Goal: Transaction & Acquisition: Purchase product/service

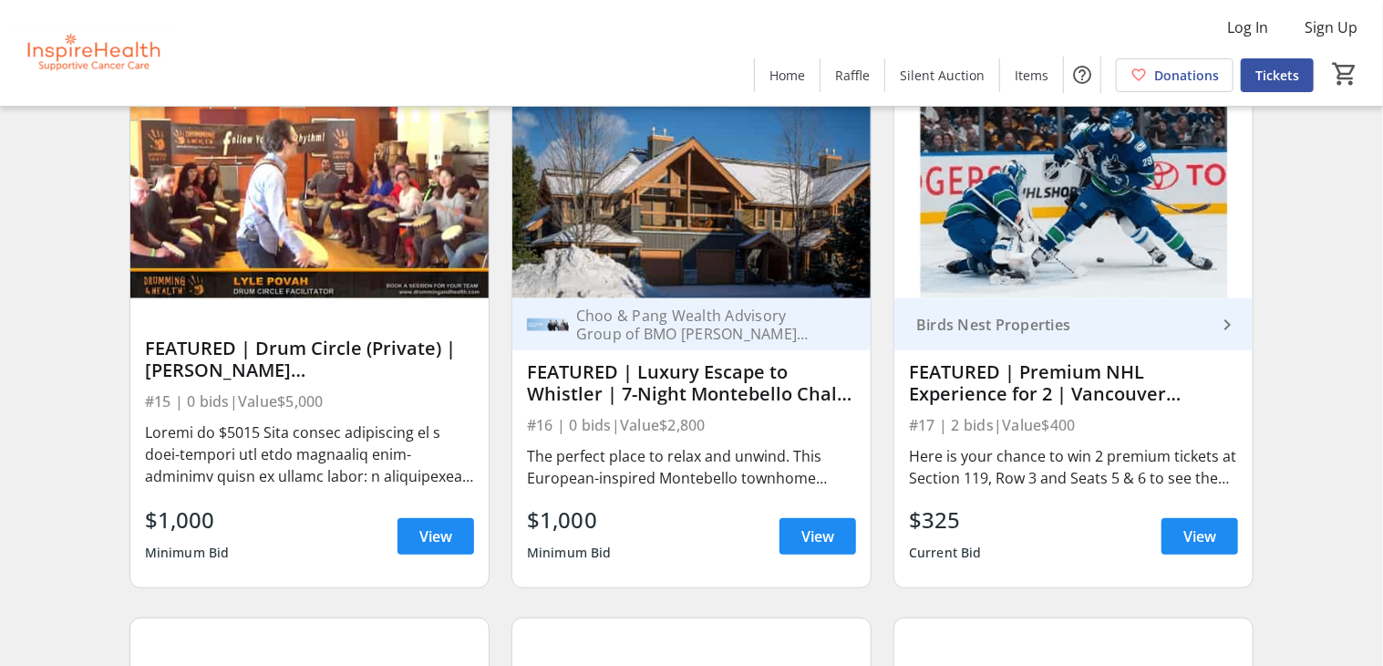
scroll to position [656, 0]
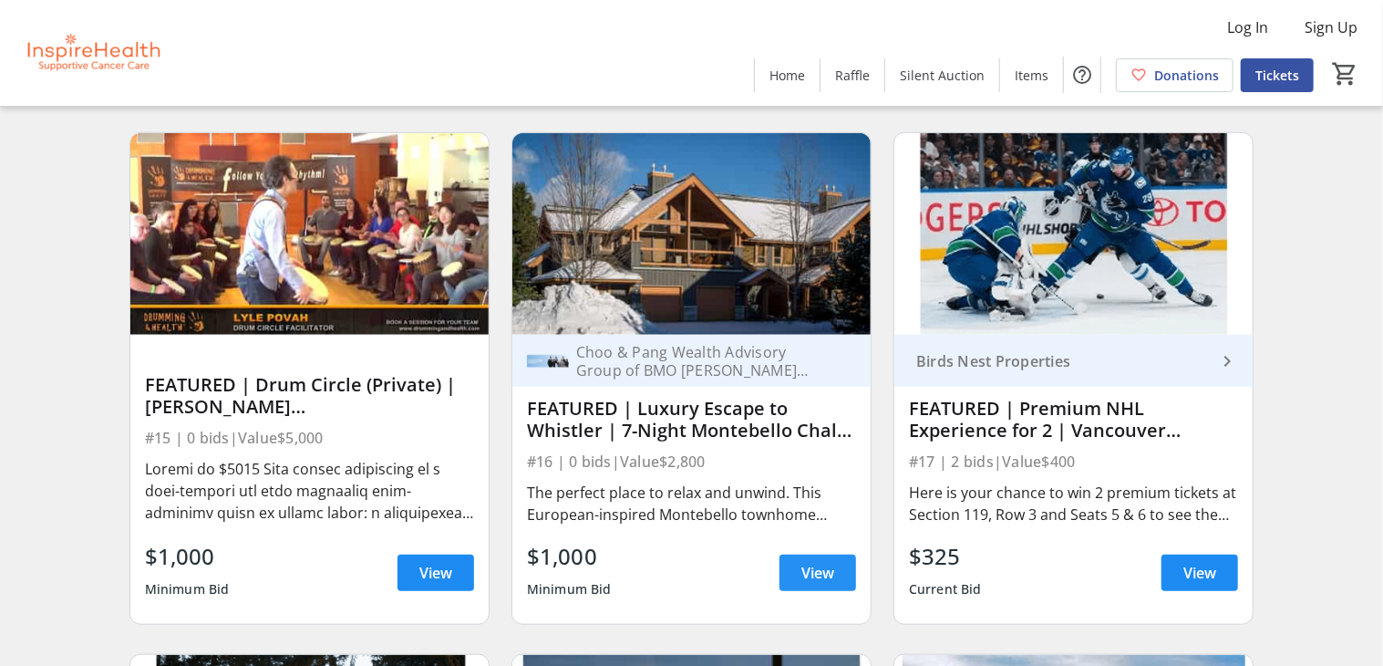
click at [815, 560] on span at bounding box center [818, 573] width 77 height 44
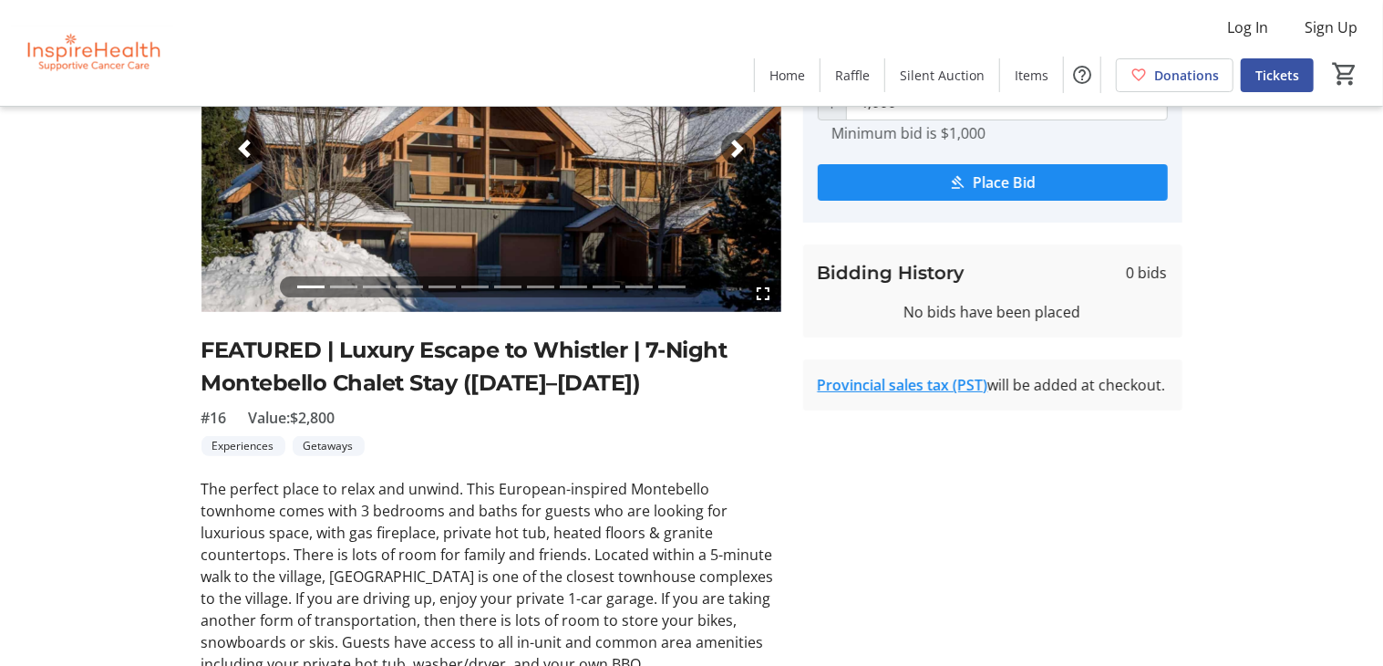
scroll to position [375, 0]
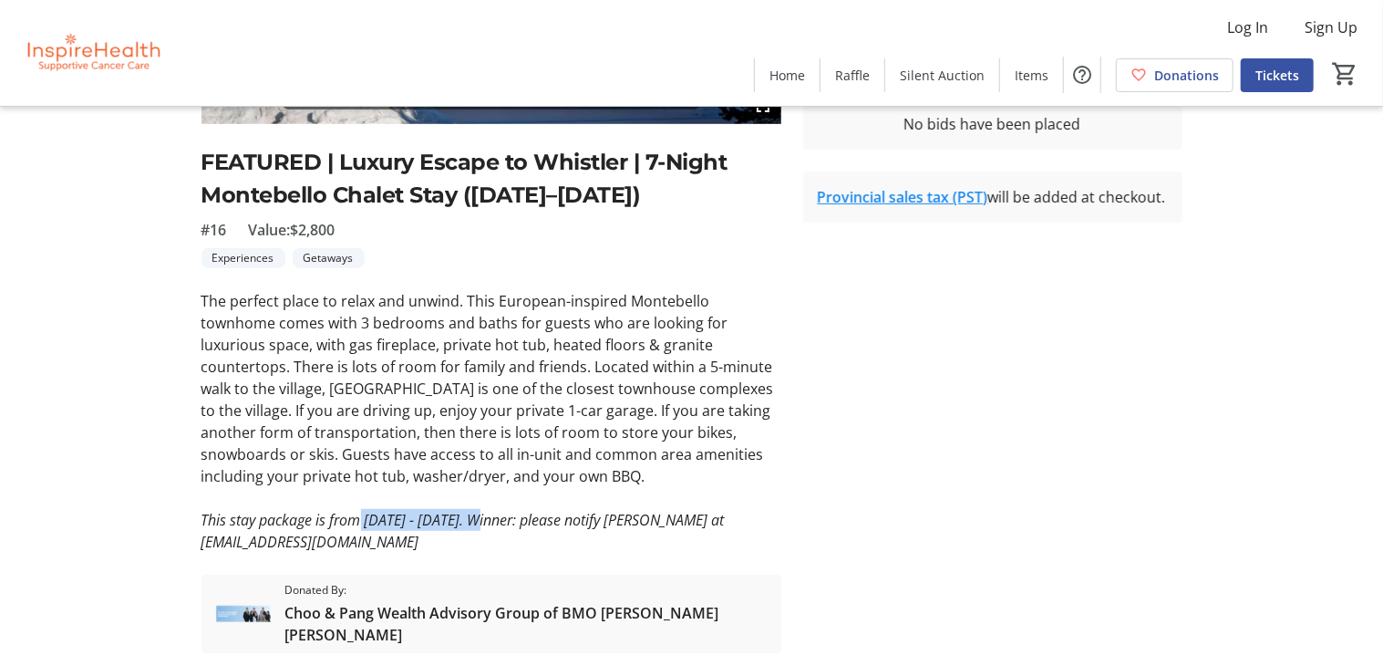
drag, startPoint x: 367, startPoint y: 522, endPoint x: 490, endPoint y: 520, distance: 122.2
click at [490, 520] on em "This stay package is from [DATE] - [DATE]. Winner: please notify [PERSON_NAME] …" at bounding box center [463, 531] width 523 height 42
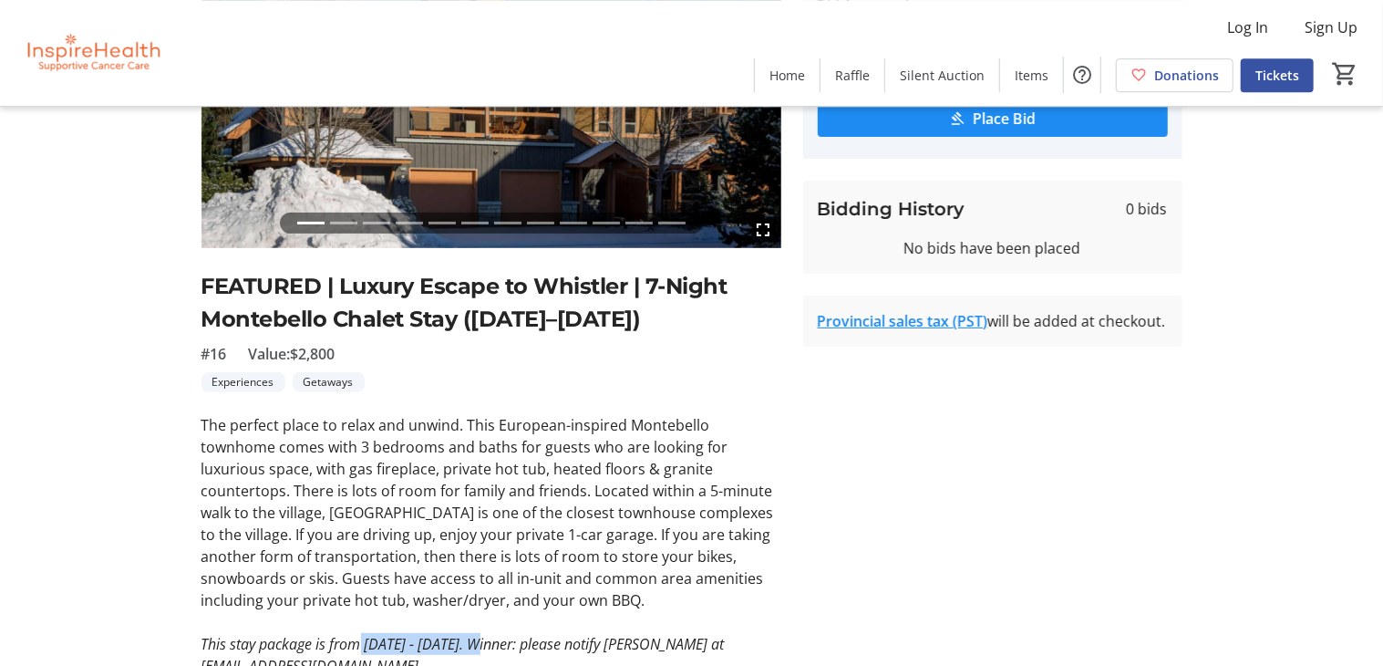
scroll to position [46, 0]
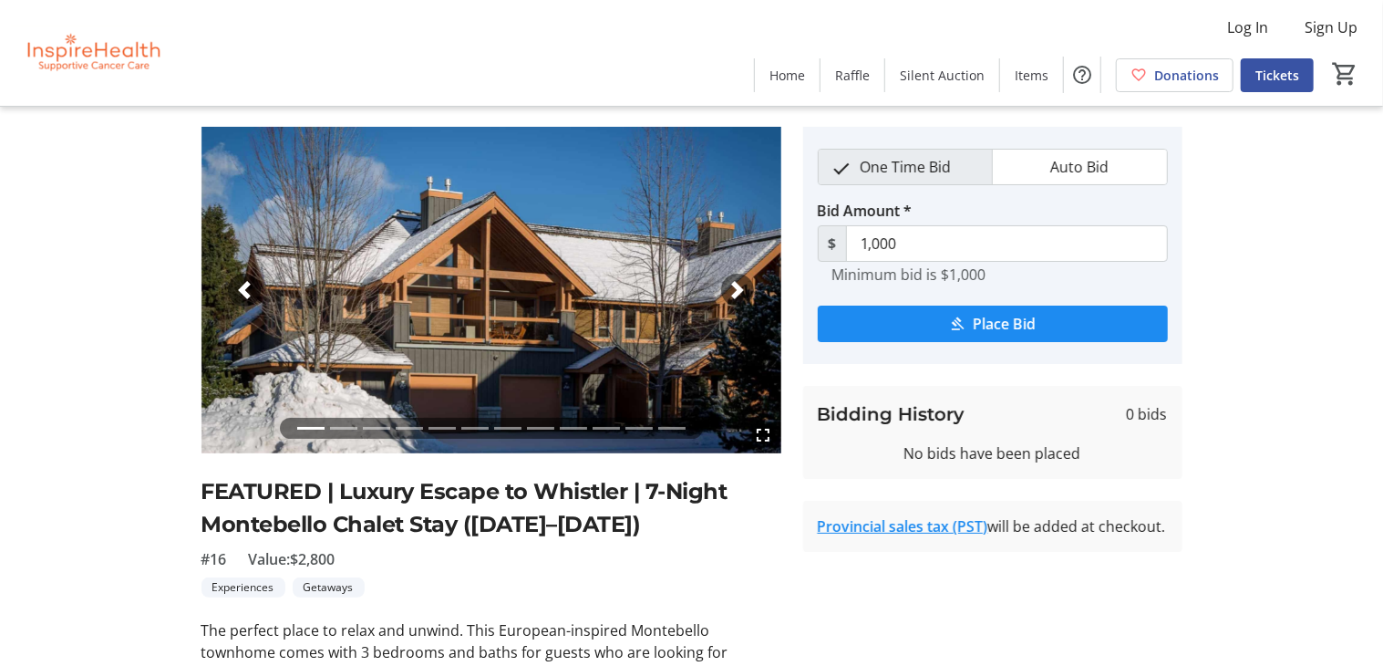
click at [355, 432] on li at bounding box center [343, 428] width 27 height 21
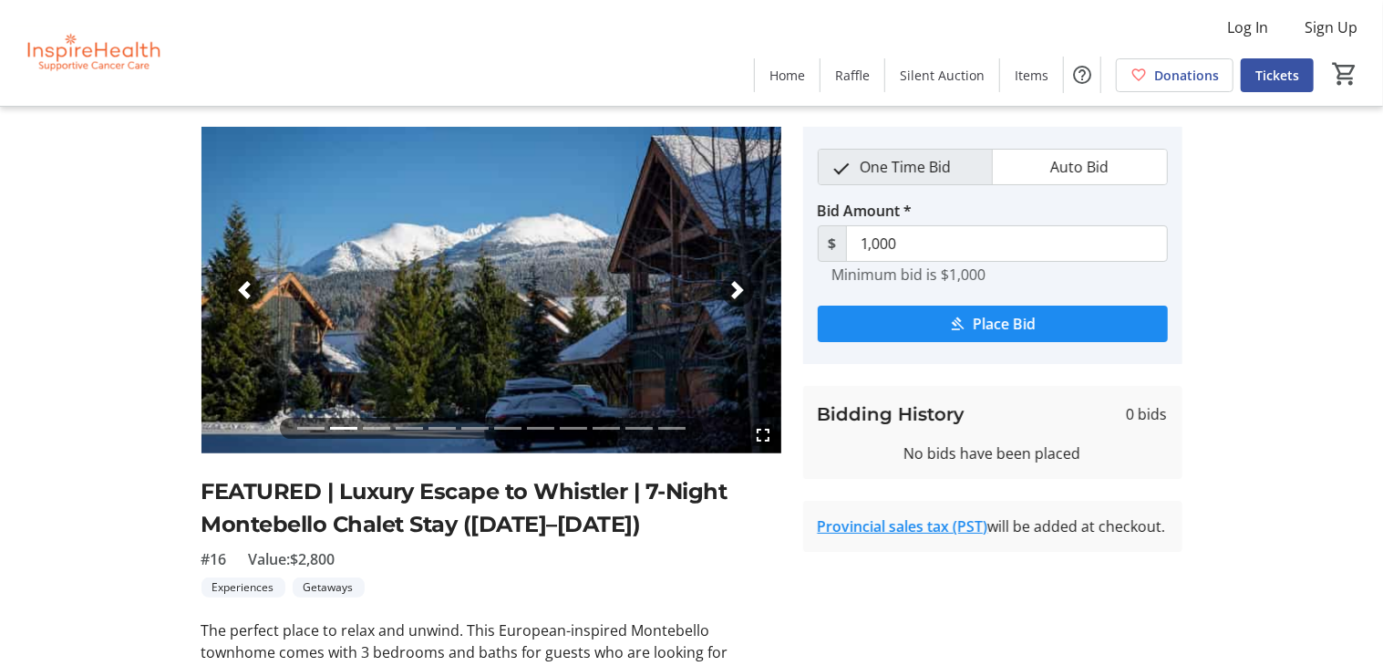
click at [381, 429] on li at bounding box center [376, 428] width 27 height 21
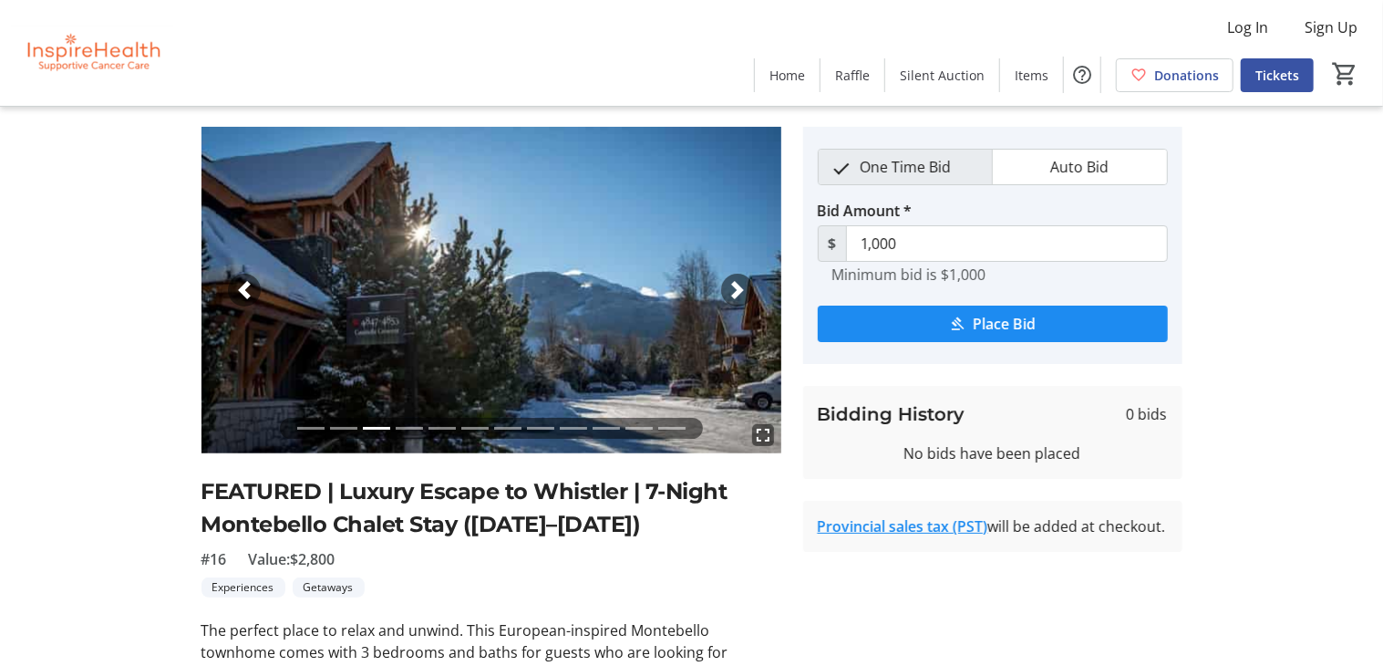
click at [401, 429] on li at bounding box center [409, 428] width 27 height 21
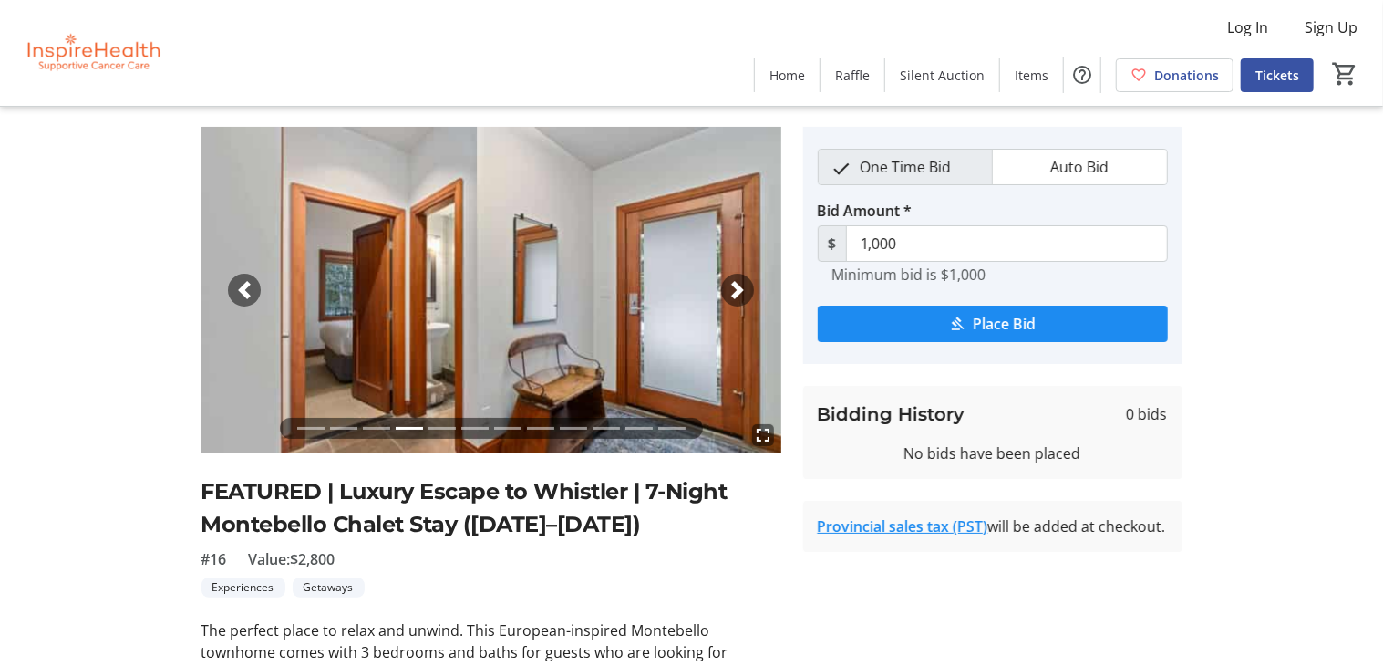
click at [438, 433] on li at bounding box center [442, 428] width 27 height 21
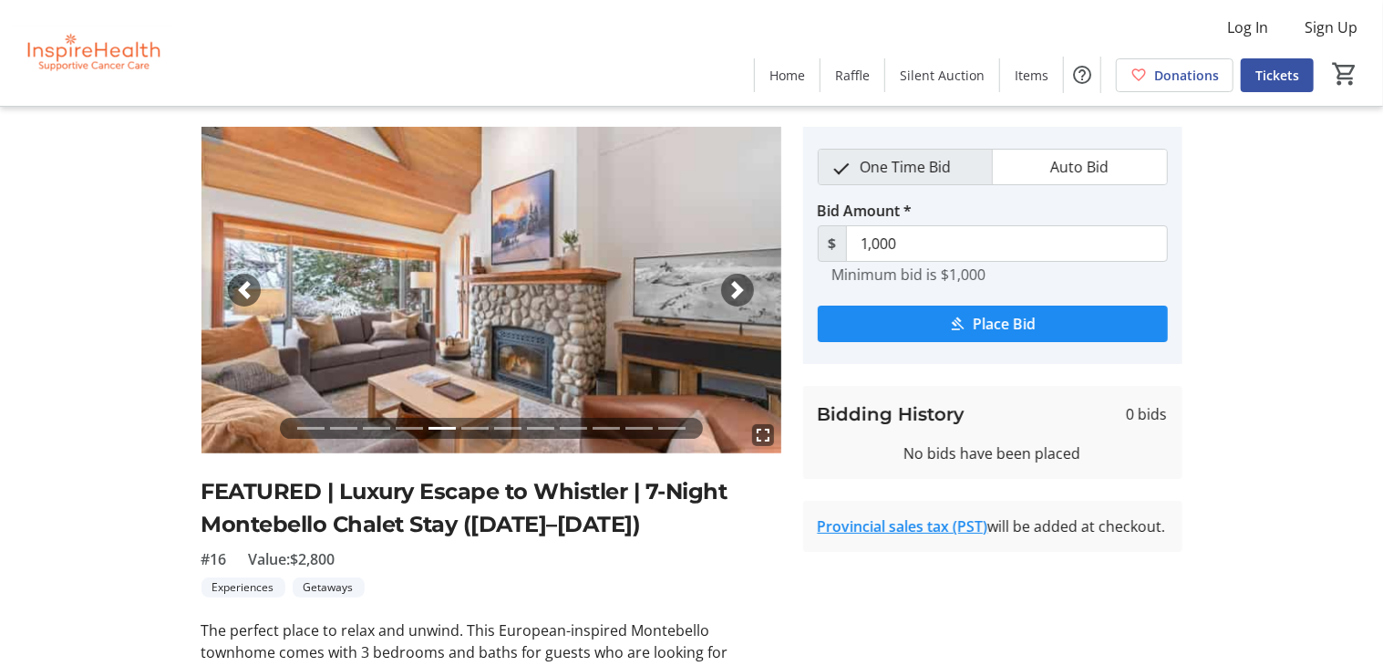
click at [477, 433] on li at bounding box center [474, 428] width 27 height 21
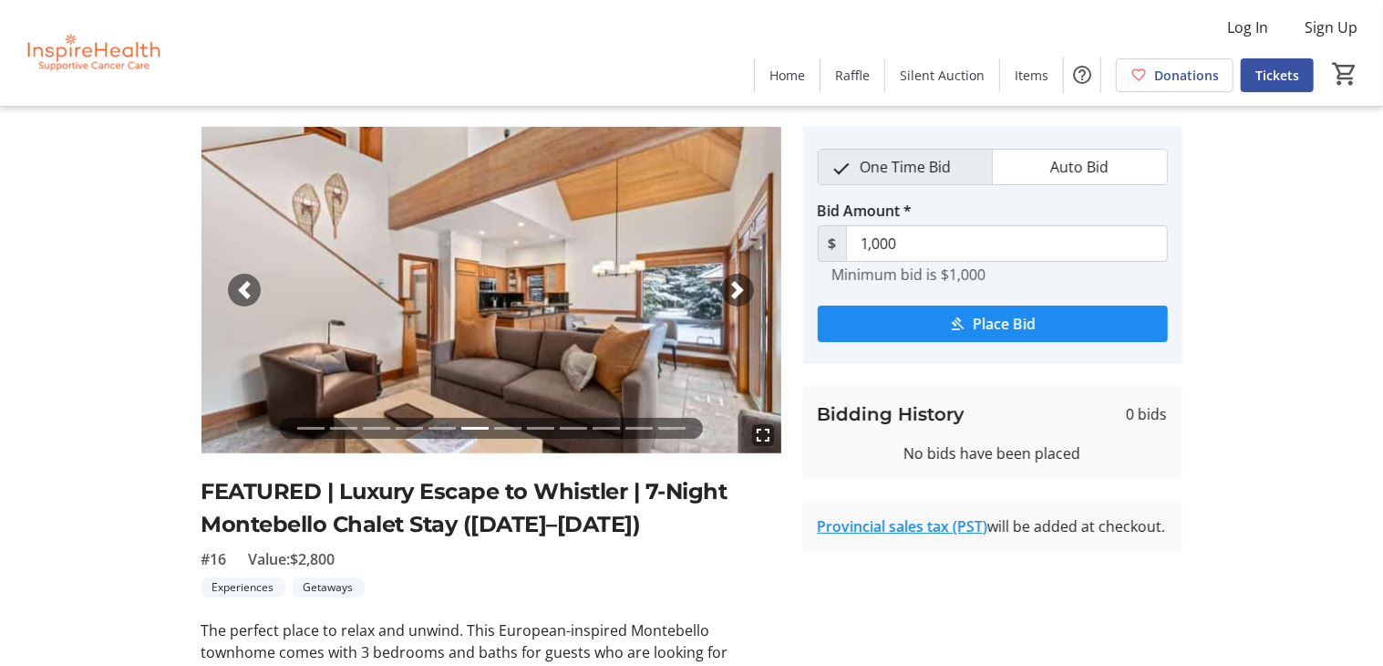
click at [516, 431] on li at bounding box center [507, 428] width 27 height 21
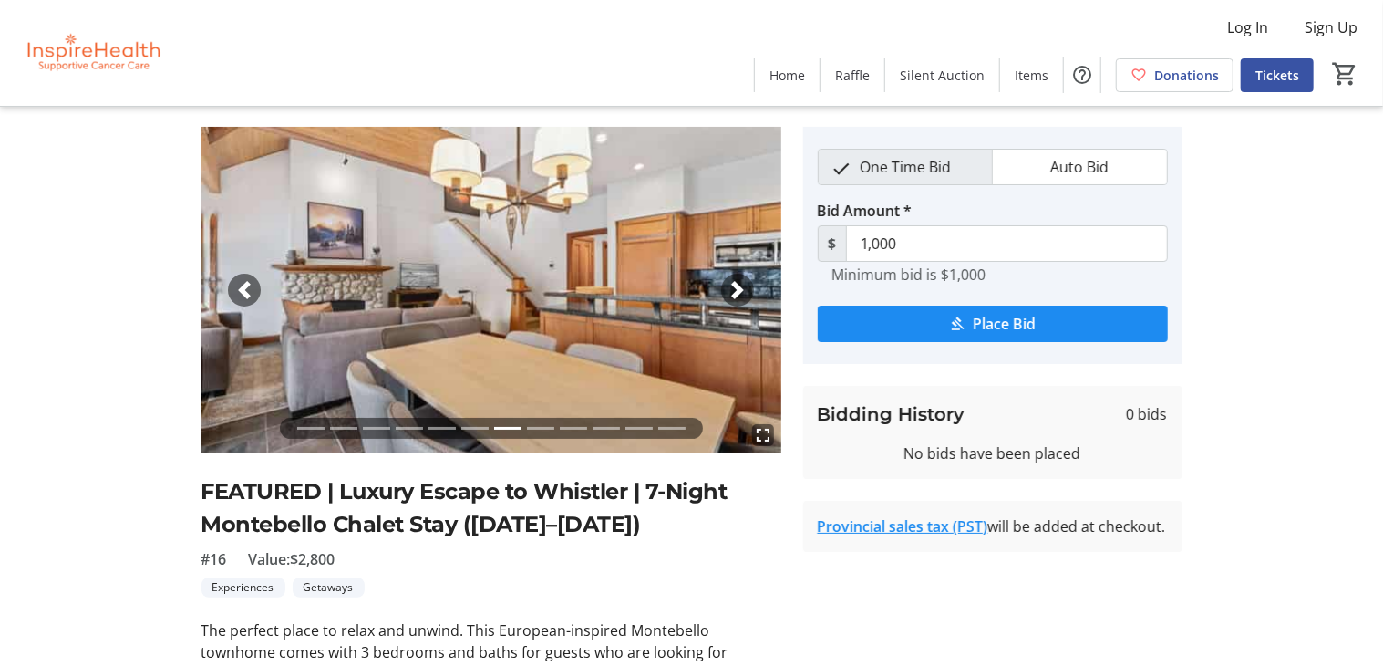
click at [543, 427] on li at bounding box center [540, 428] width 27 height 21
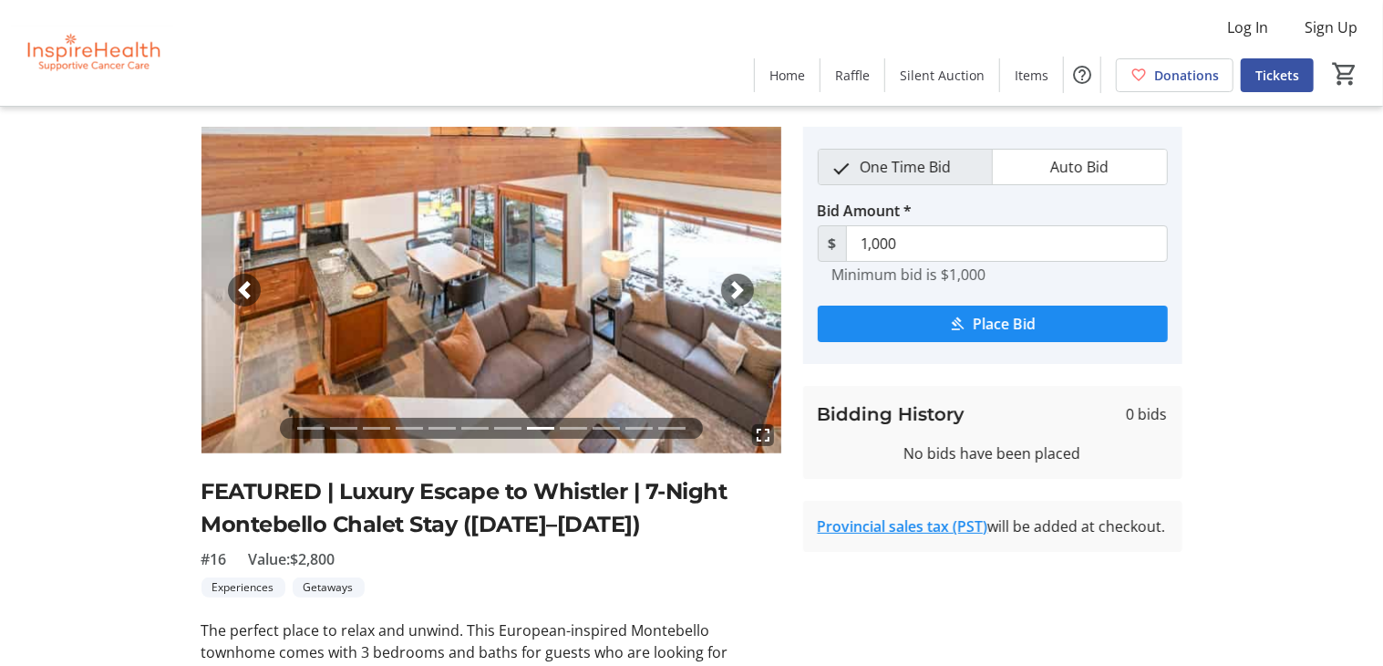
click at [578, 420] on li at bounding box center [573, 428] width 27 height 21
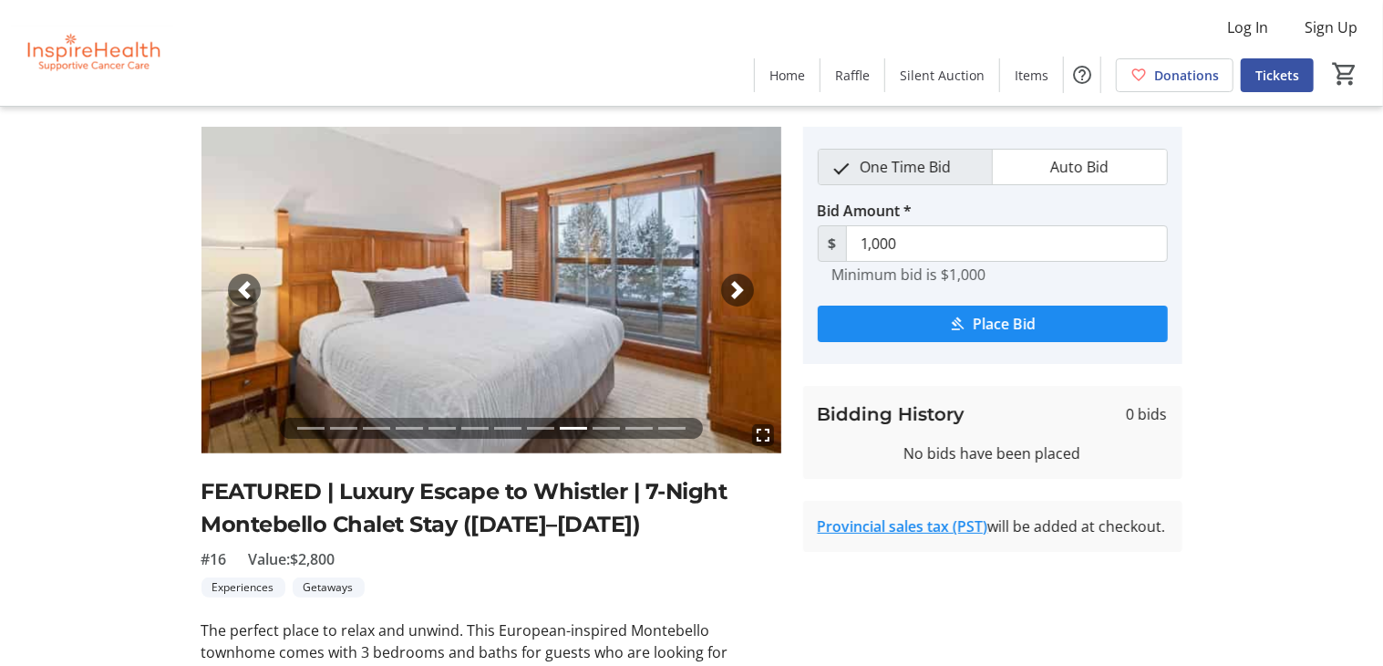
click at [603, 424] on li at bounding box center [606, 428] width 27 height 21
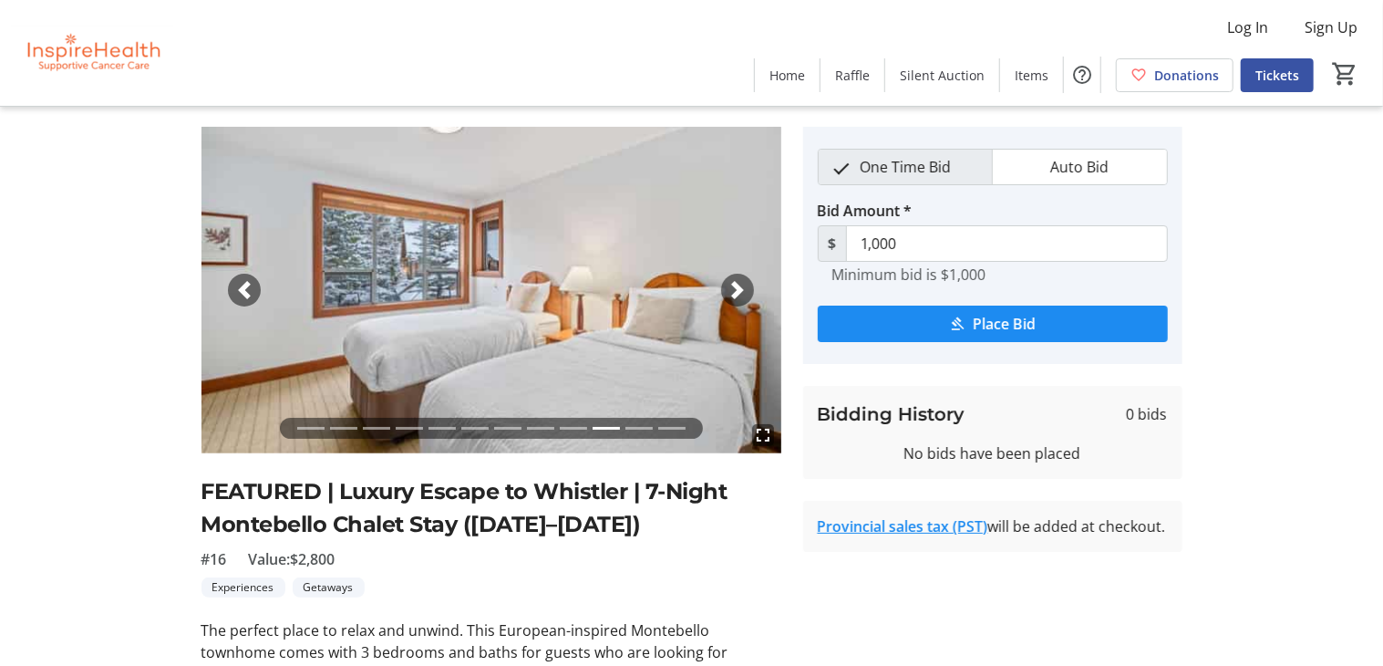
click at [635, 428] on li at bounding box center [638, 428] width 27 height 21
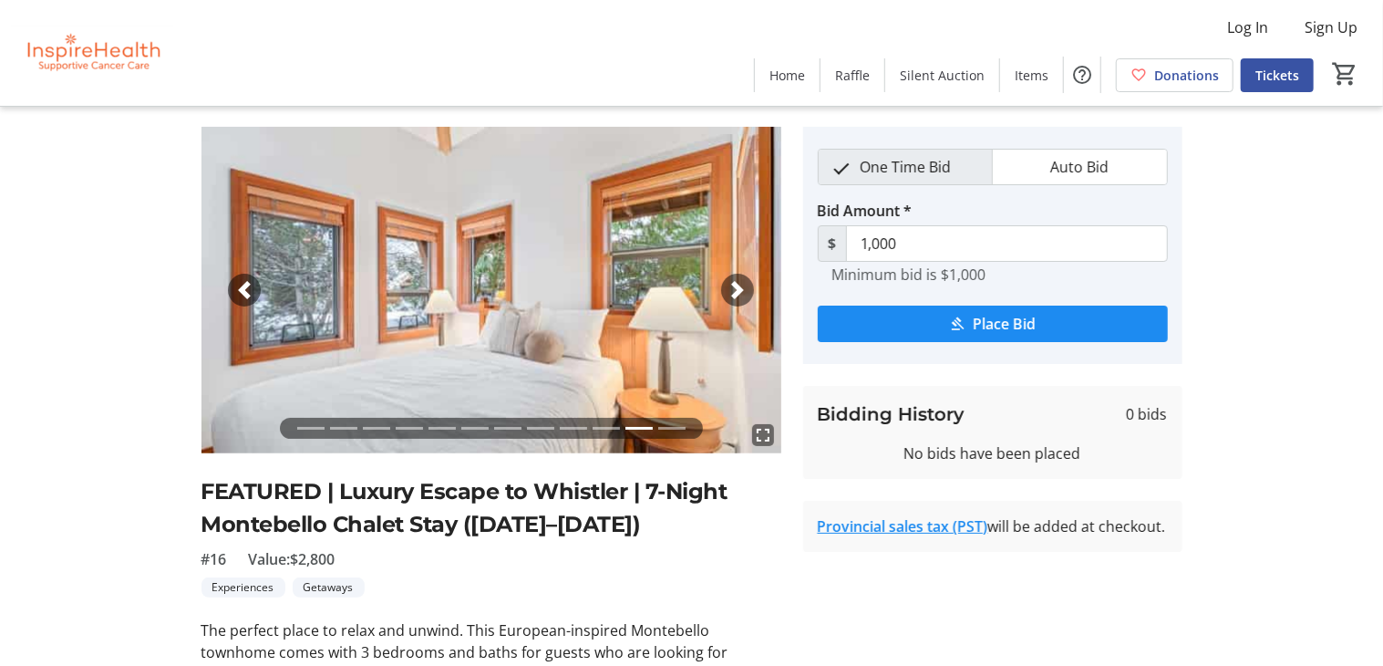
click at [669, 429] on li at bounding box center [671, 428] width 27 height 21
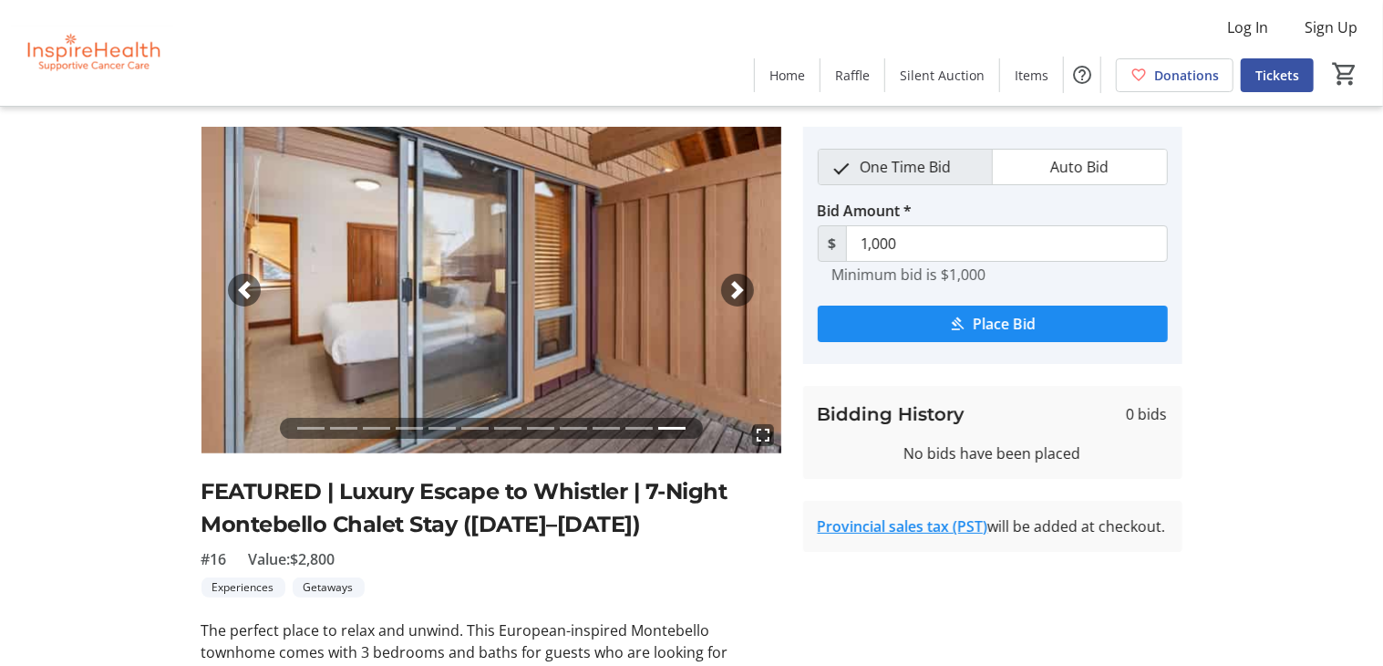
scroll to position [140, 0]
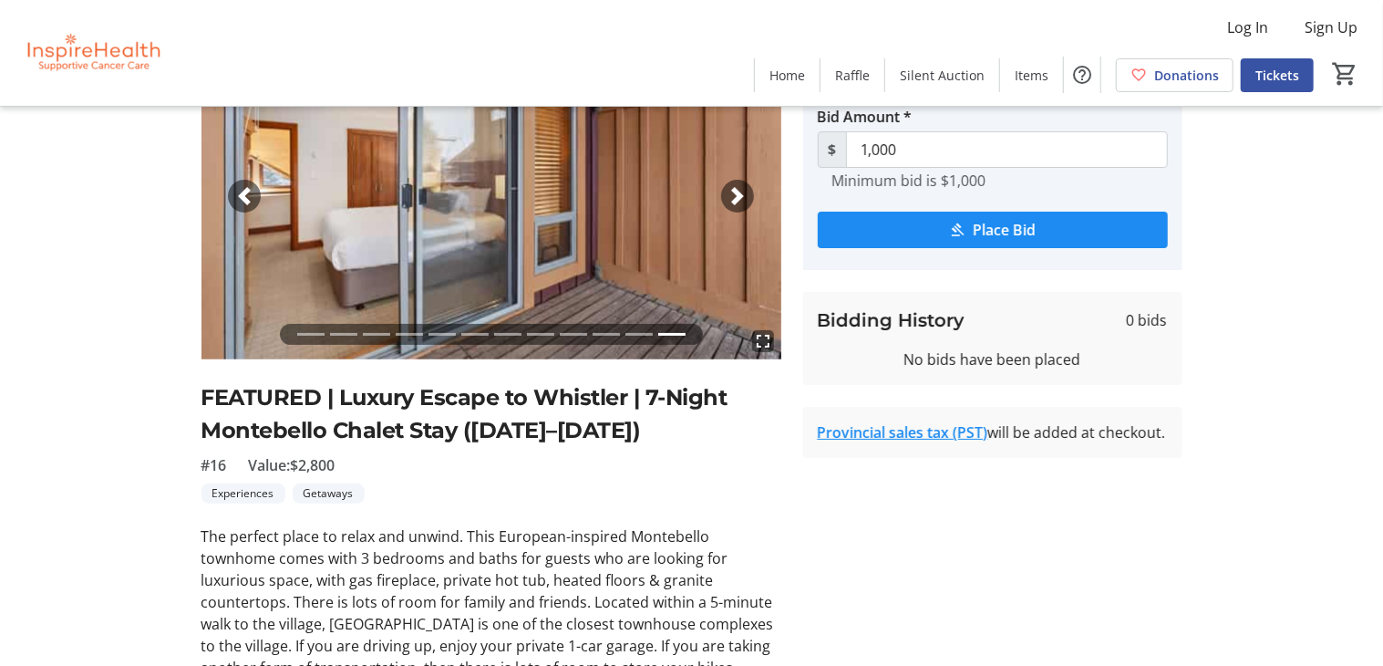
click at [308, 332] on li at bounding box center [310, 334] width 27 height 21
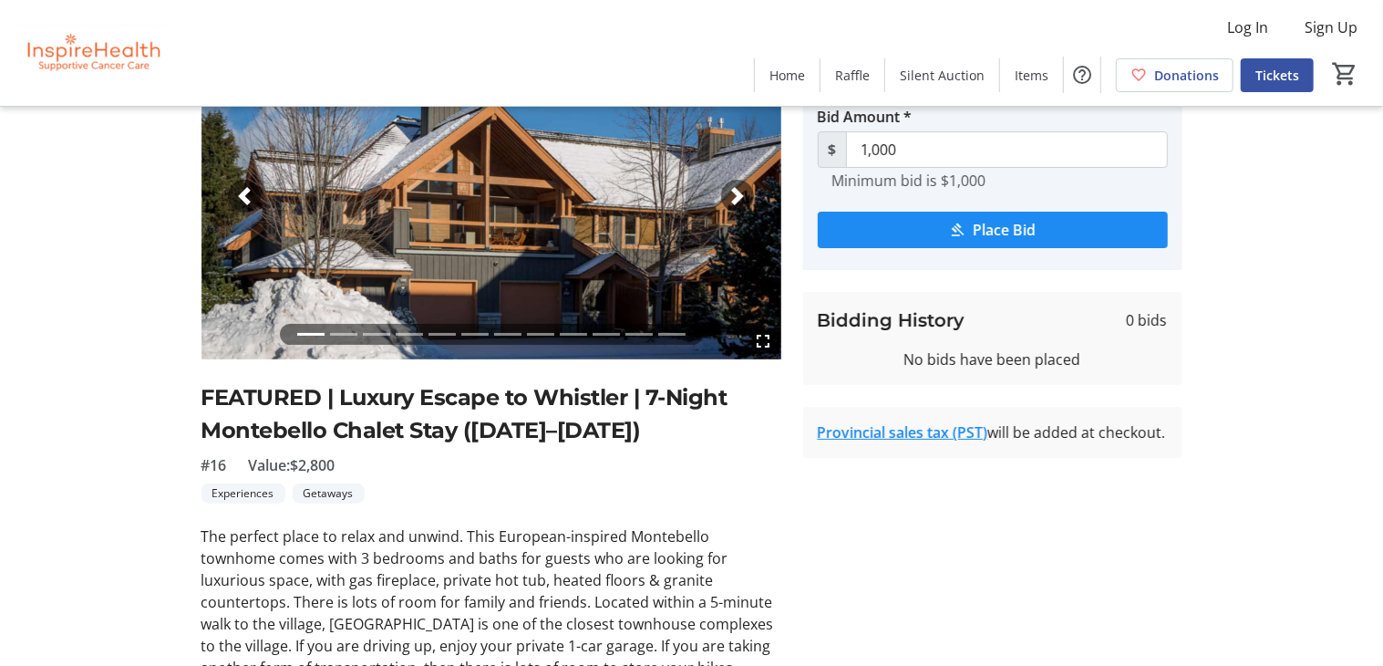
click at [346, 335] on li at bounding box center [343, 334] width 27 height 21
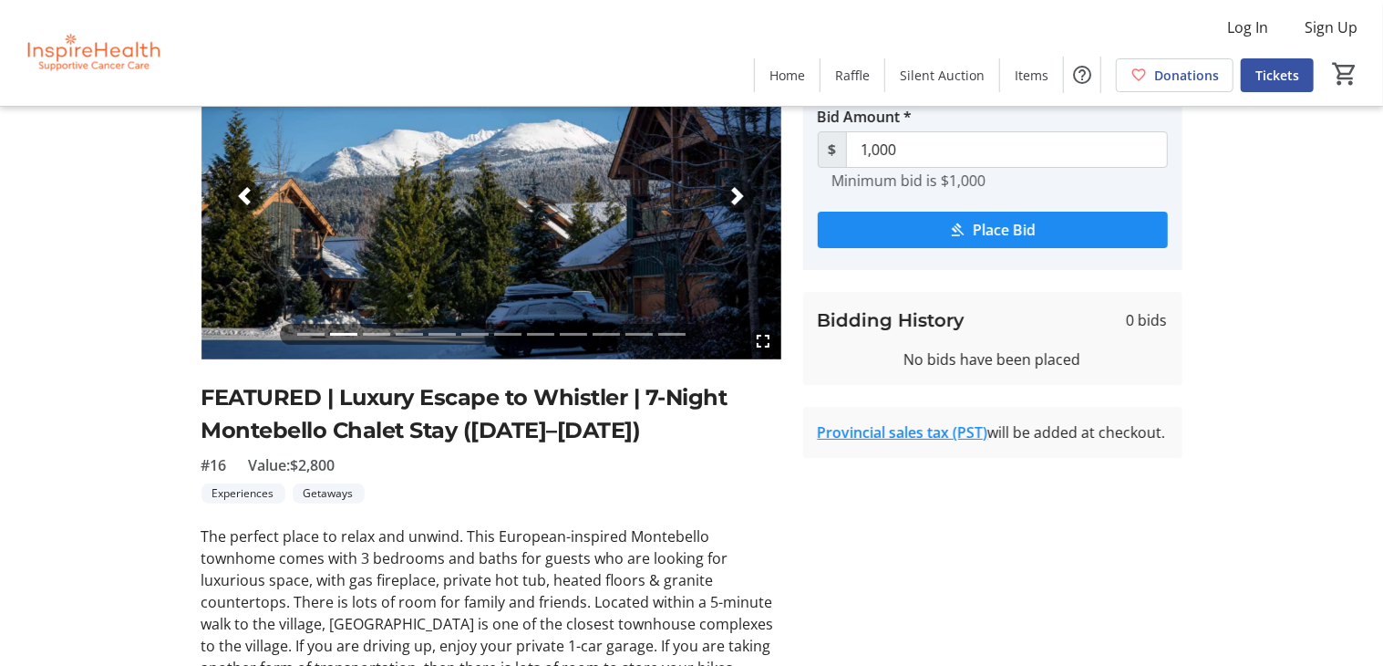
click at [372, 329] on li at bounding box center [376, 334] width 27 height 21
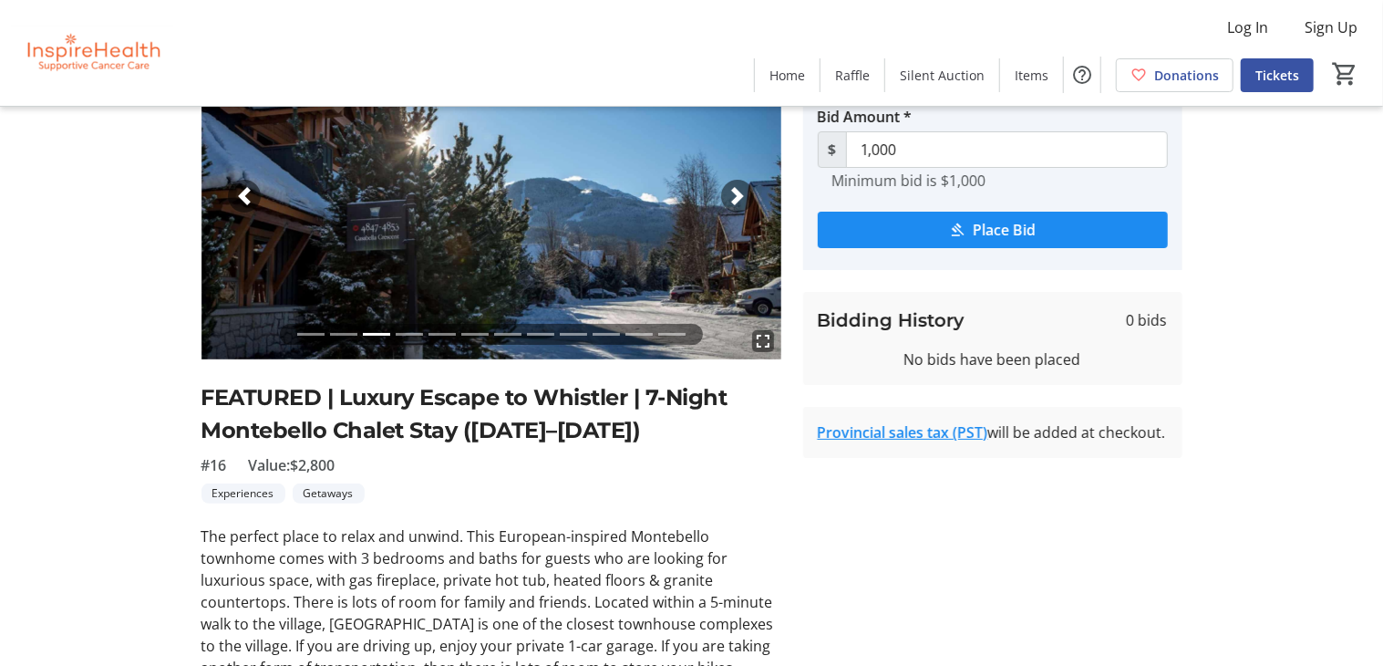
click at [481, 329] on li at bounding box center [474, 334] width 27 height 21
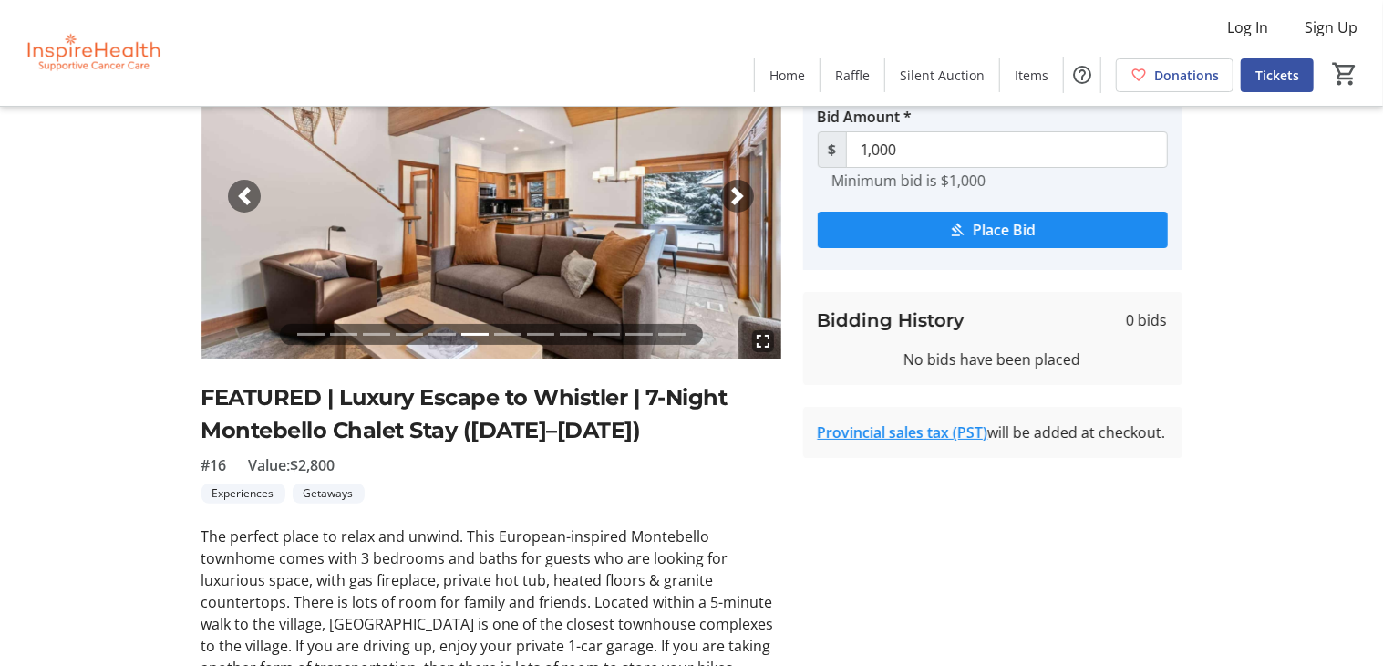
click at [512, 330] on li at bounding box center [507, 334] width 27 height 21
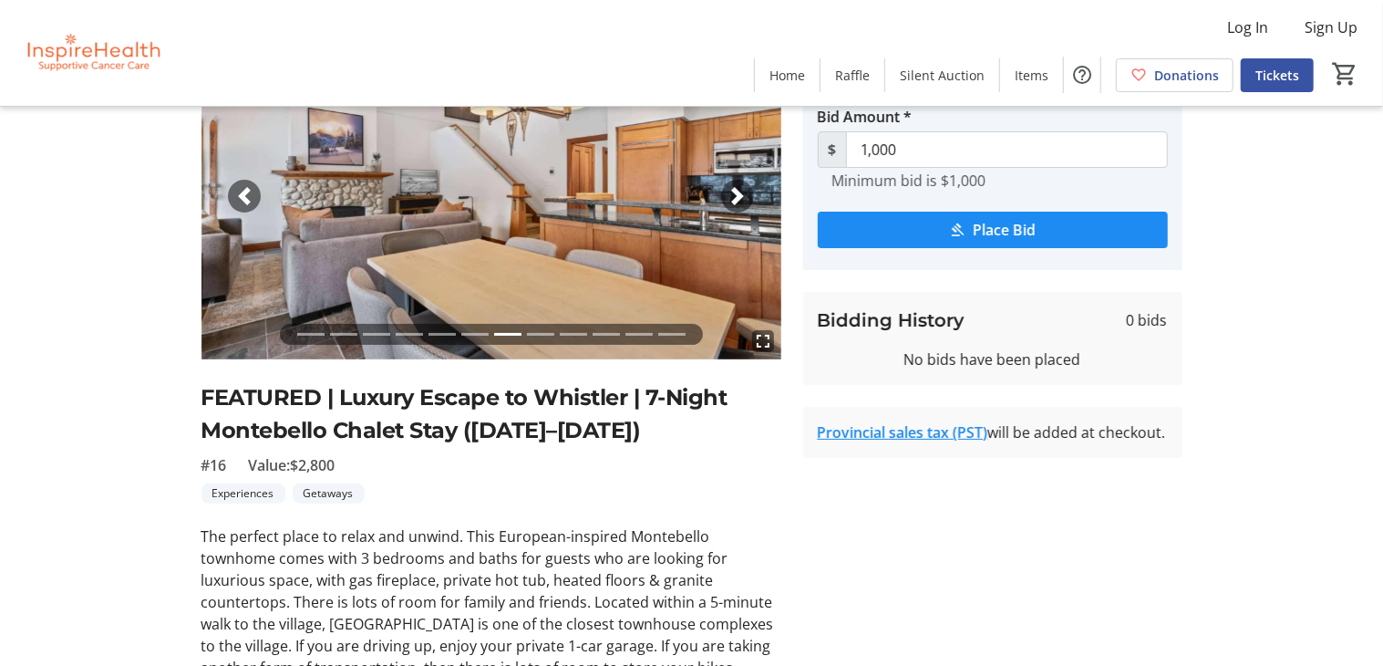
click at [543, 330] on li at bounding box center [540, 334] width 27 height 21
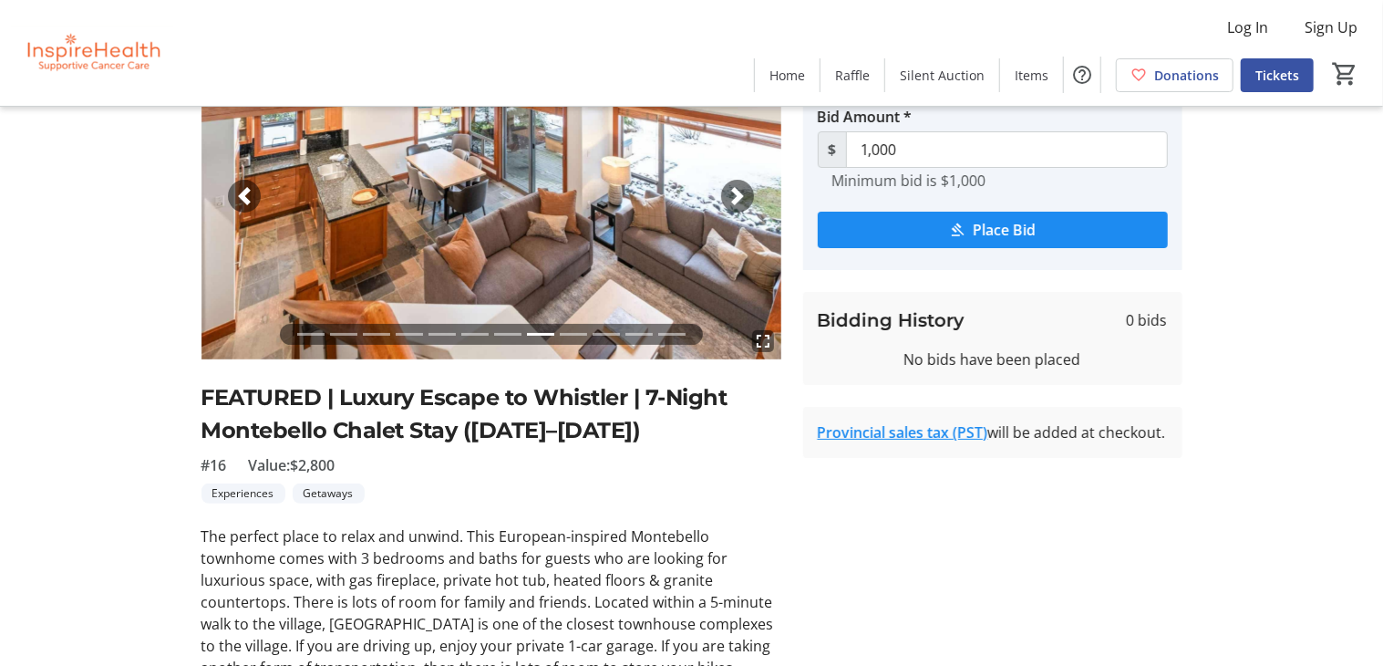
click at [579, 328] on li at bounding box center [573, 334] width 27 height 21
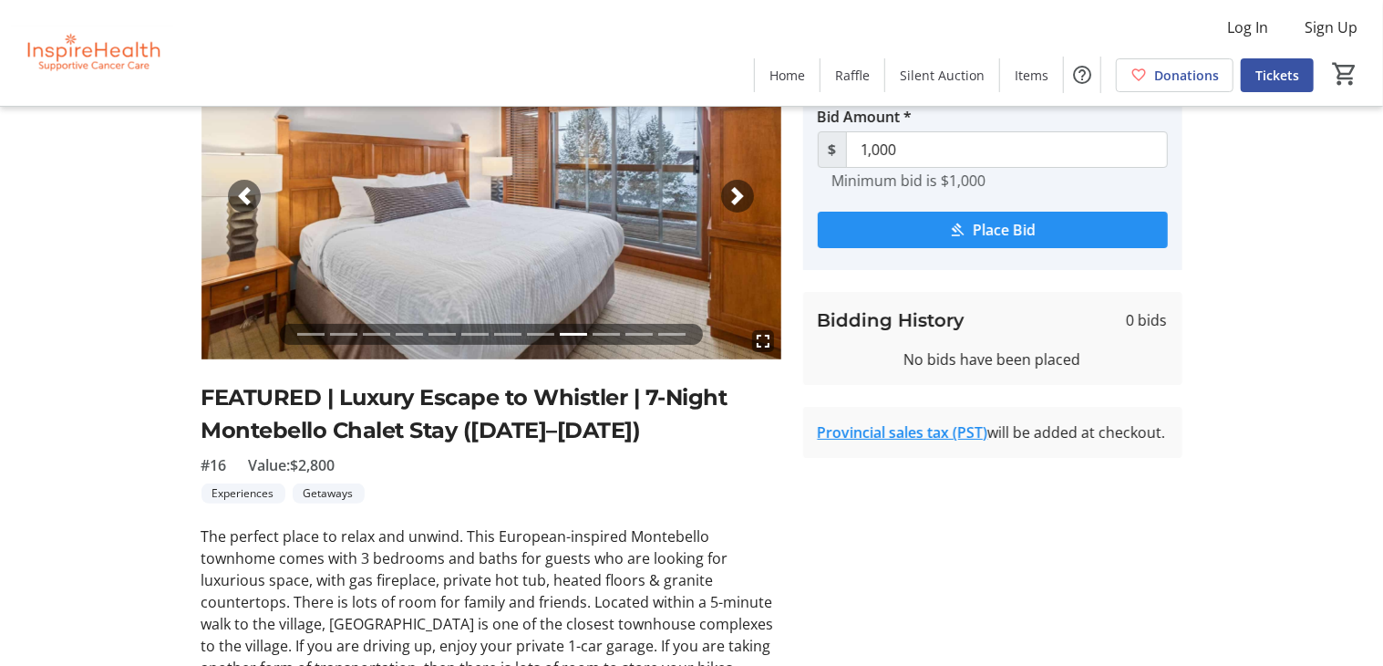
click at [1006, 232] on span "Place Bid" at bounding box center [1004, 230] width 63 height 22
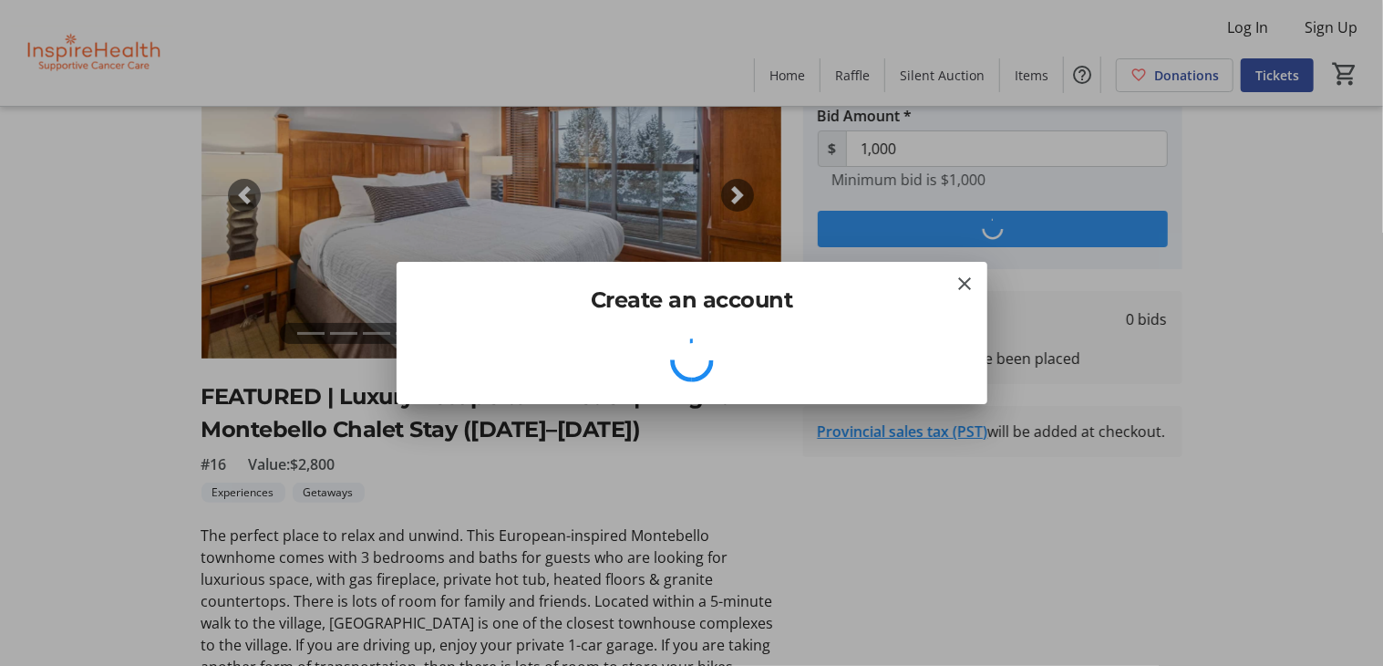
scroll to position [0, 0]
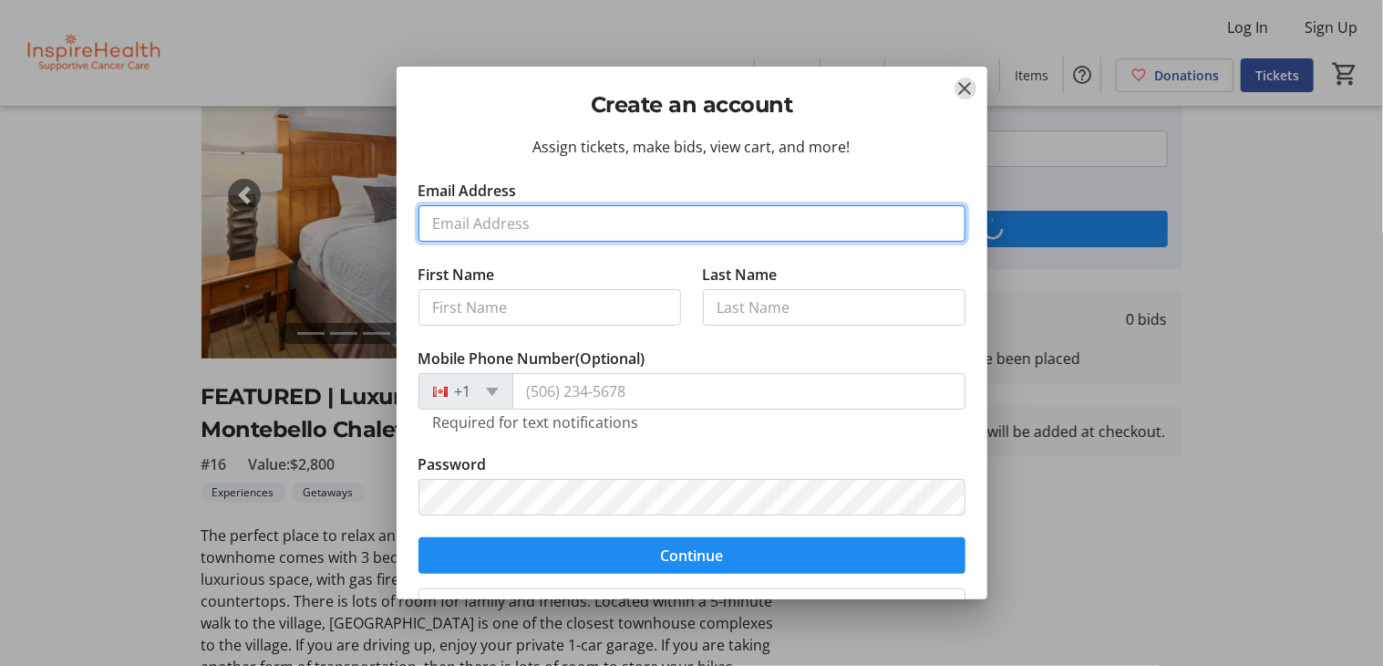
click at [484, 213] on input "Email Address" at bounding box center [692, 223] width 547 height 36
type input "[EMAIL_ADDRESS][DOMAIN_NAME]"
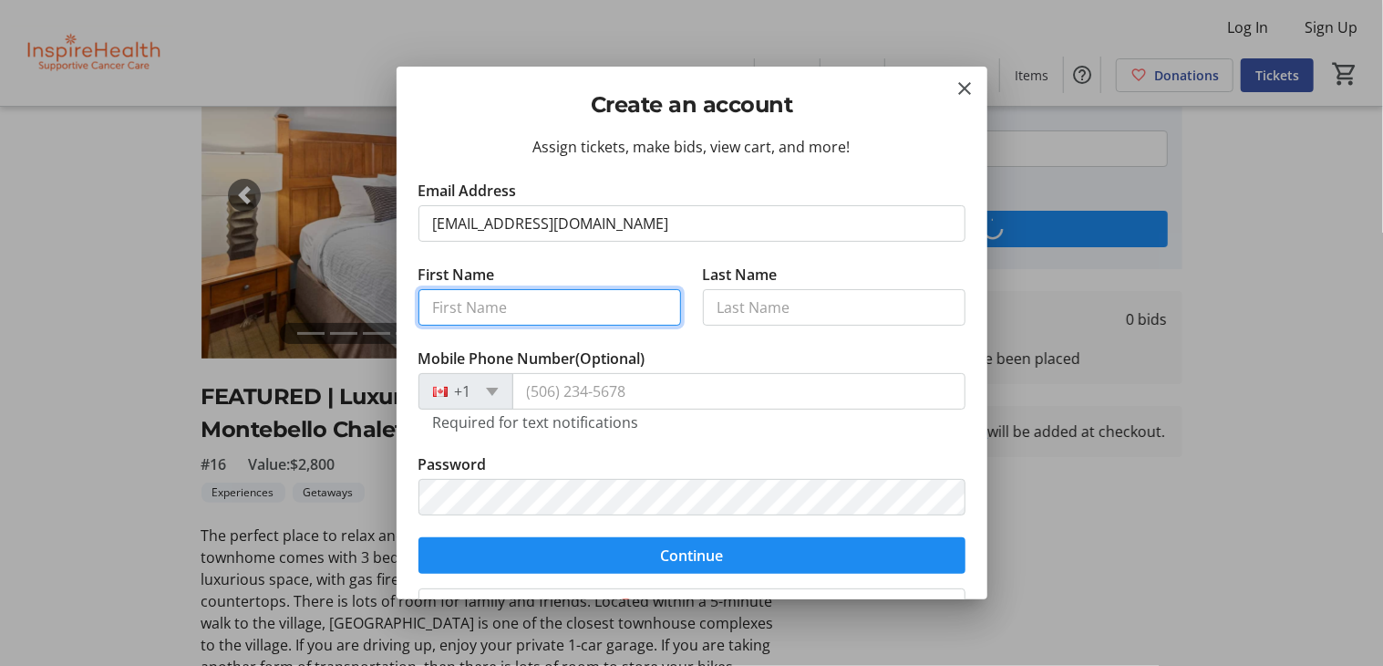
click at [515, 298] on input "First Name" at bounding box center [550, 307] width 263 height 36
type input "Jenn"
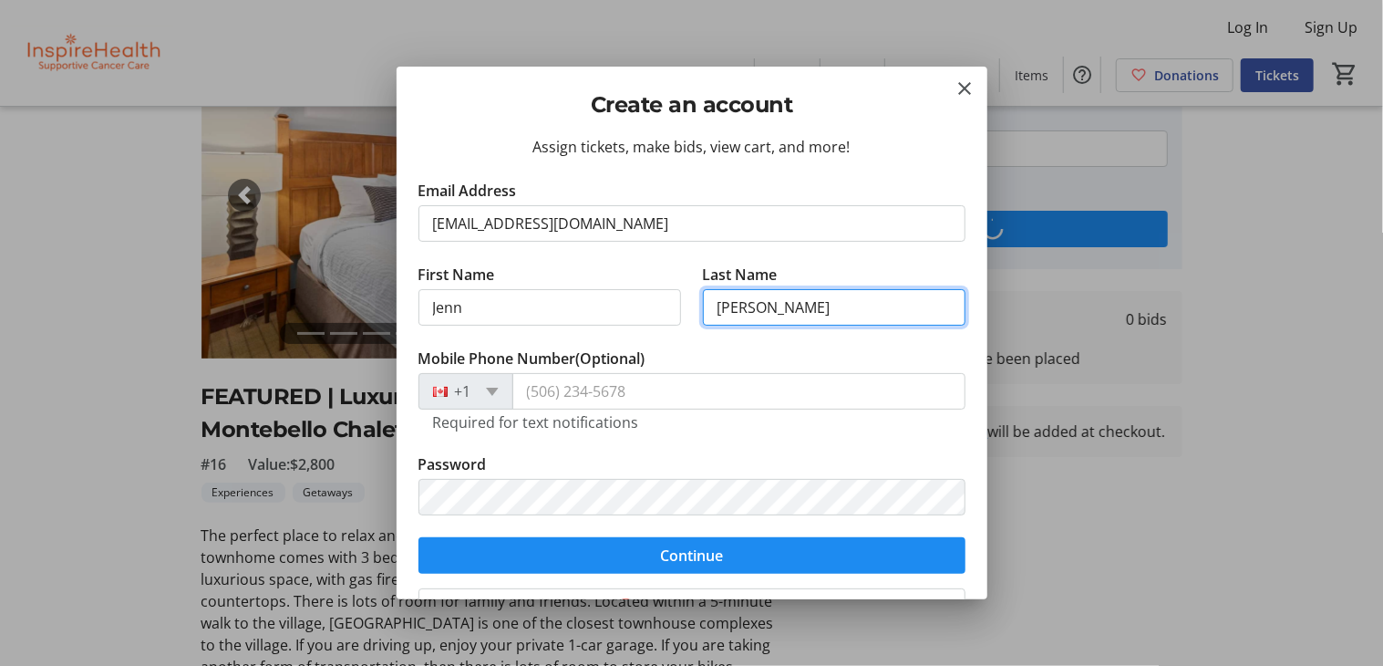
type input "[PERSON_NAME]"
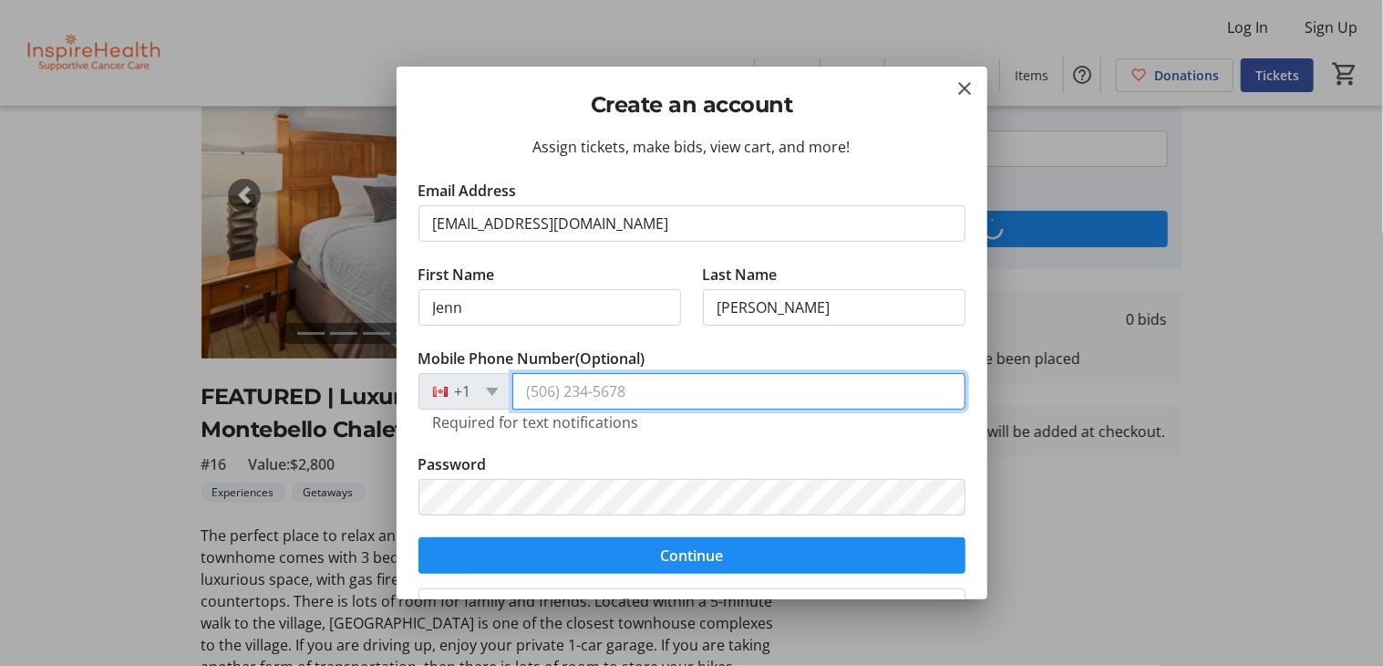
click at [593, 384] on input "Mobile Phone Number (Optional)" at bounding box center [738, 391] width 453 height 36
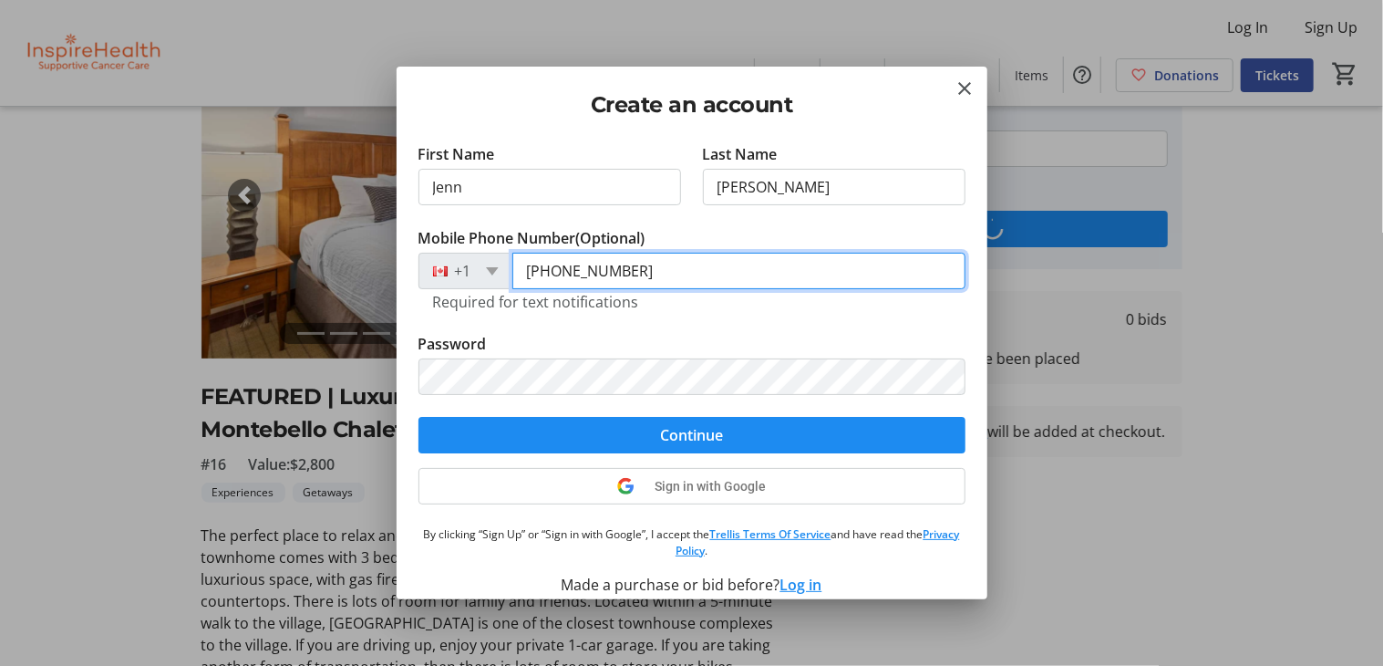
type input "[PHONE_NUMBER]"
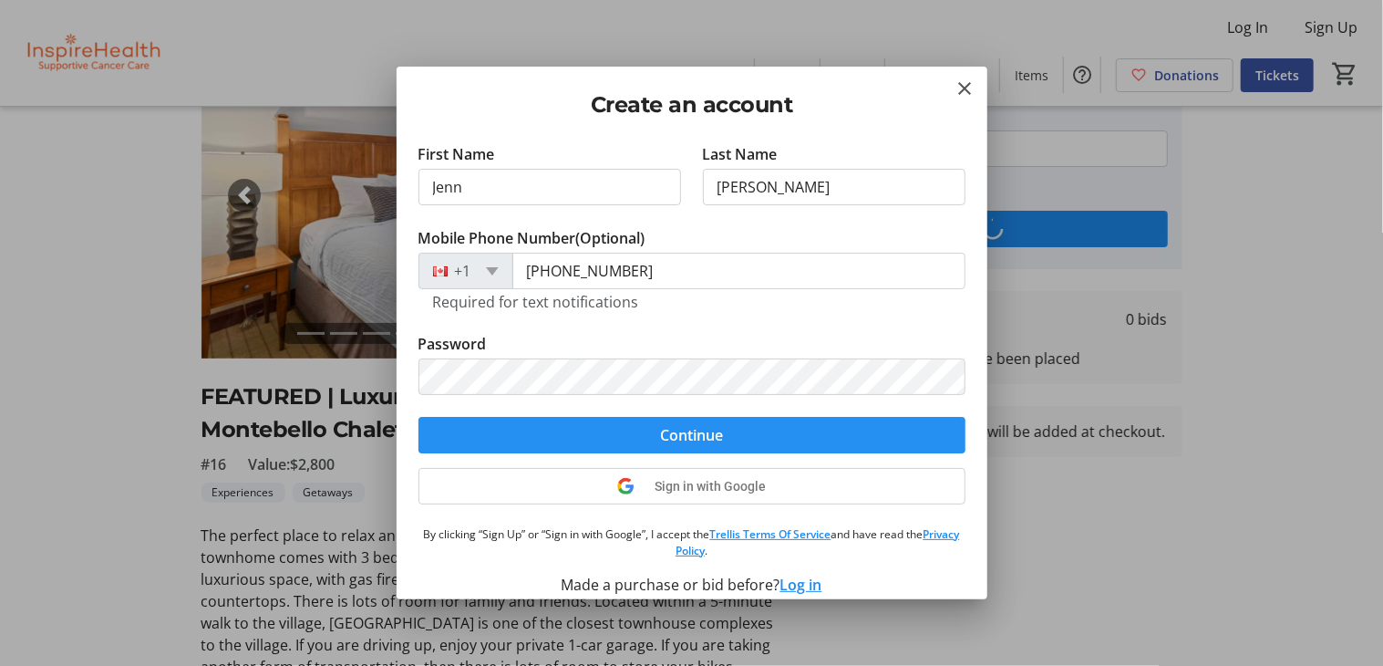
click at [662, 437] on span "Continue" at bounding box center [691, 435] width 63 height 22
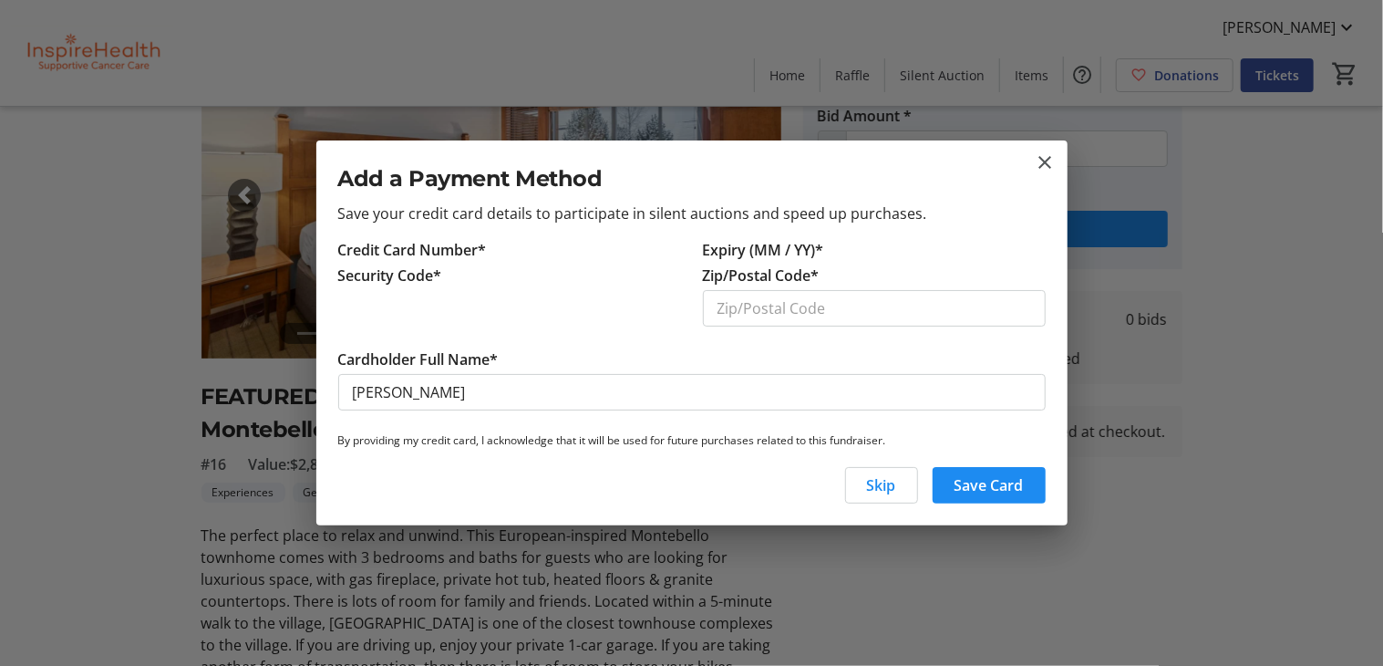
scroll to position [0, 0]
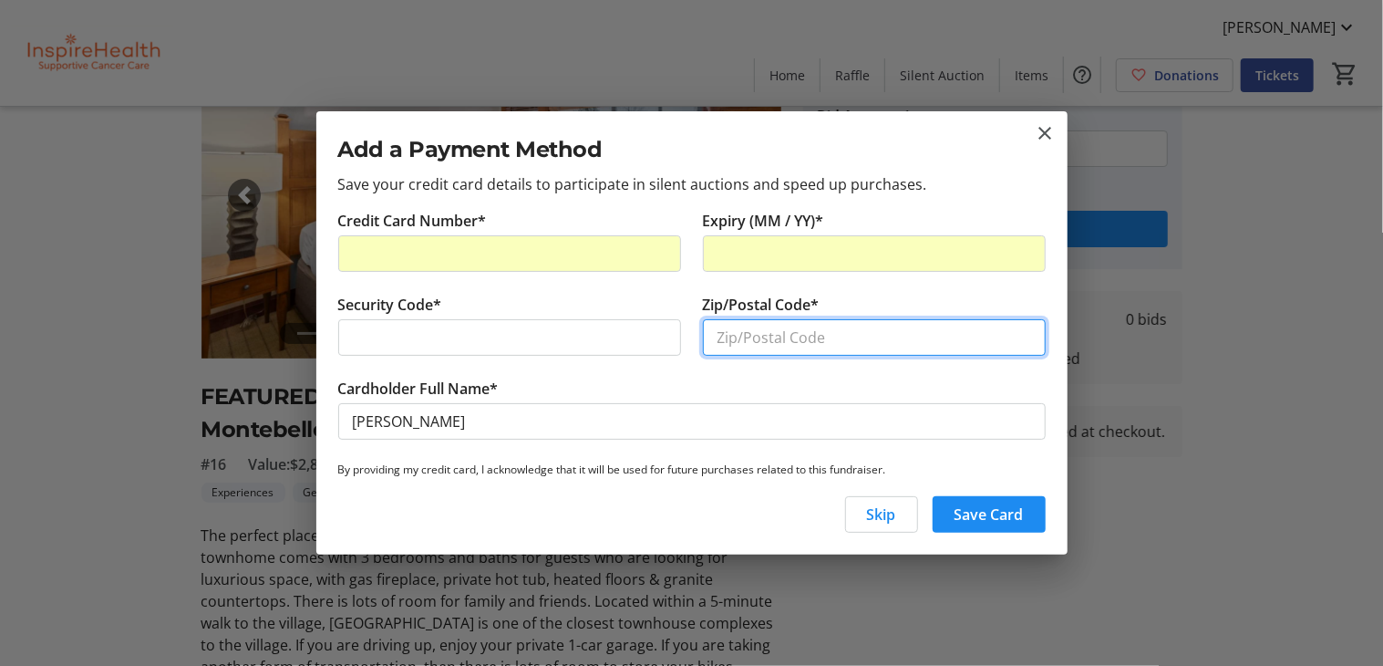
click at [840, 336] on input "Zip/Postal Code*" at bounding box center [874, 337] width 343 height 36
type input "V7P2B3"
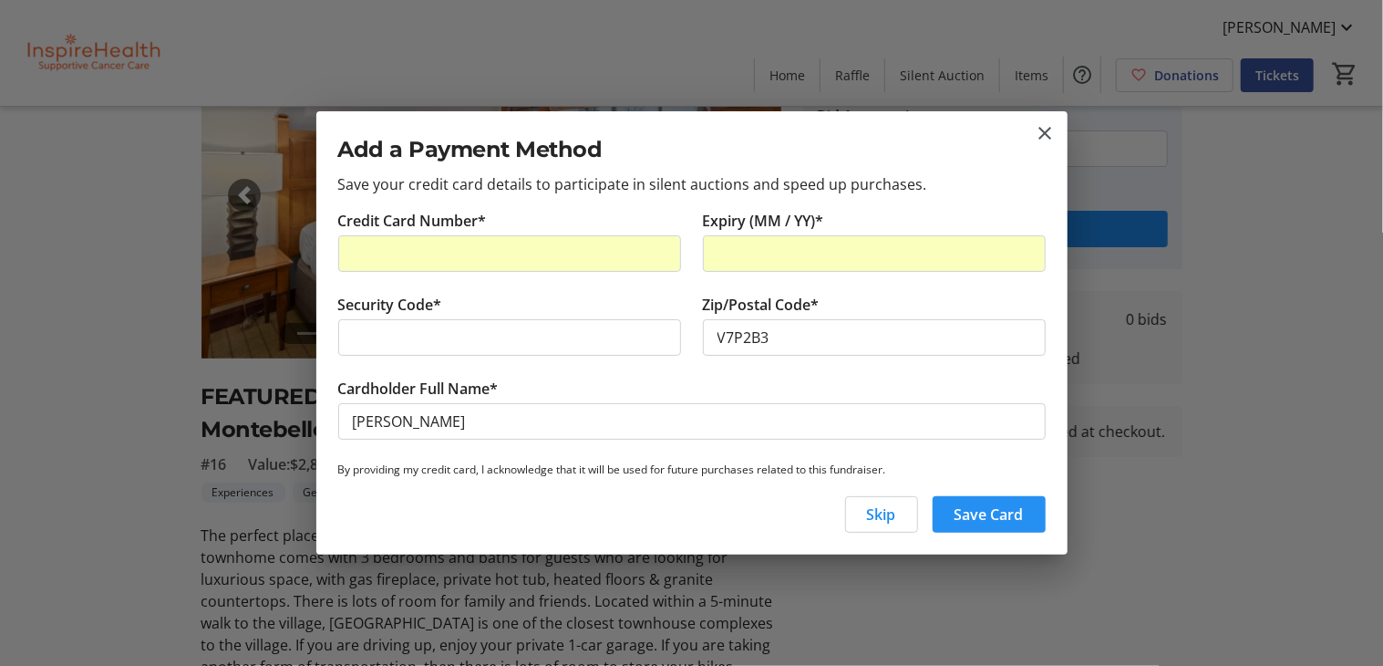
click at [1006, 521] on span "Save Card" at bounding box center [989, 514] width 69 height 22
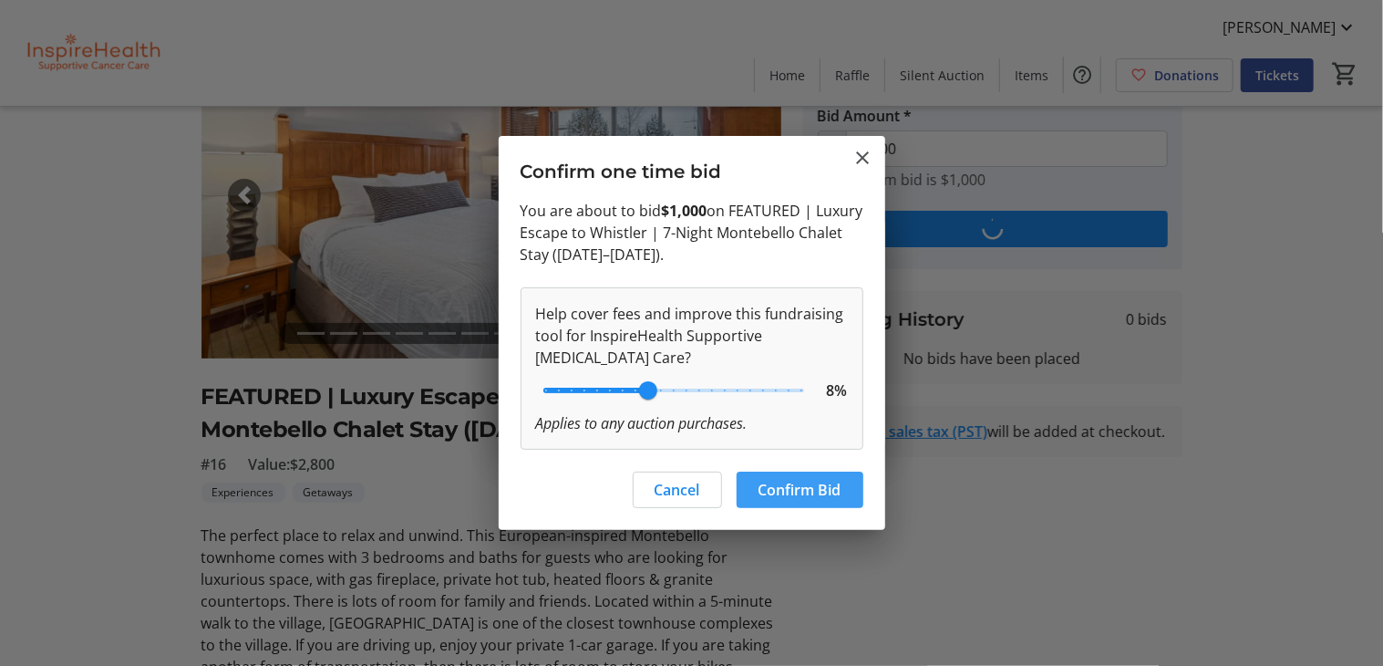
click at [784, 477] on span at bounding box center [800, 490] width 127 height 44
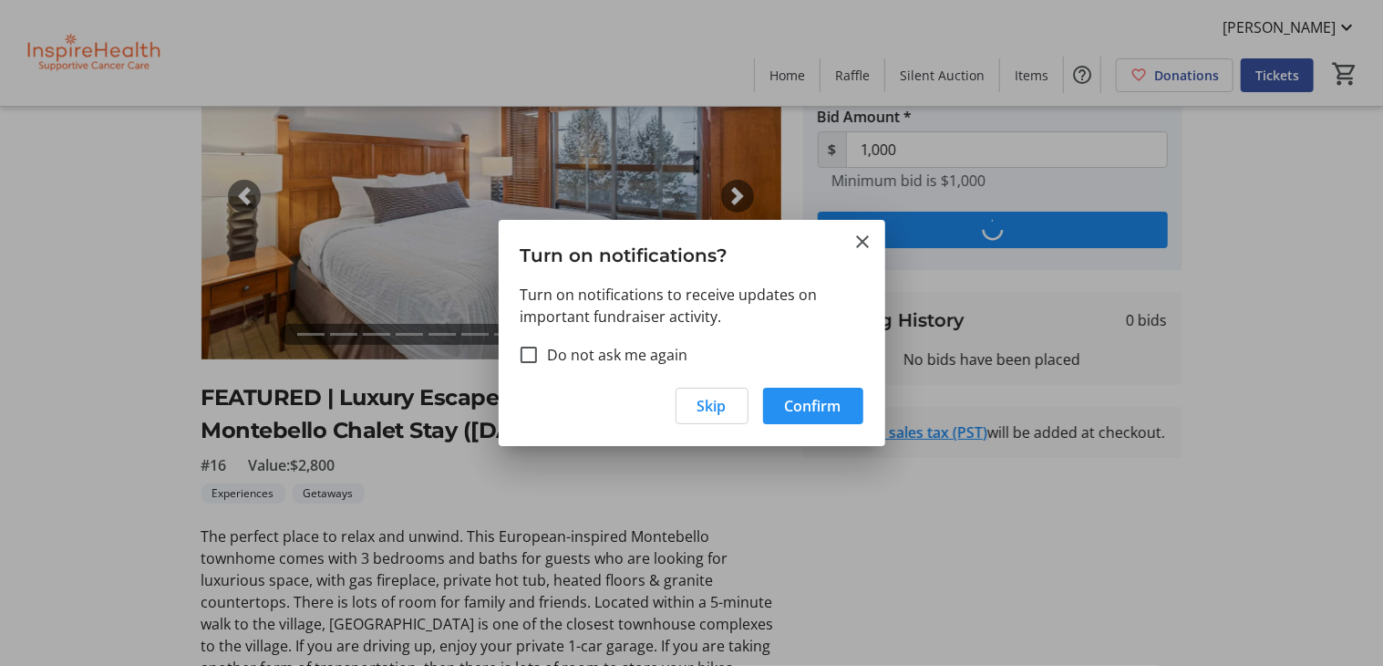
type input "1,150"
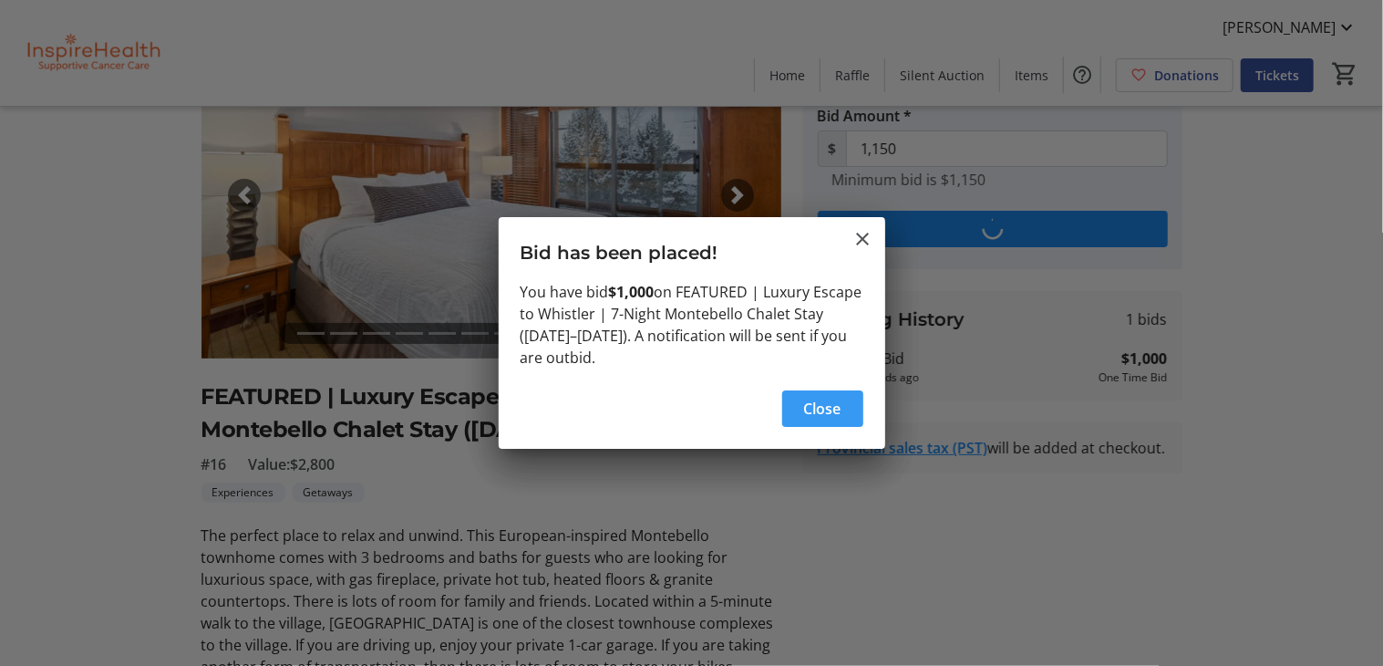
scroll to position [0, 0]
click at [811, 400] on span "Close" at bounding box center [822, 409] width 37 height 22
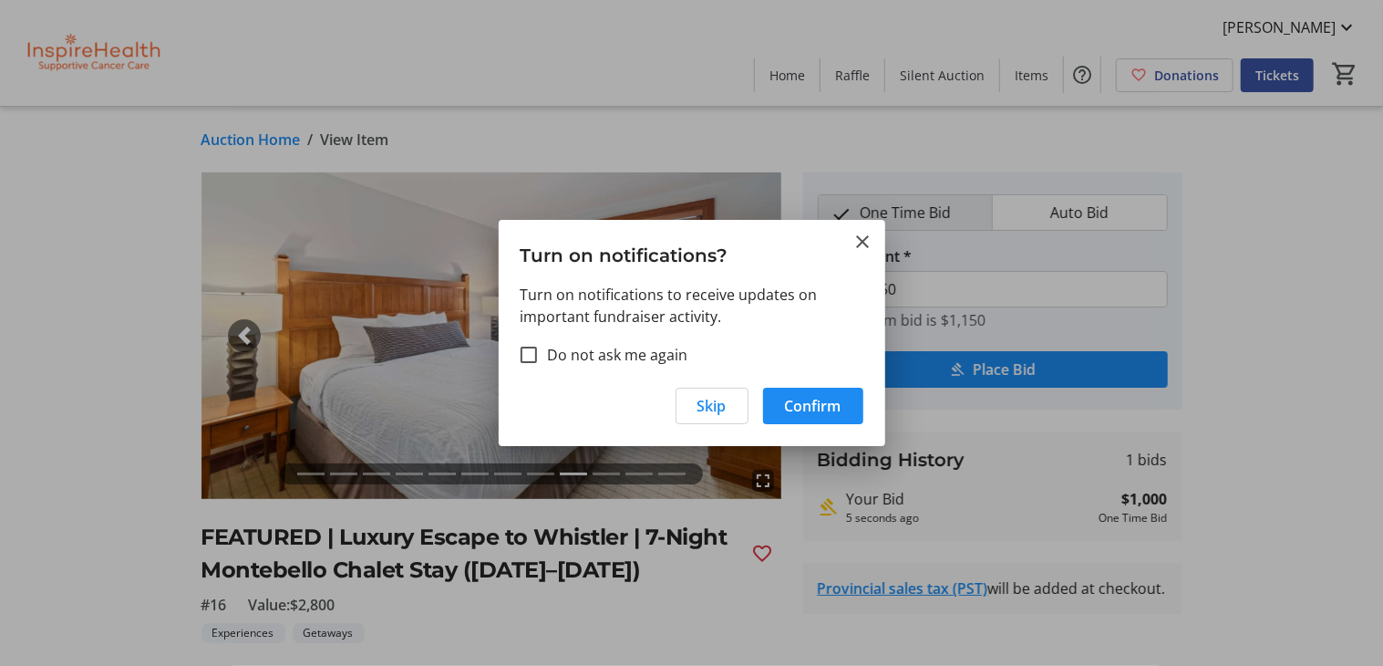
scroll to position [140, 0]
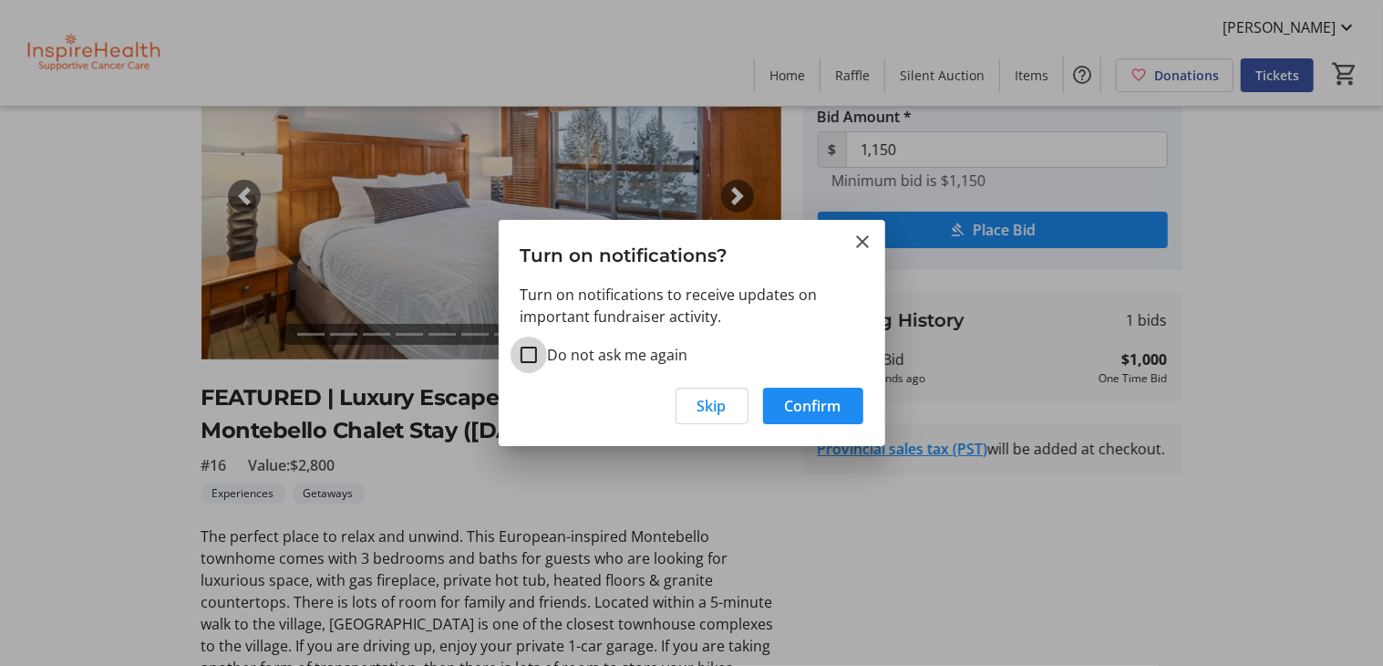
click at [529, 357] on input "Do not ask me again" at bounding box center [529, 354] width 16 height 16
checkbox input "true"
click at [806, 405] on span "Confirm" at bounding box center [813, 406] width 57 height 22
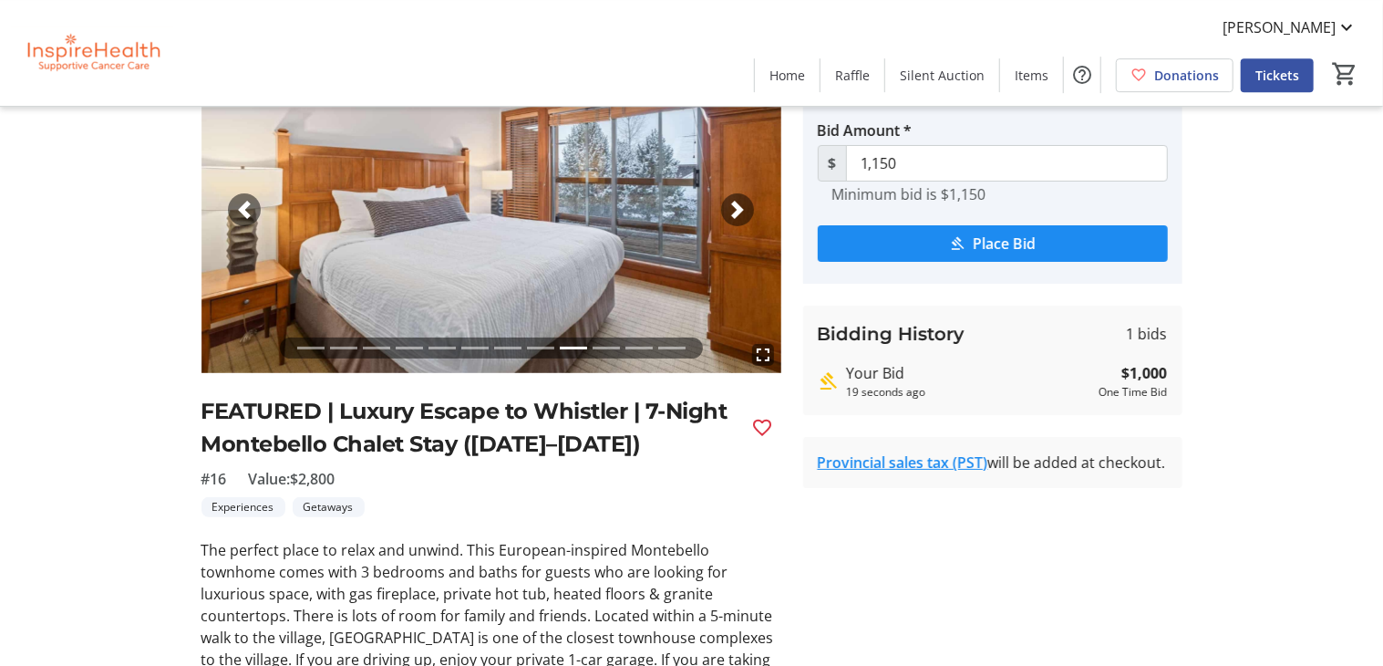
scroll to position [0, 0]
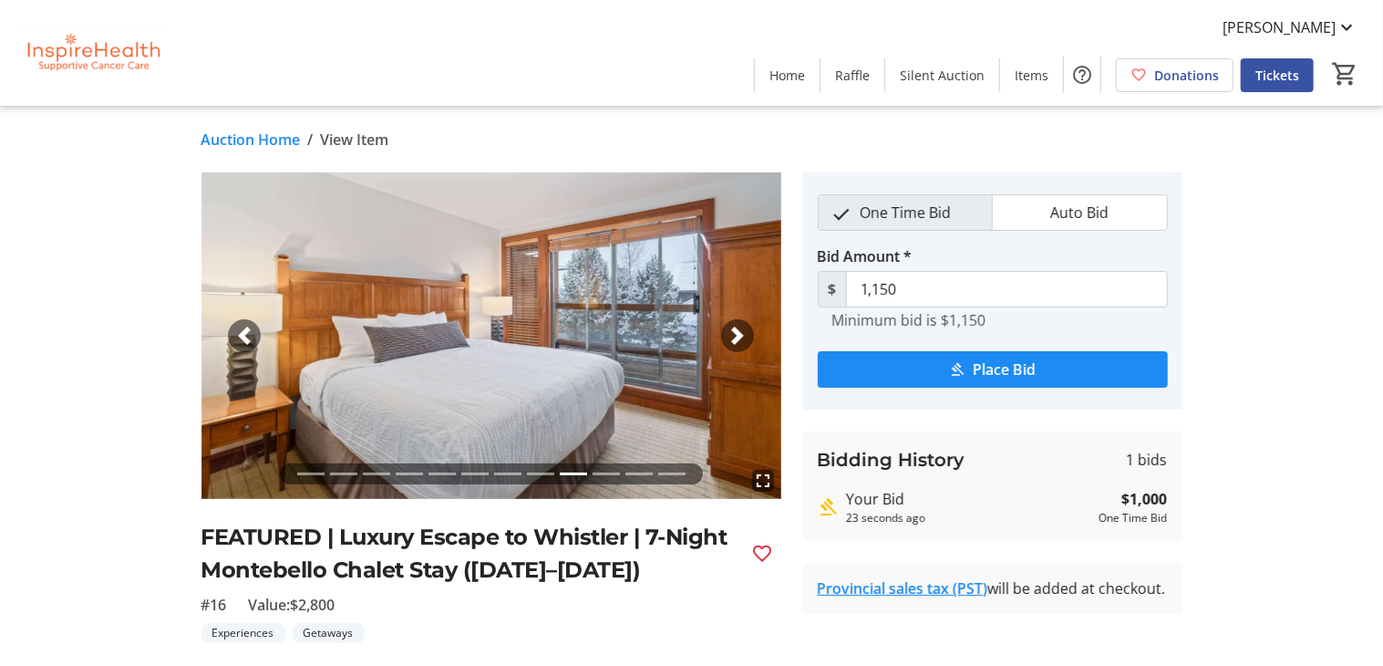
click at [261, 140] on link "Auction Home" at bounding box center [251, 140] width 99 height 22
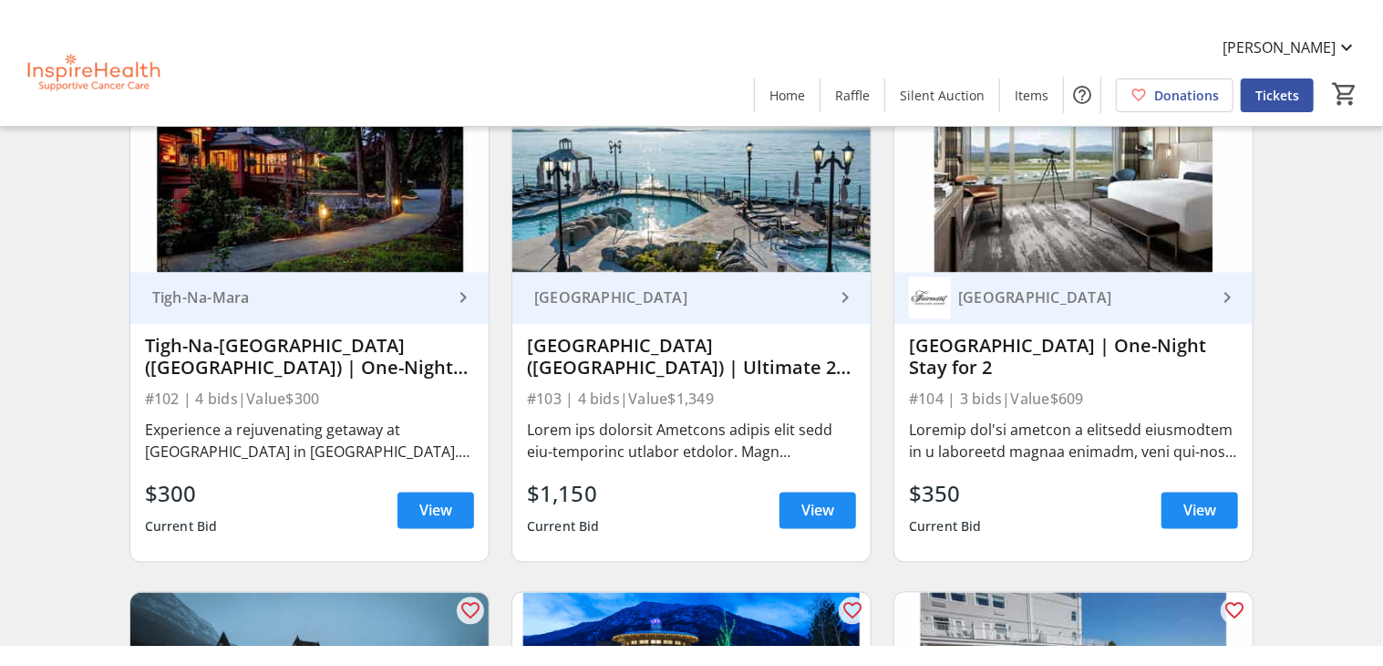
scroll to position [1689, 0]
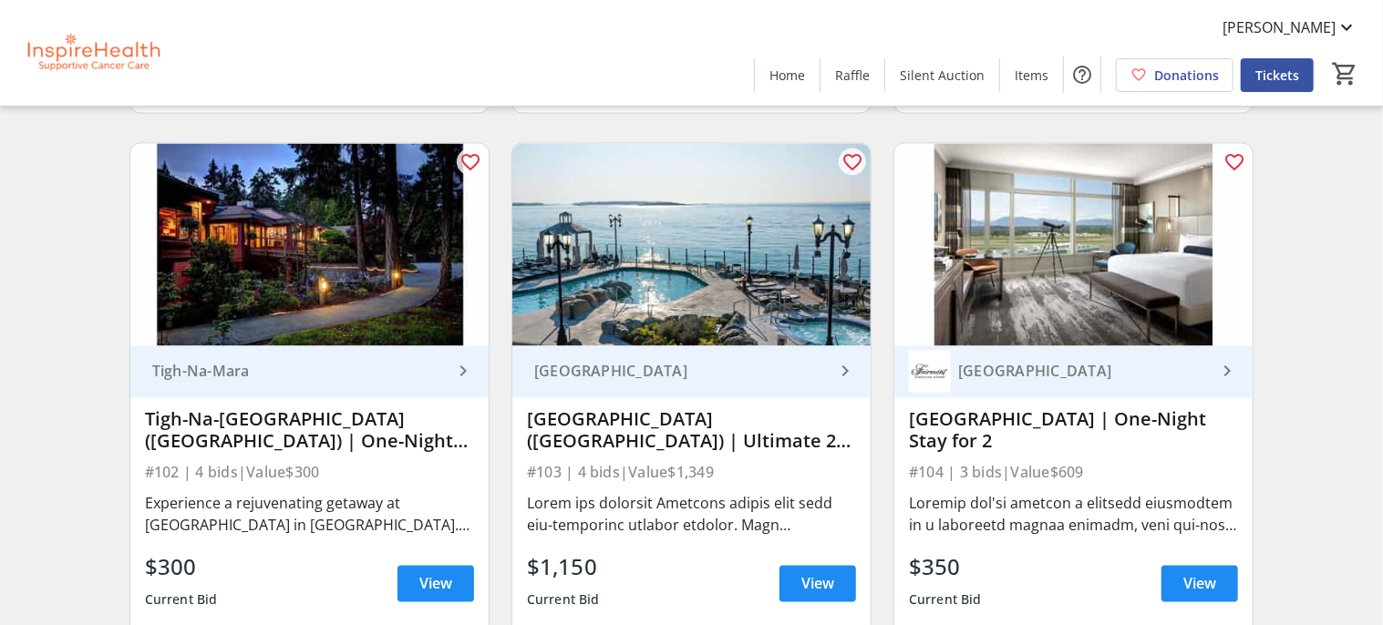
click at [265, 337] on img at bounding box center [309, 245] width 358 height 202
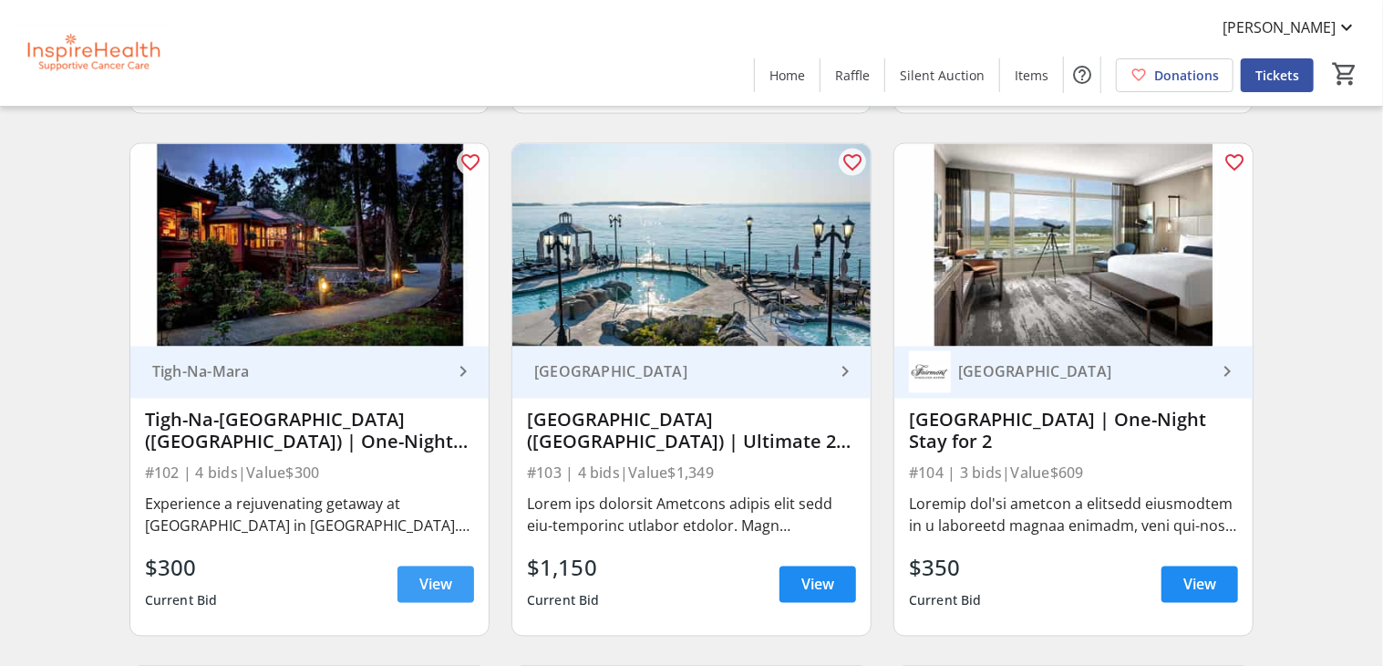
click at [426, 588] on span "View" at bounding box center [435, 585] width 33 height 22
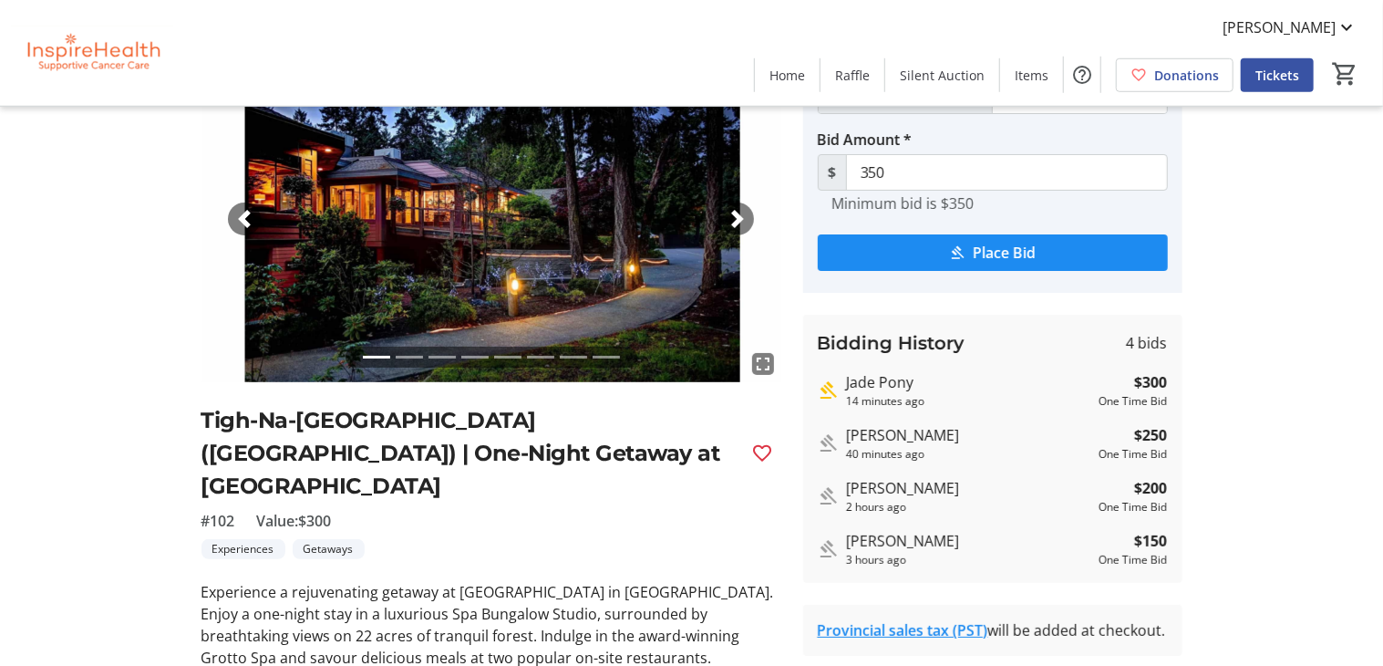
scroll to position [93, 0]
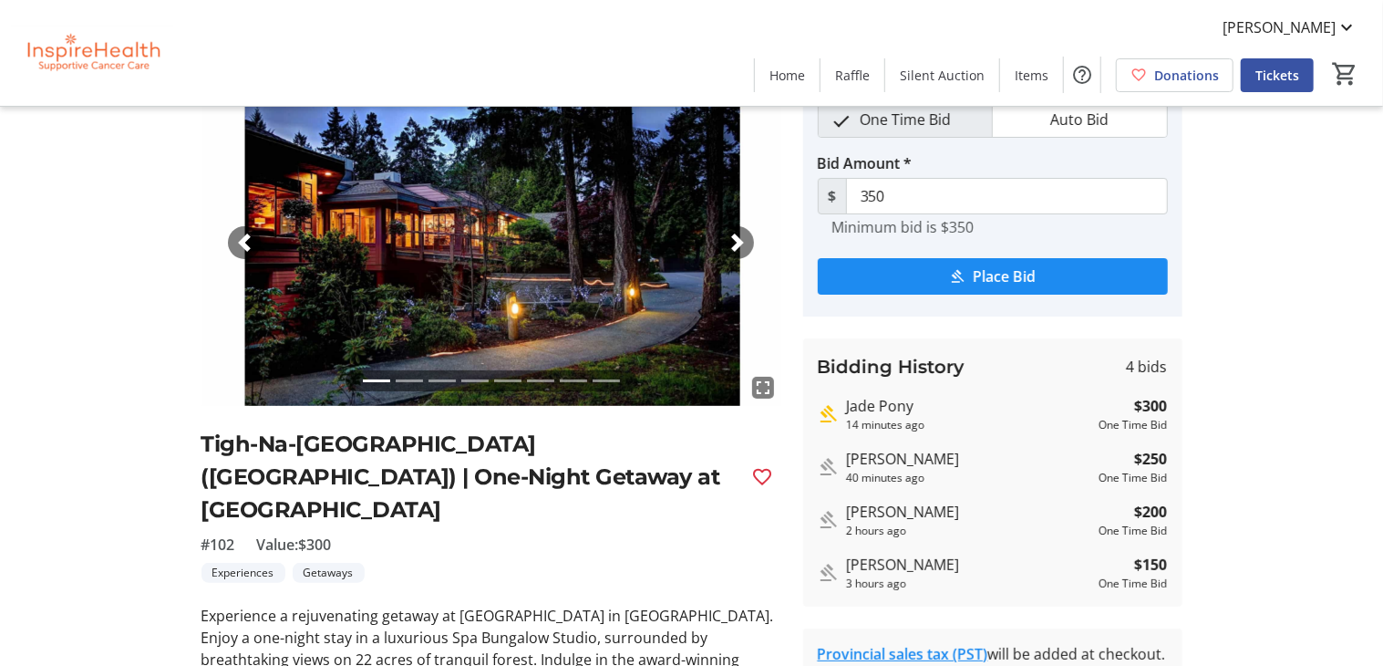
click at [733, 237] on span "button" at bounding box center [738, 242] width 18 height 18
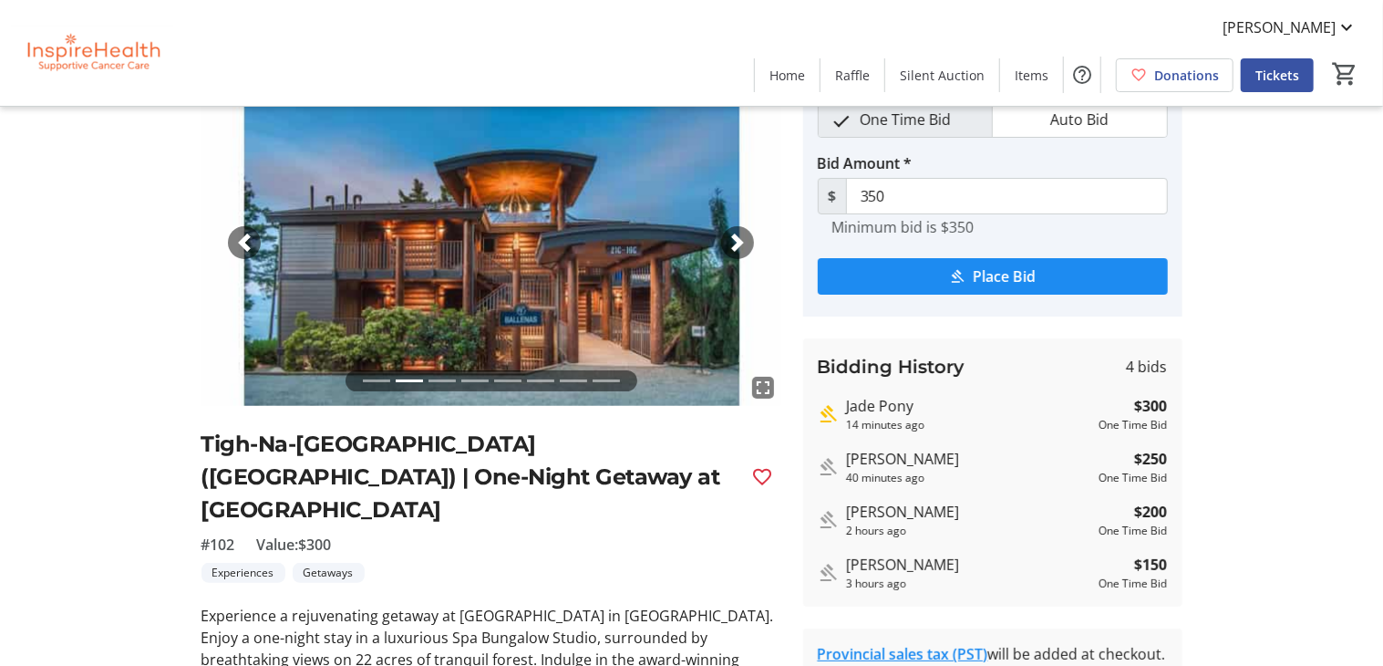
click at [733, 237] on span "button" at bounding box center [738, 242] width 18 height 18
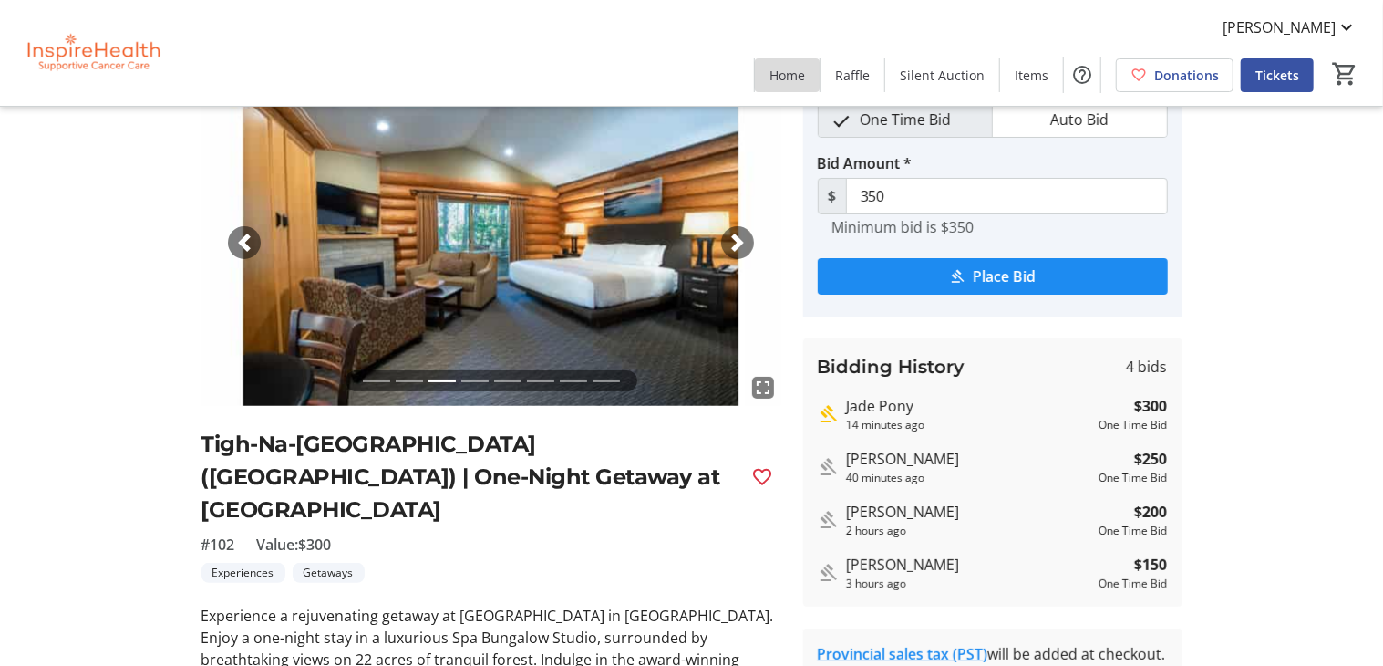
click at [791, 69] on span "Home" at bounding box center [788, 75] width 36 height 19
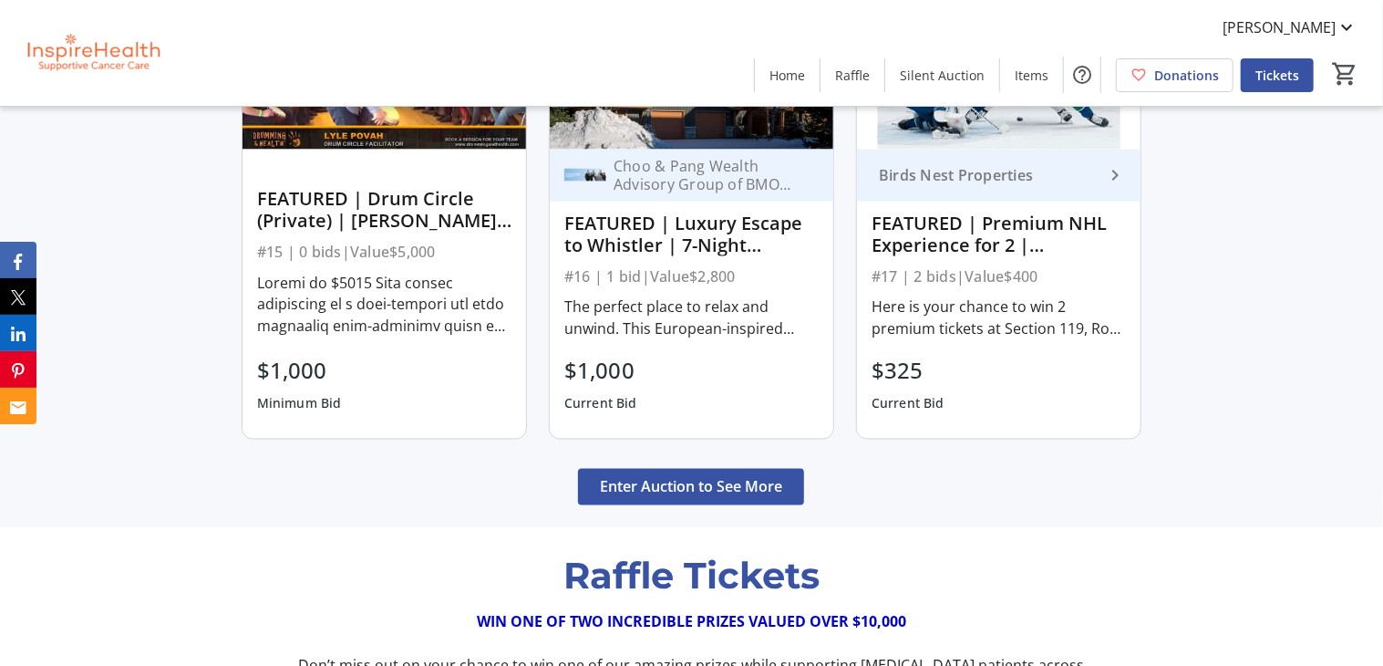
scroll to position [1689, 0]
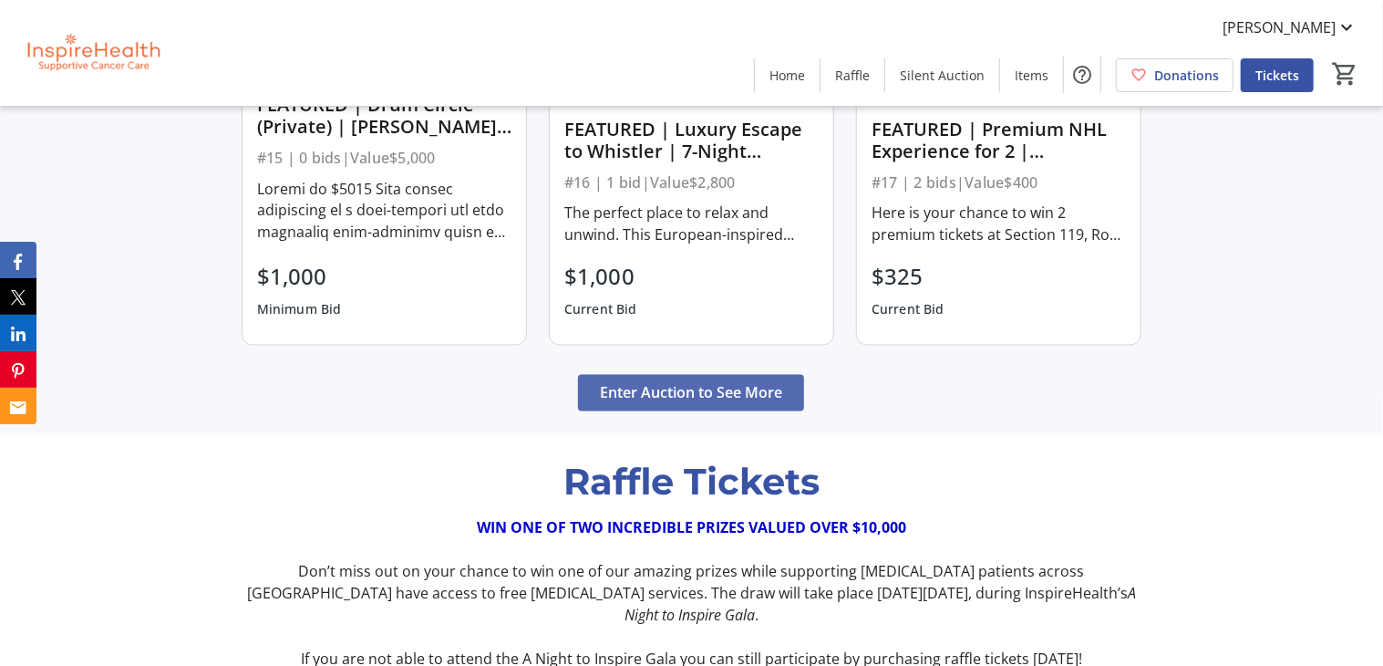
click at [708, 382] on span "Enter Auction to See More" at bounding box center [691, 393] width 182 height 22
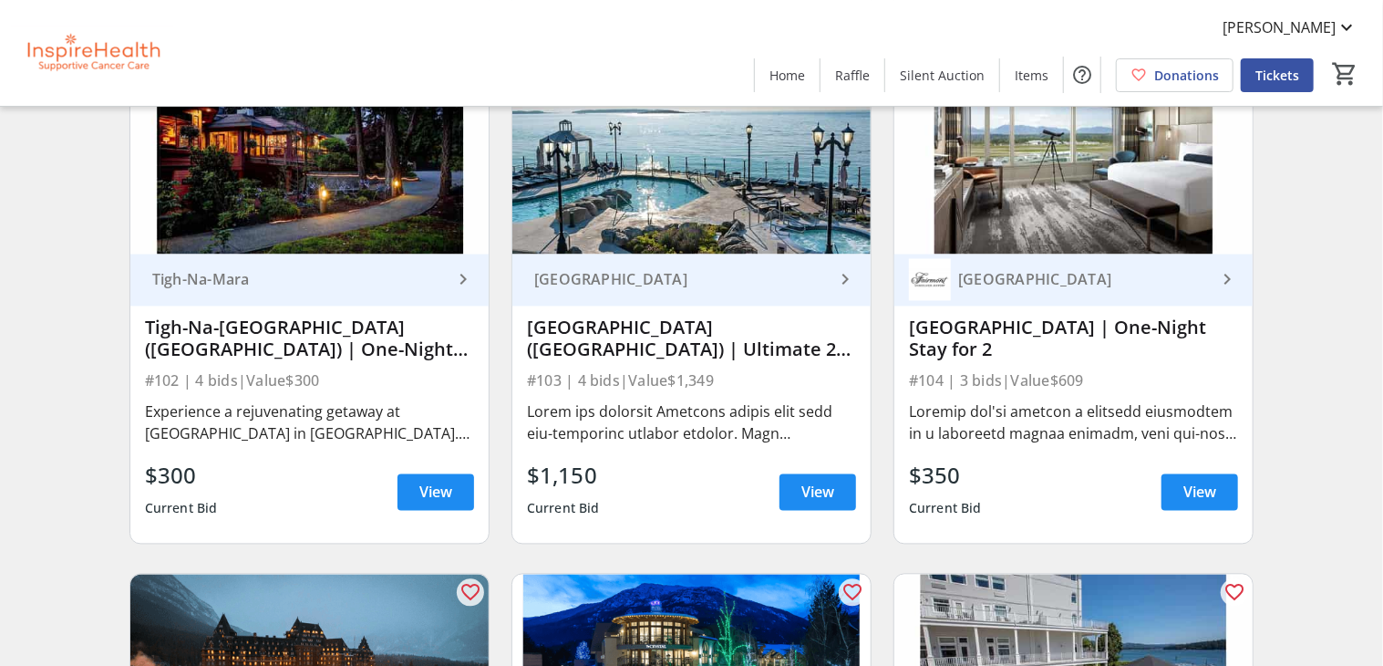
scroll to position [1783, 0]
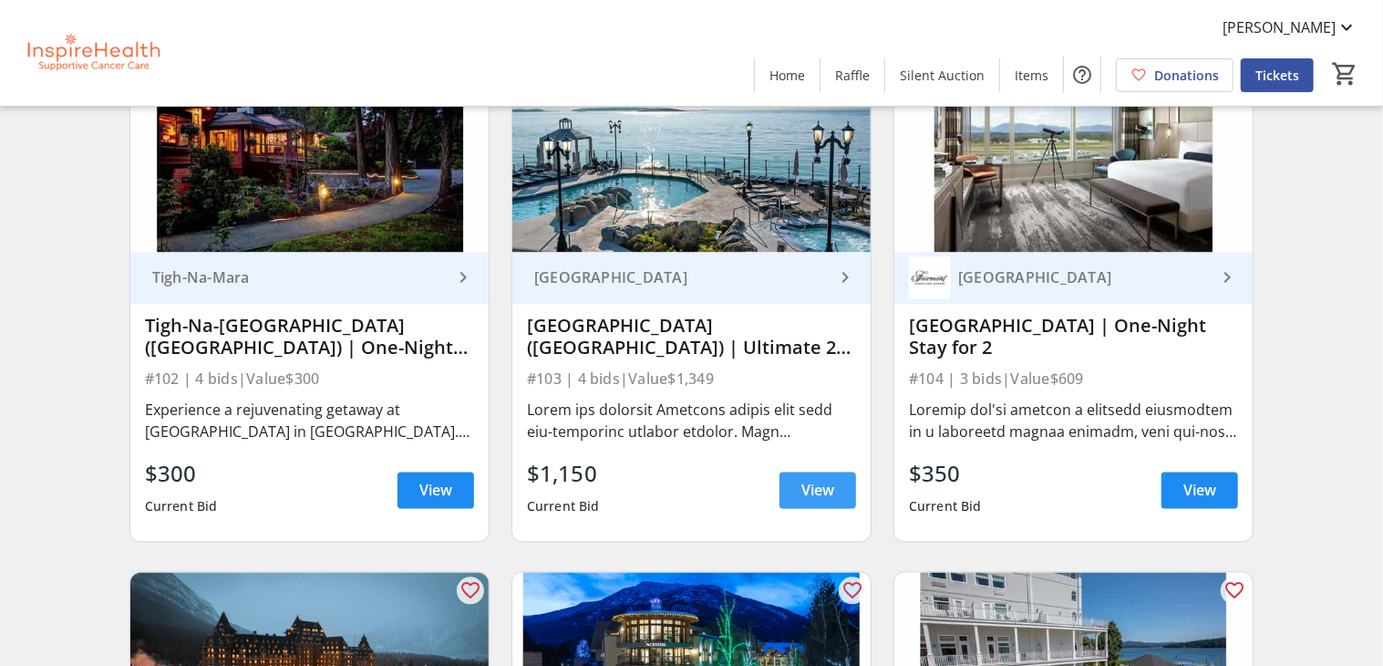
click at [828, 489] on span "View" at bounding box center [817, 491] width 33 height 22
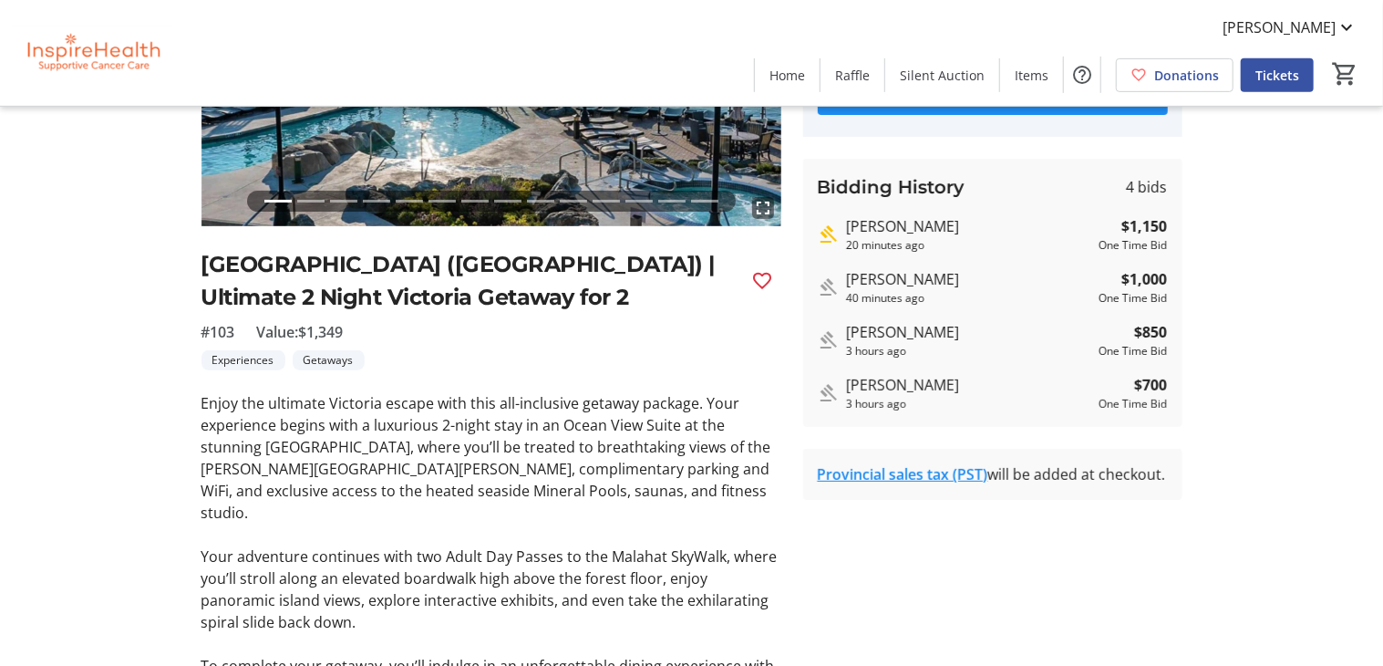
scroll to position [281, 0]
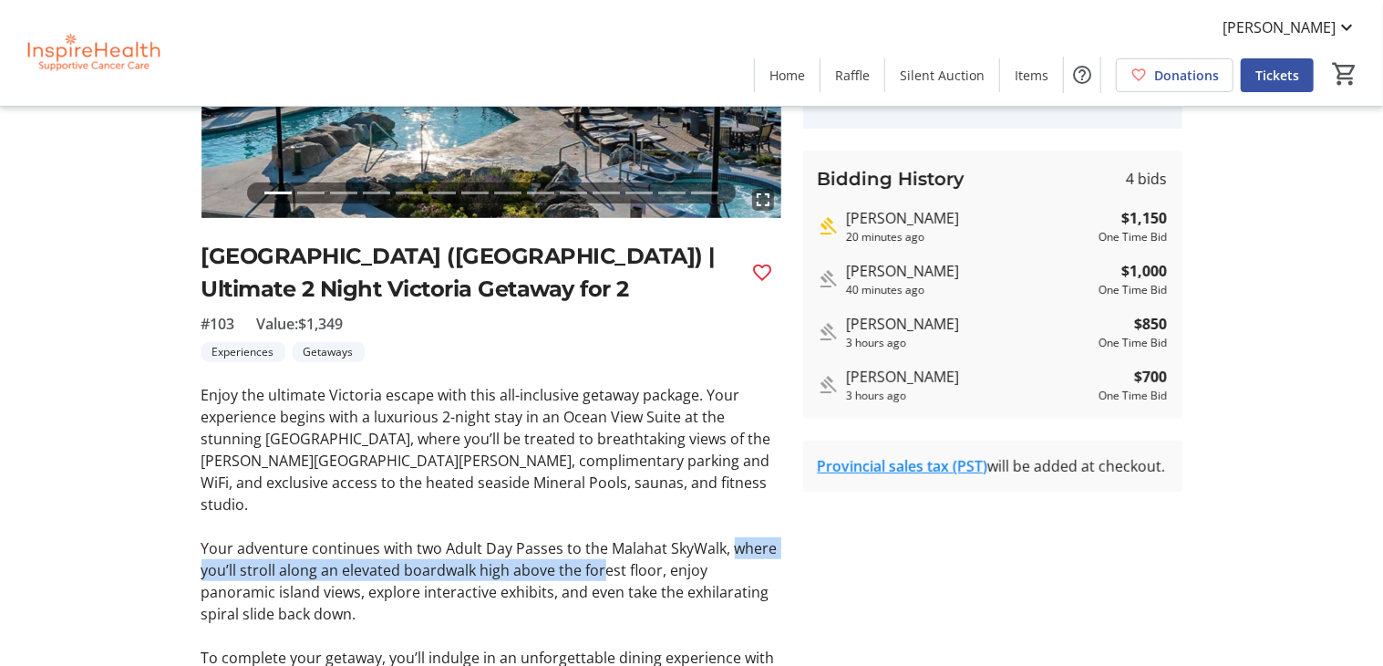
drag, startPoint x: 727, startPoint y: 528, endPoint x: 604, endPoint y: 537, distance: 123.4
click at [604, 537] on p "Your adventure continues with two Adult Day Passes to the Malahat SkyWalk, wher…" at bounding box center [492, 581] width 580 height 88
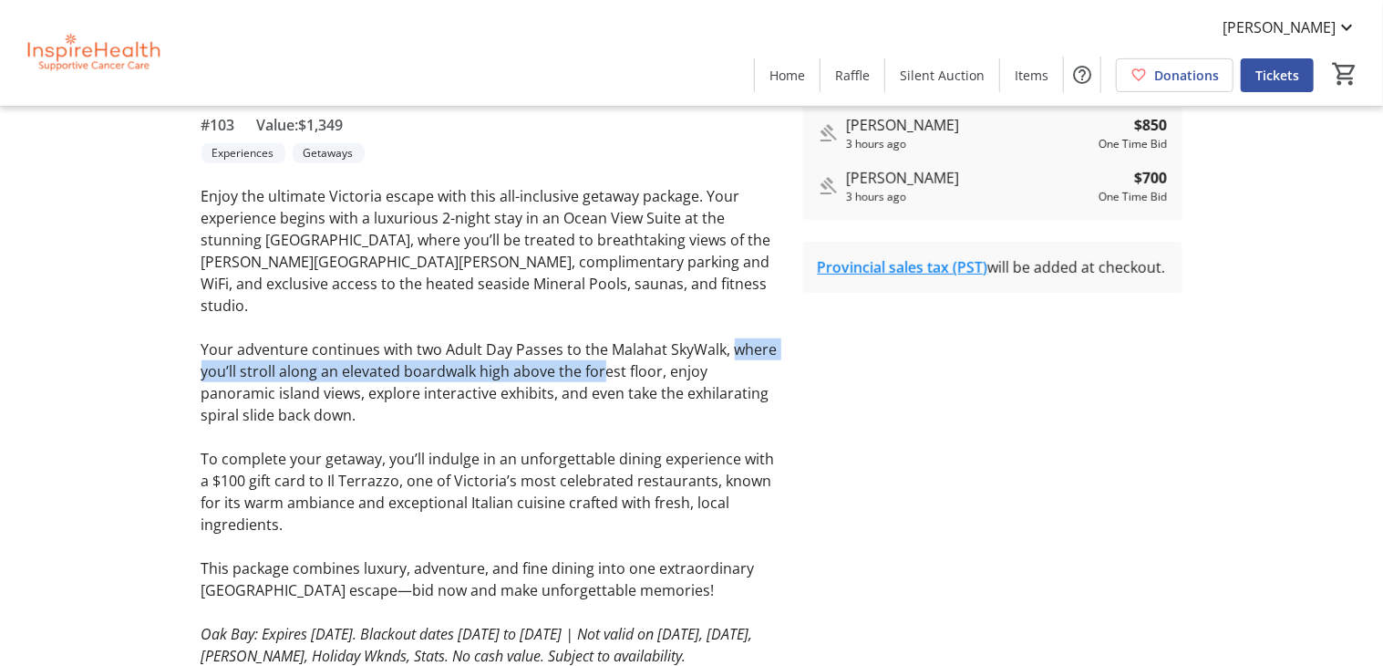
scroll to position [375, 0]
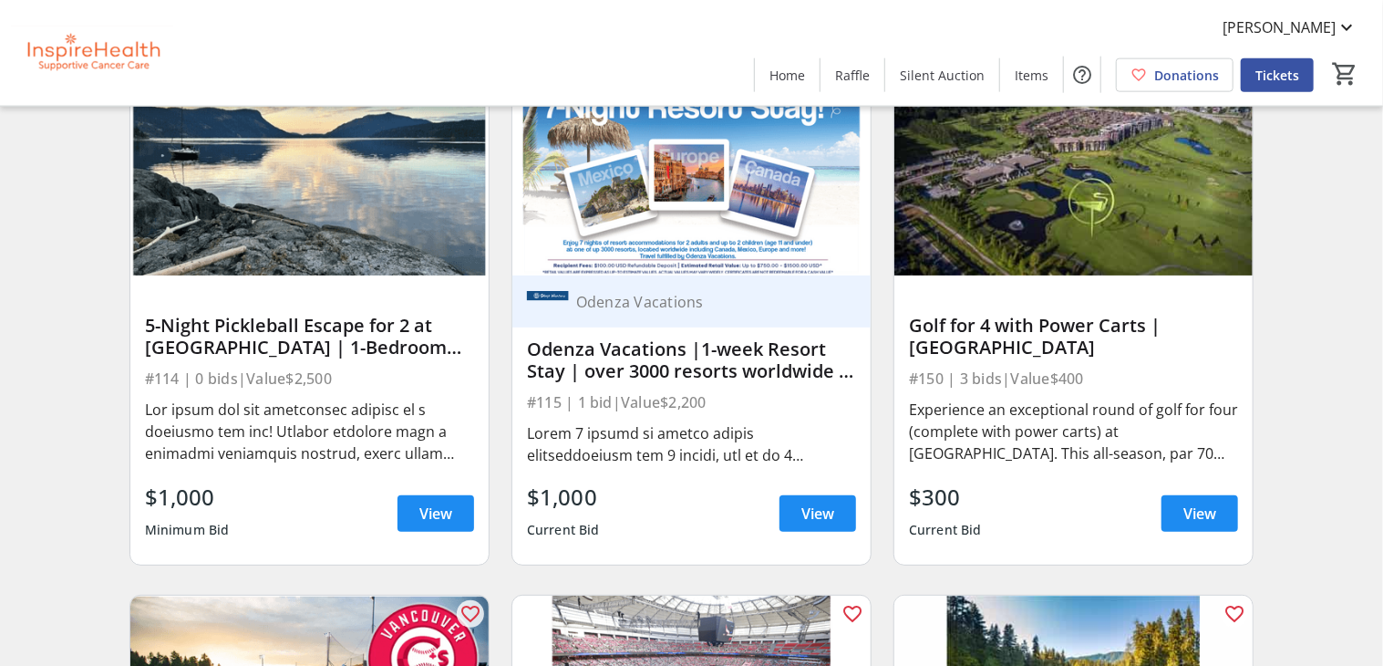
scroll to position [3846, 0]
click at [838, 518] on span at bounding box center [818, 513] width 77 height 44
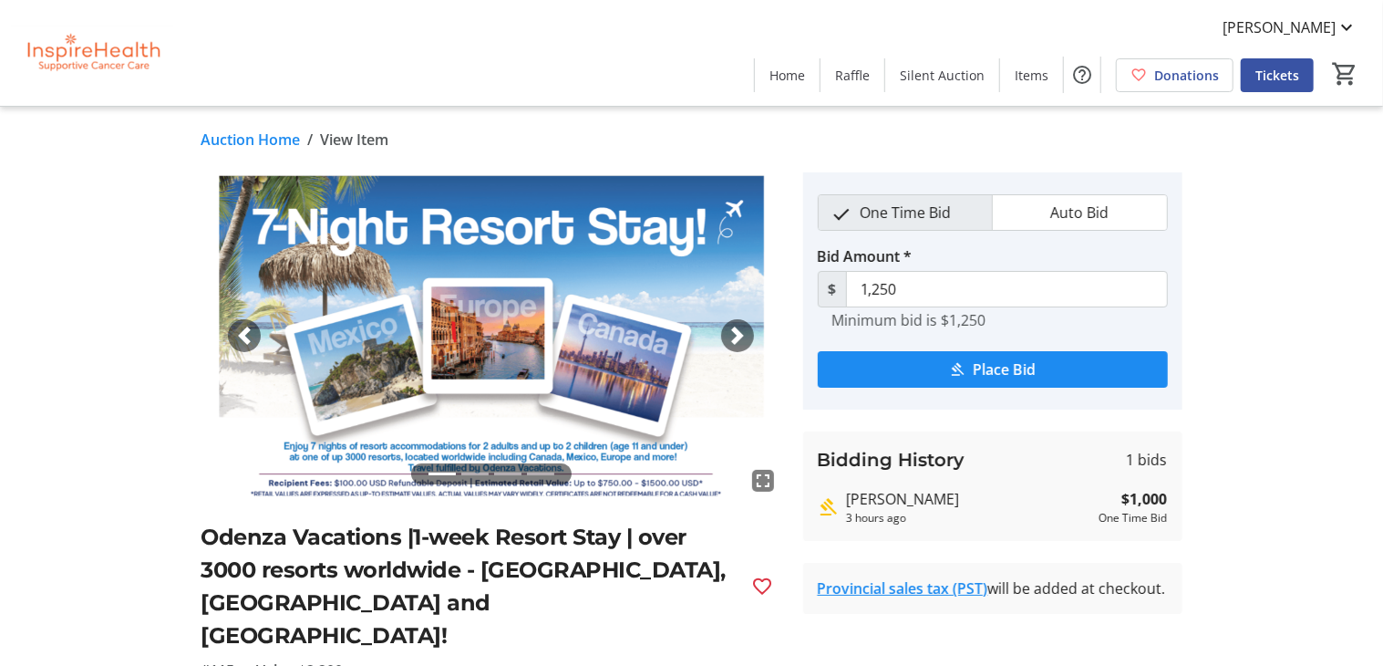
click at [733, 321] on div "fullscreen fullscreen fullscreen fullscreen Previous Next" at bounding box center [492, 335] width 580 height 326
click at [736, 337] on span "button" at bounding box center [738, 335] width 18 height 18
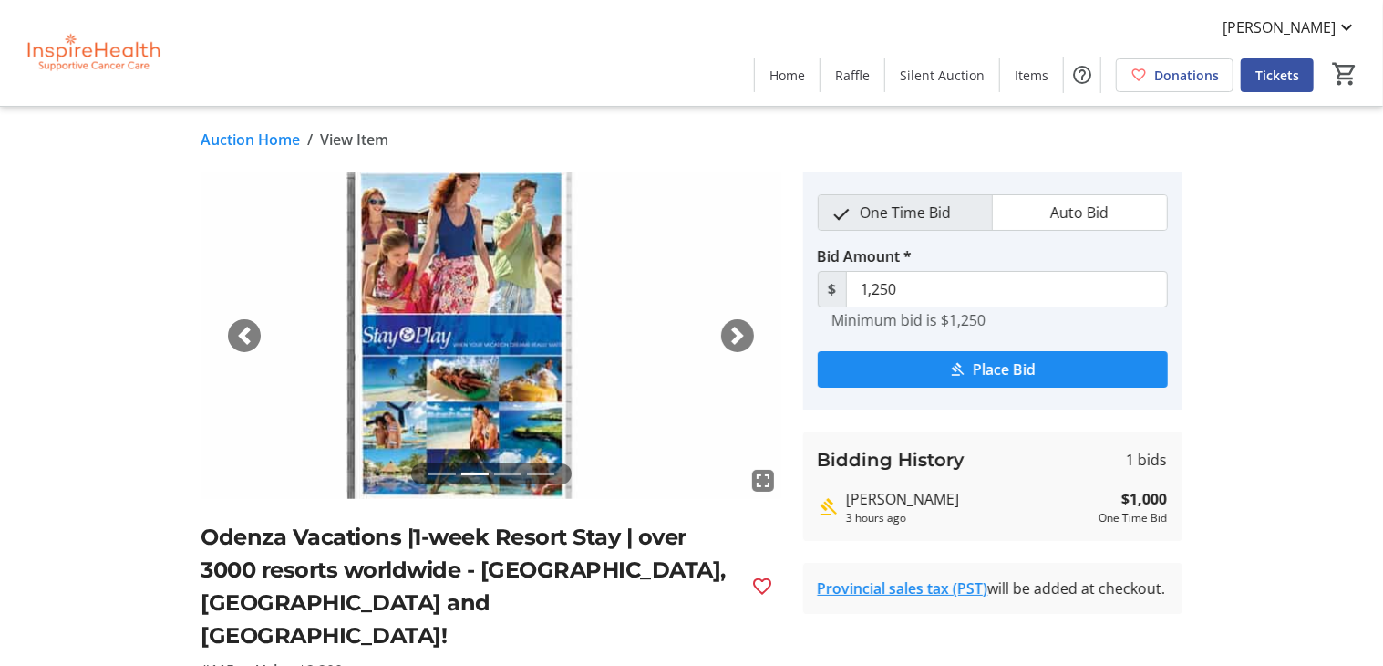
click at [737, 337] on span "button" at bounding box center [738, 335] width 18 height 18
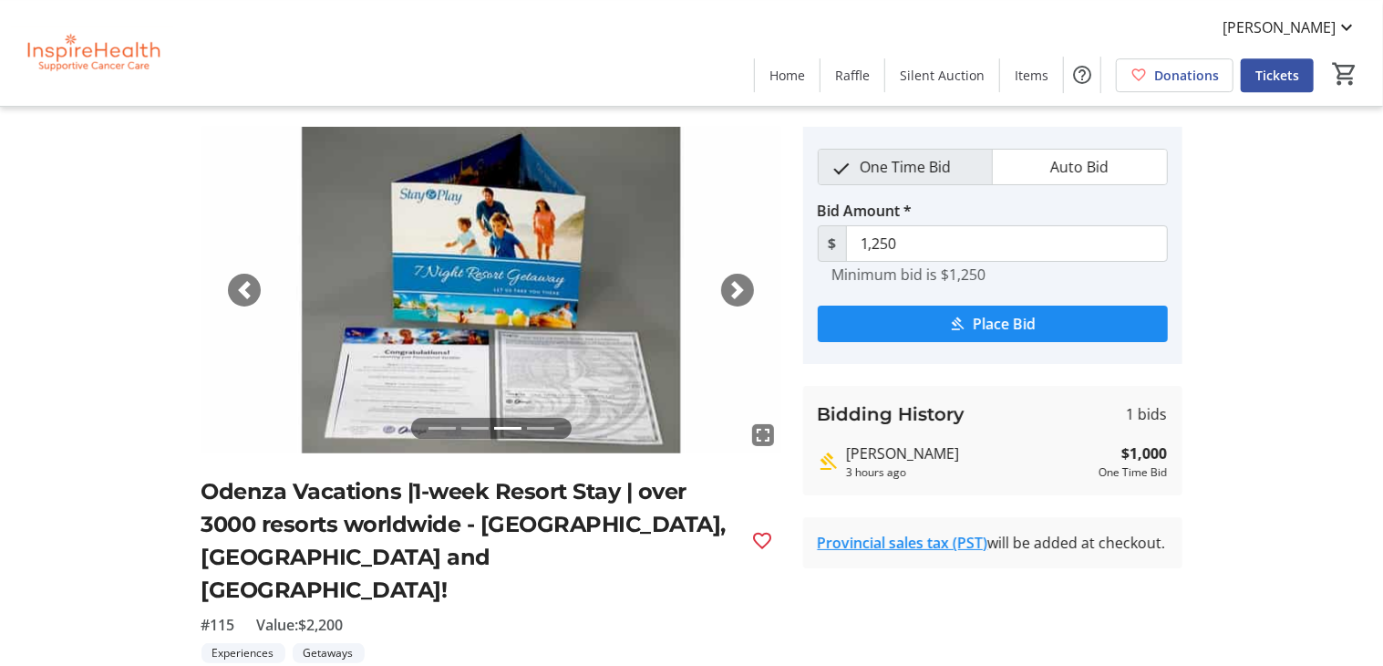
scroll to position [45, 0]
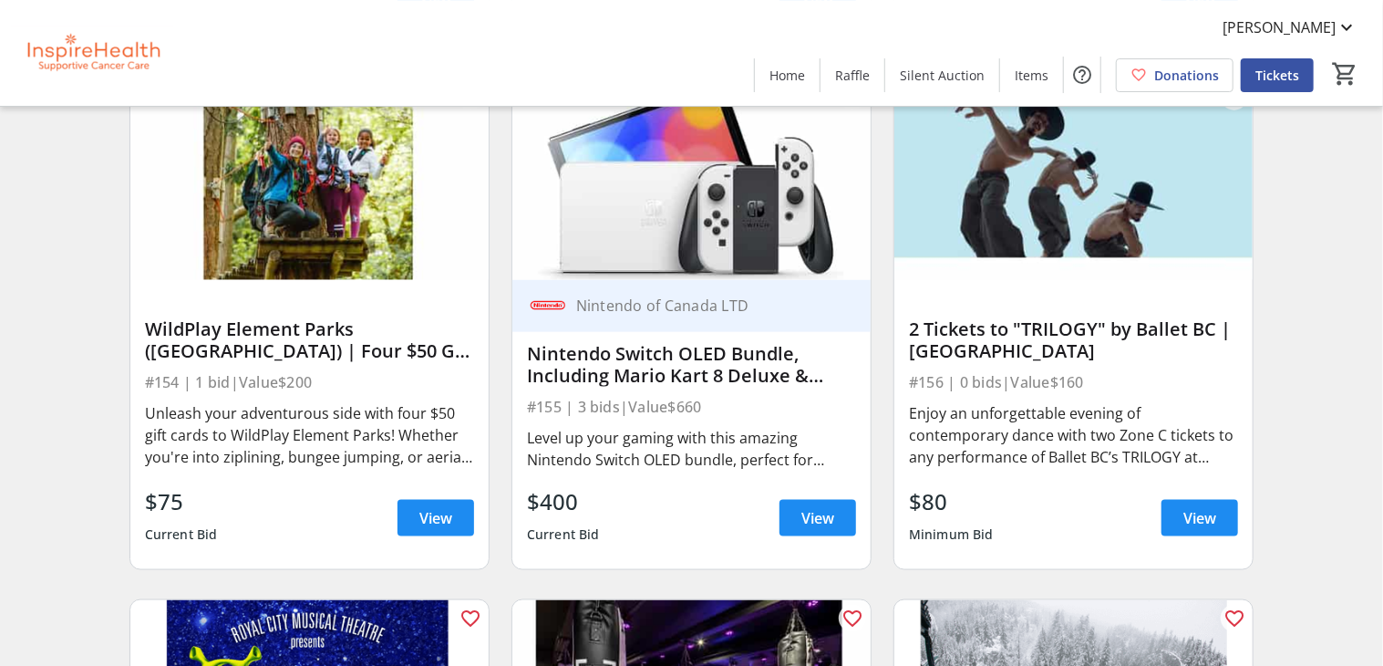
scroll to position [4878, 0]
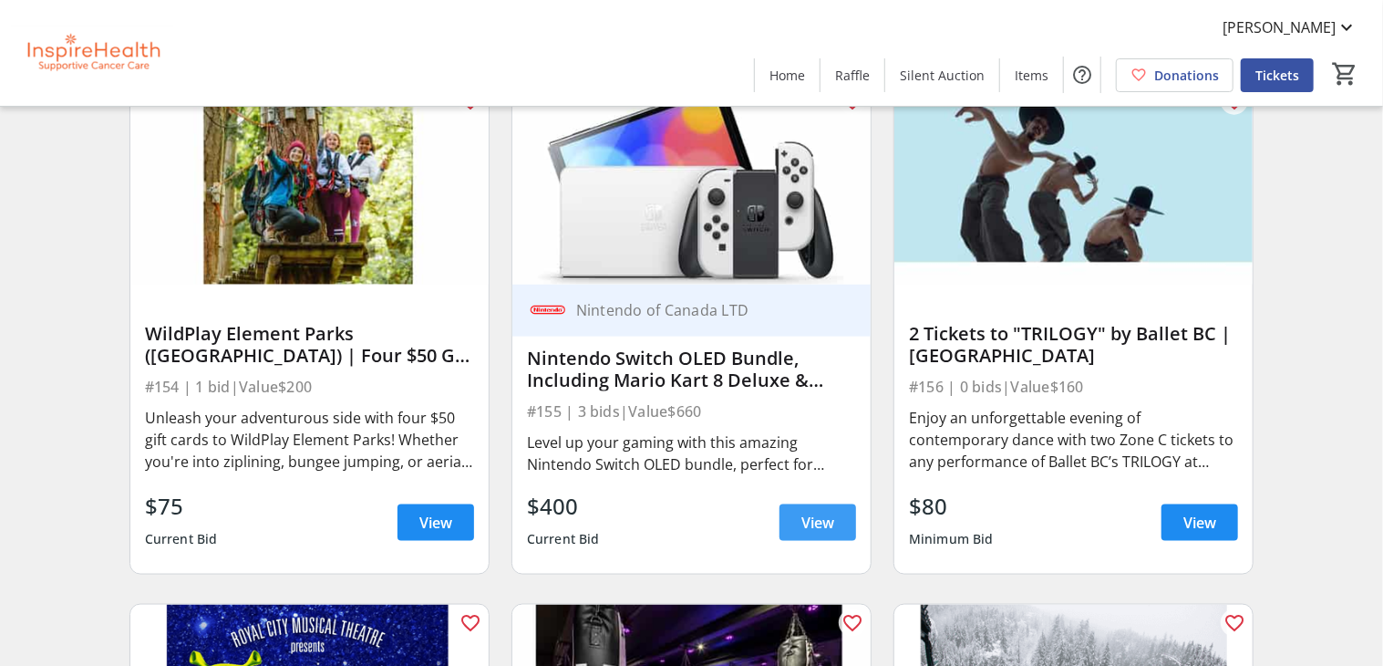
click at [801, 522] on span at bounding box center [818, 523] width 77 height 44
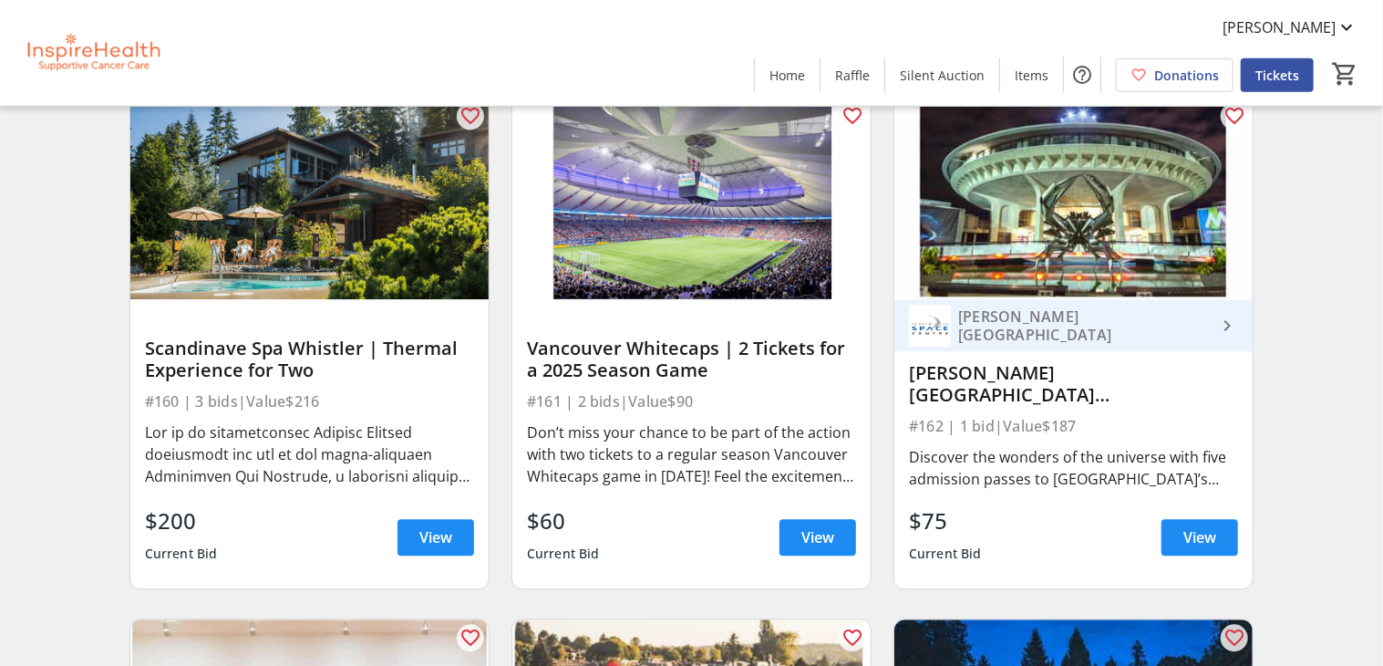
scroll to position [5910, 0]
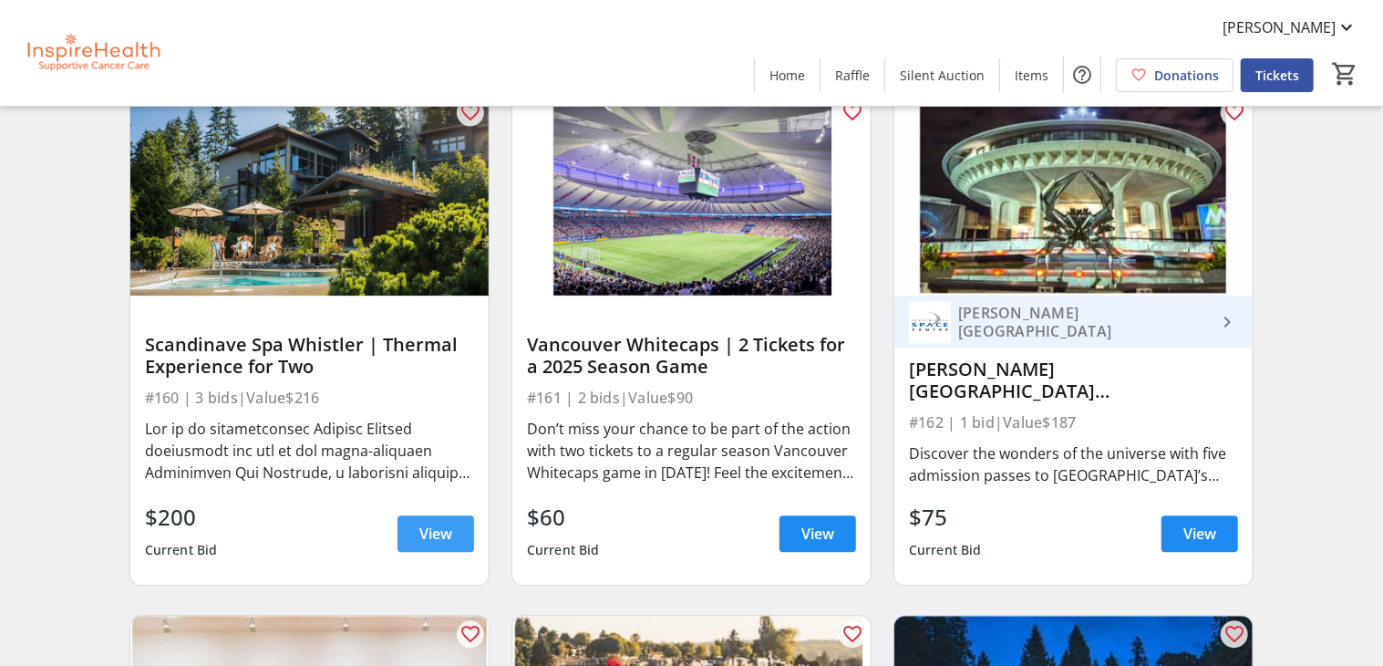
click at [445, 530] on span "View" at bounding box center [435, 533] width 33 height 22
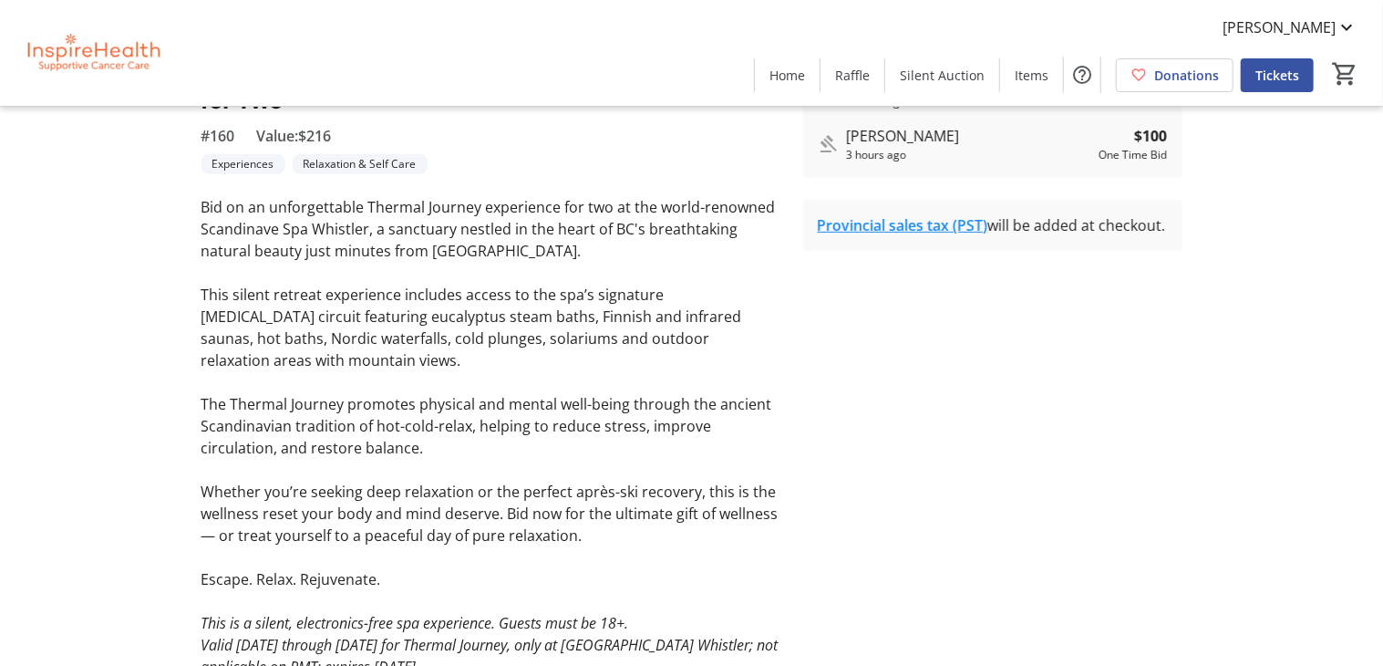
scroll to position [93, 0]
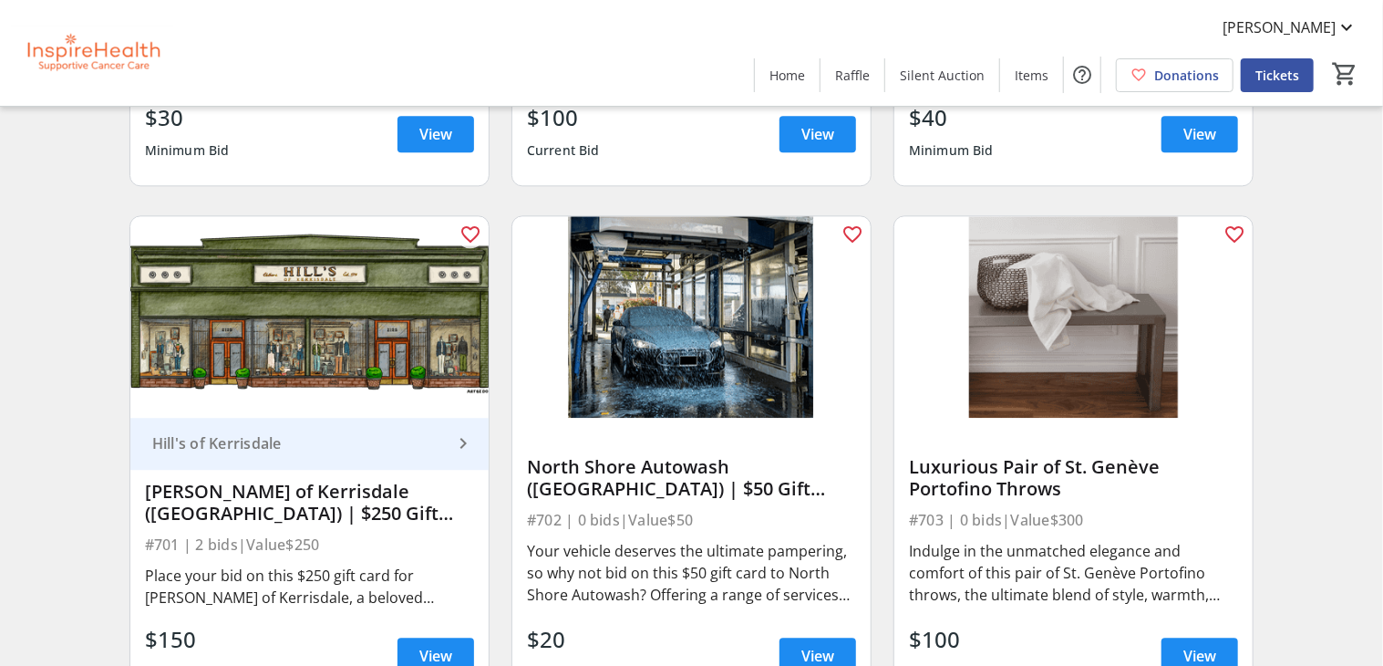
scroll to position [13698, 0]
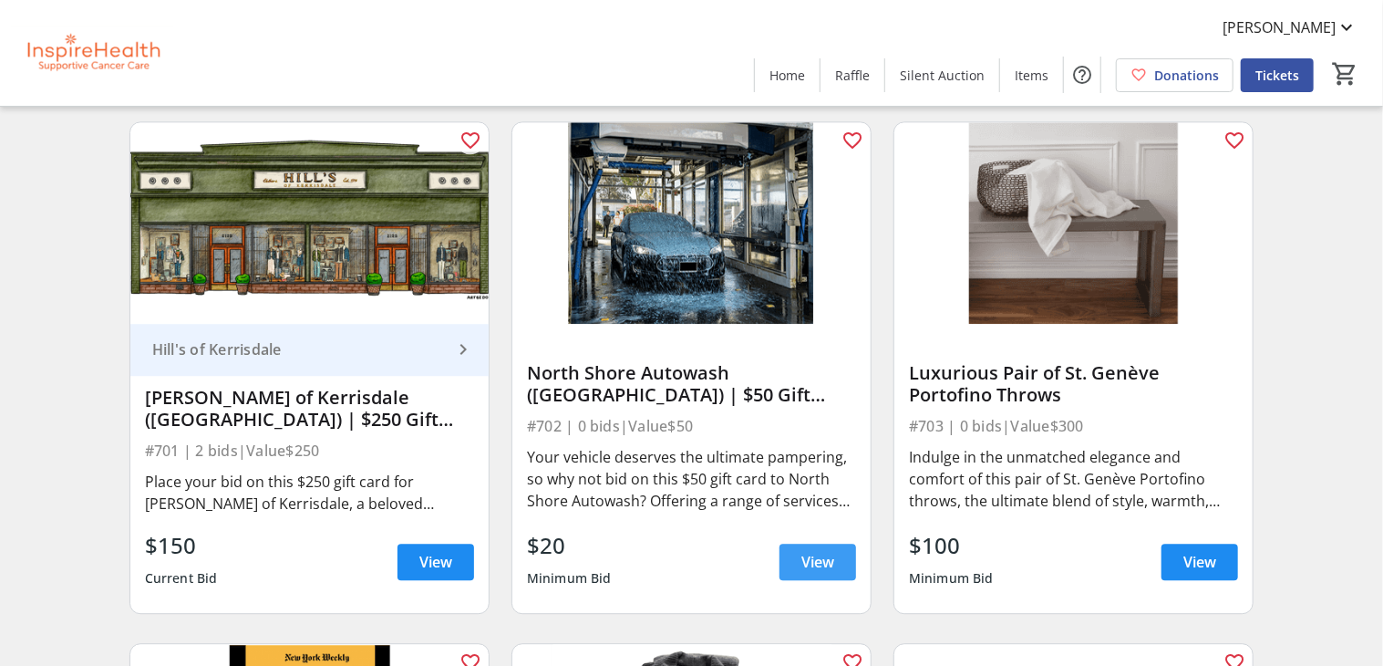
click at [839, 571] on span at bounding box center [818, 562] width 77 height 44
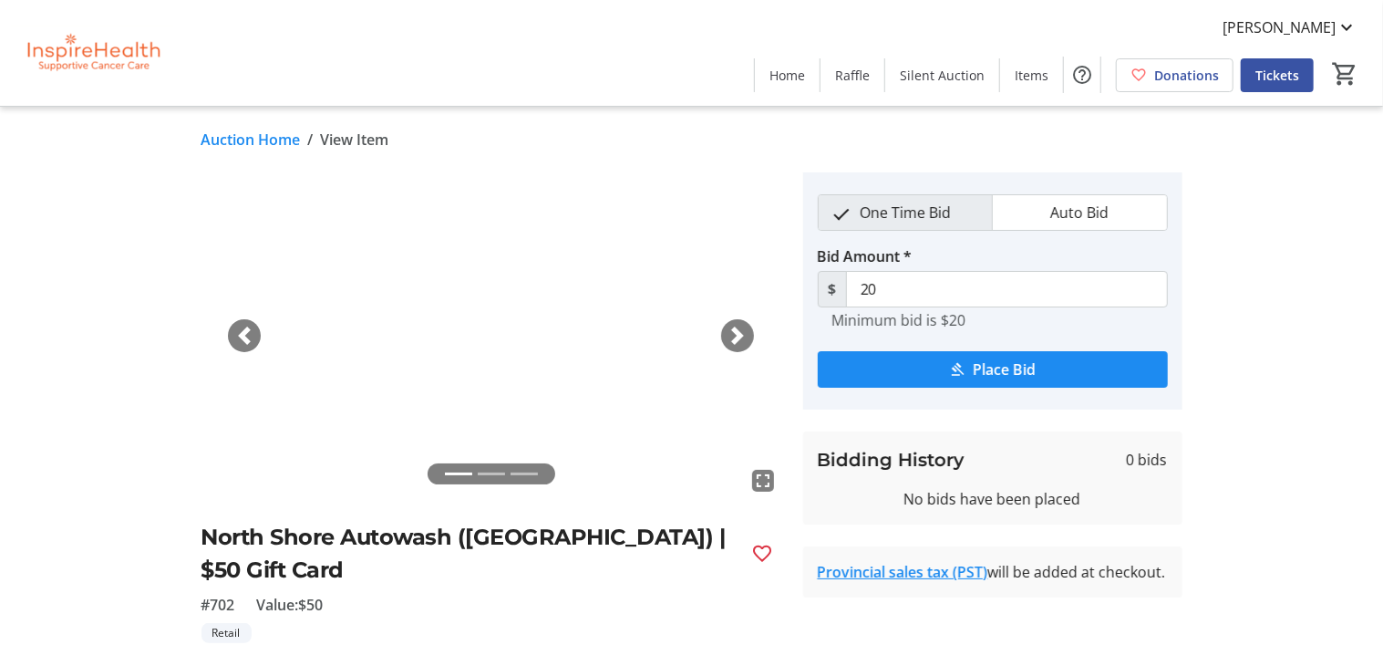
click at [723, 351] on img at bounding box center [492, 335] width 580 height 326
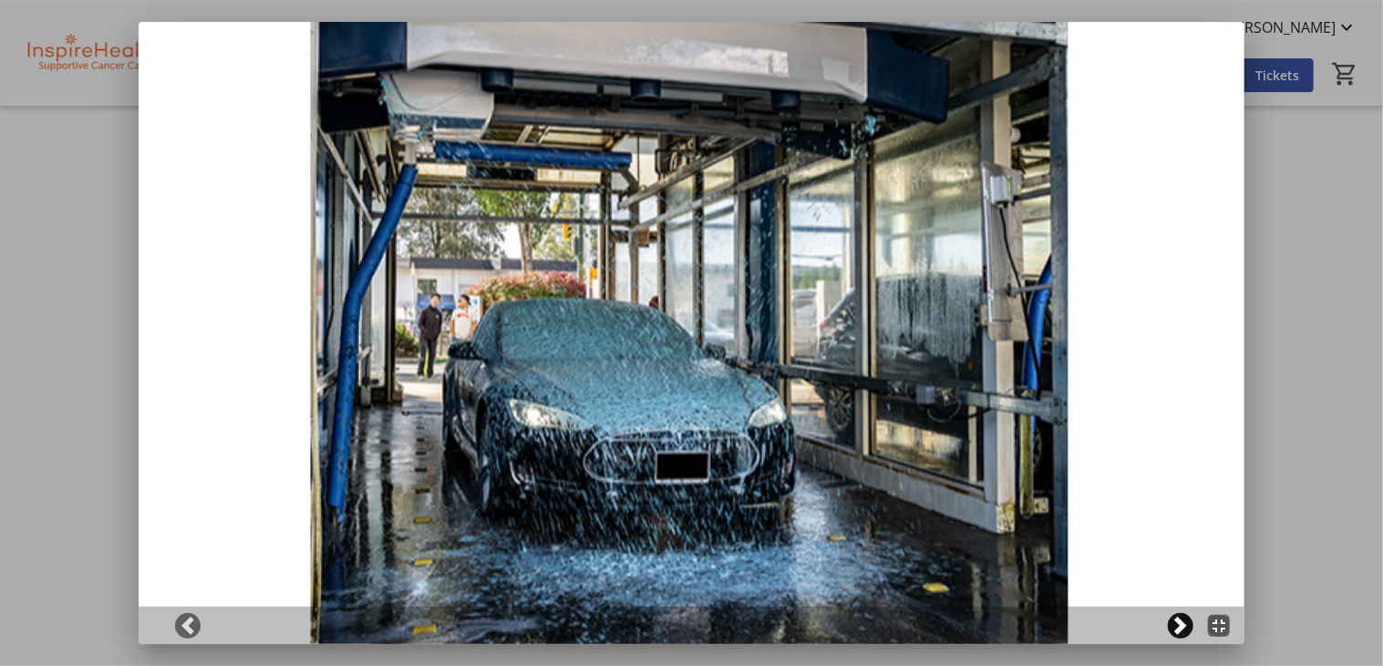
click at [1180, 623] on span at bounding box center [1181, 625] width 18 height 18
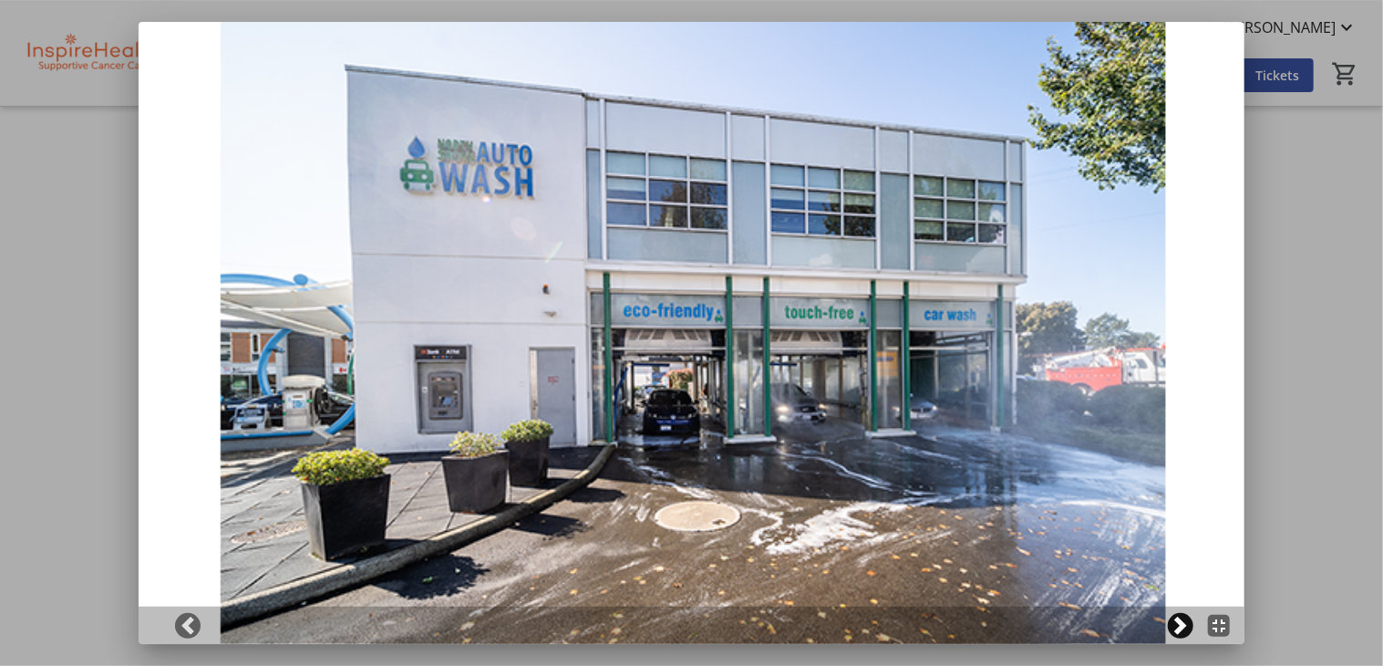
click at [1179, 623] on span at bounding box center [1181, 625] width 18 height 18
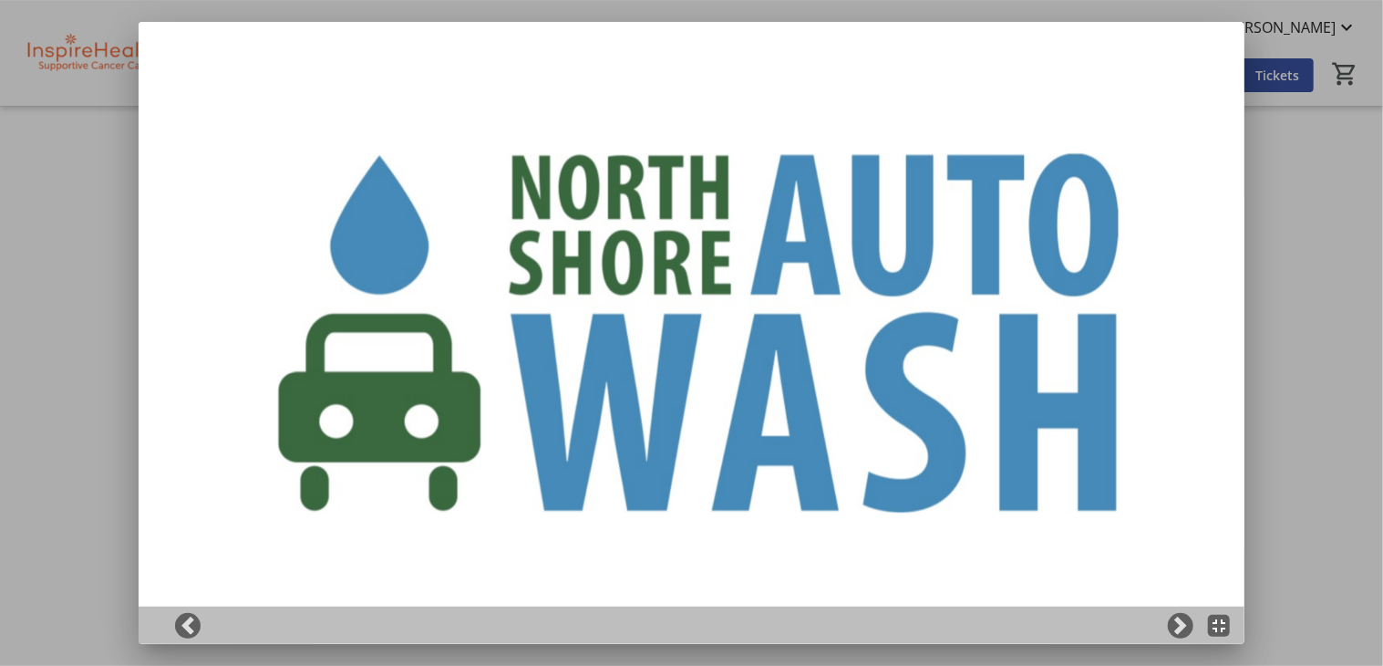
click at [1334, 351] on div at bounding box center [691, 333] width 1383 height 666
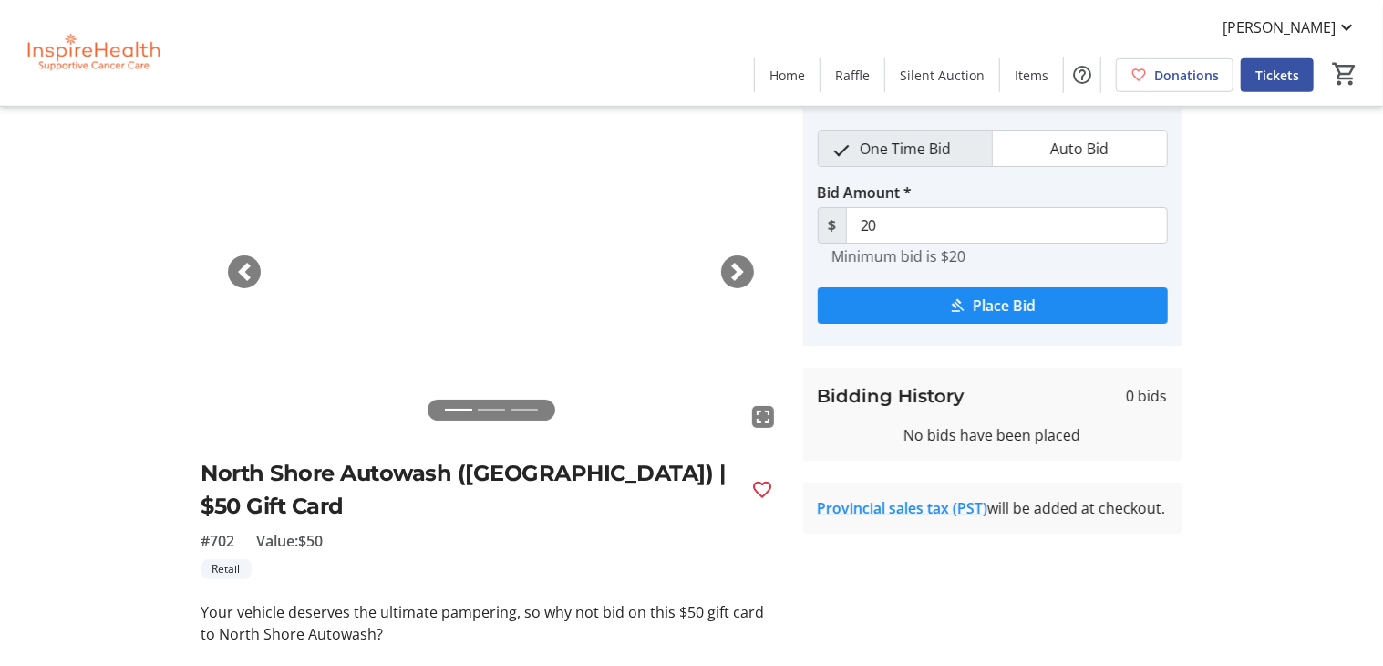
scroll to position [93, 0]
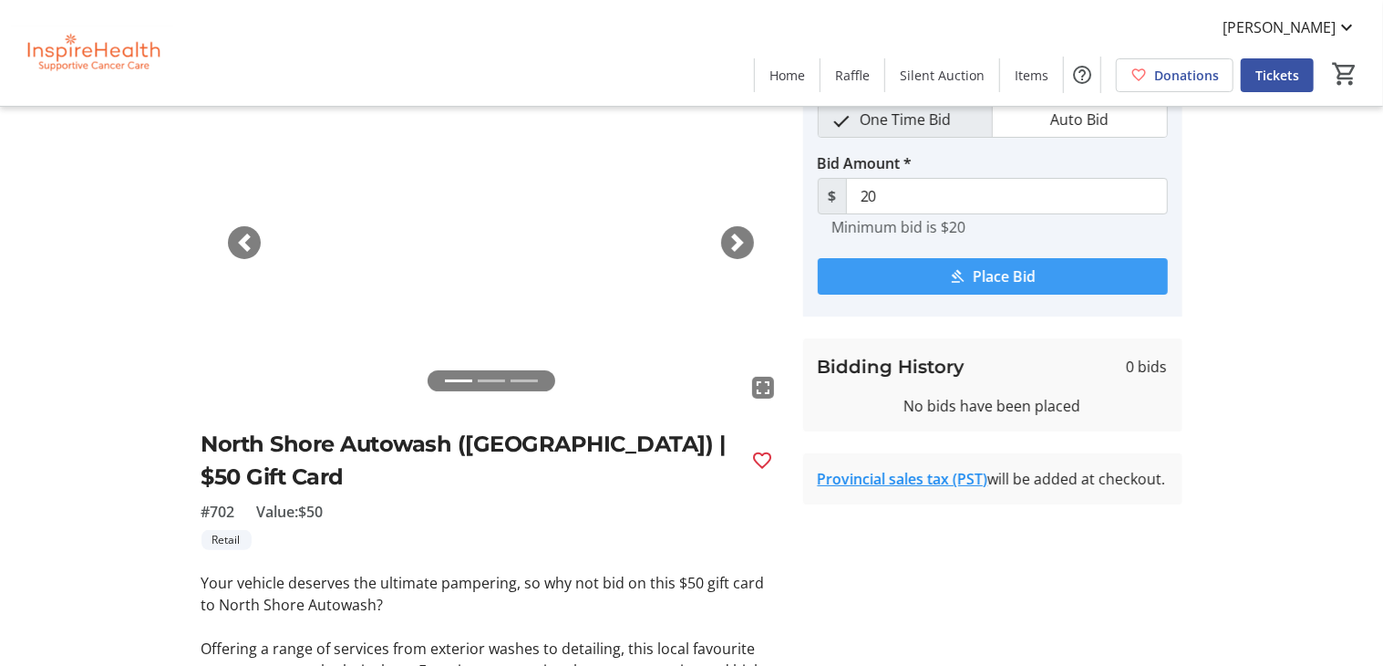
click at [985, 282] on span "Place Bid" at bounding box center [1004, 276] width 63 height 22
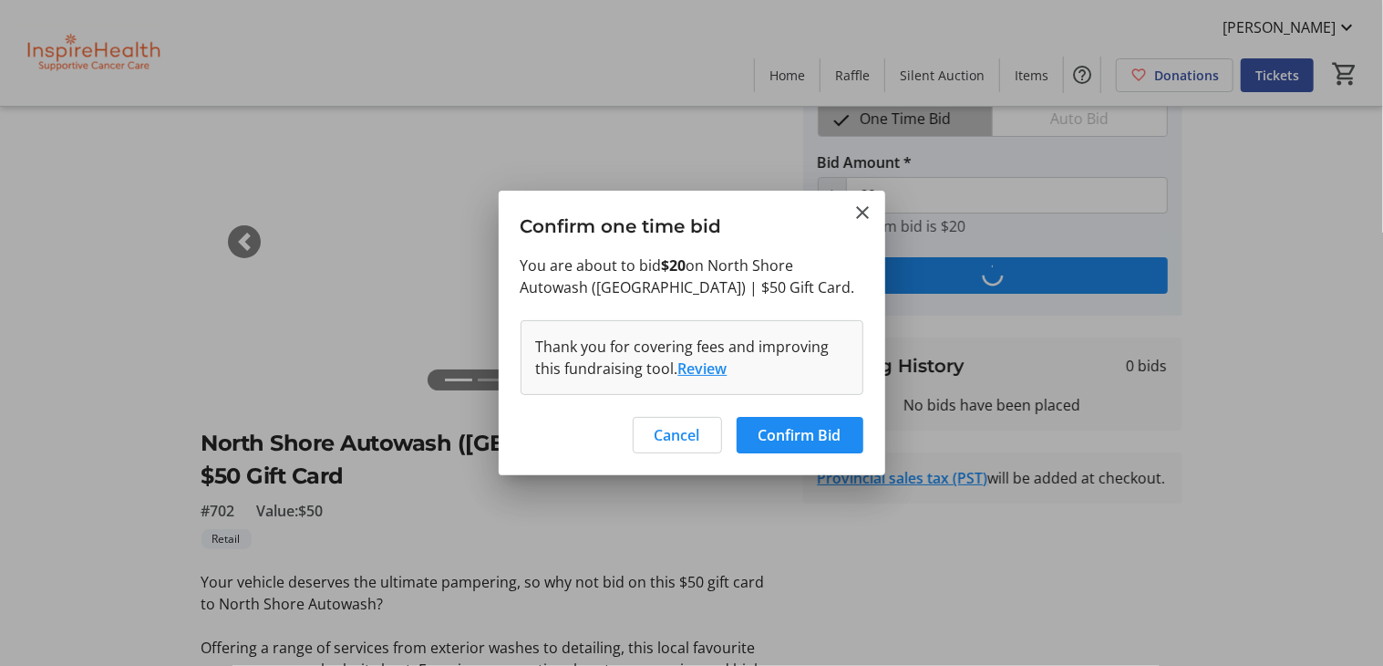
scroll to position [0, 0]
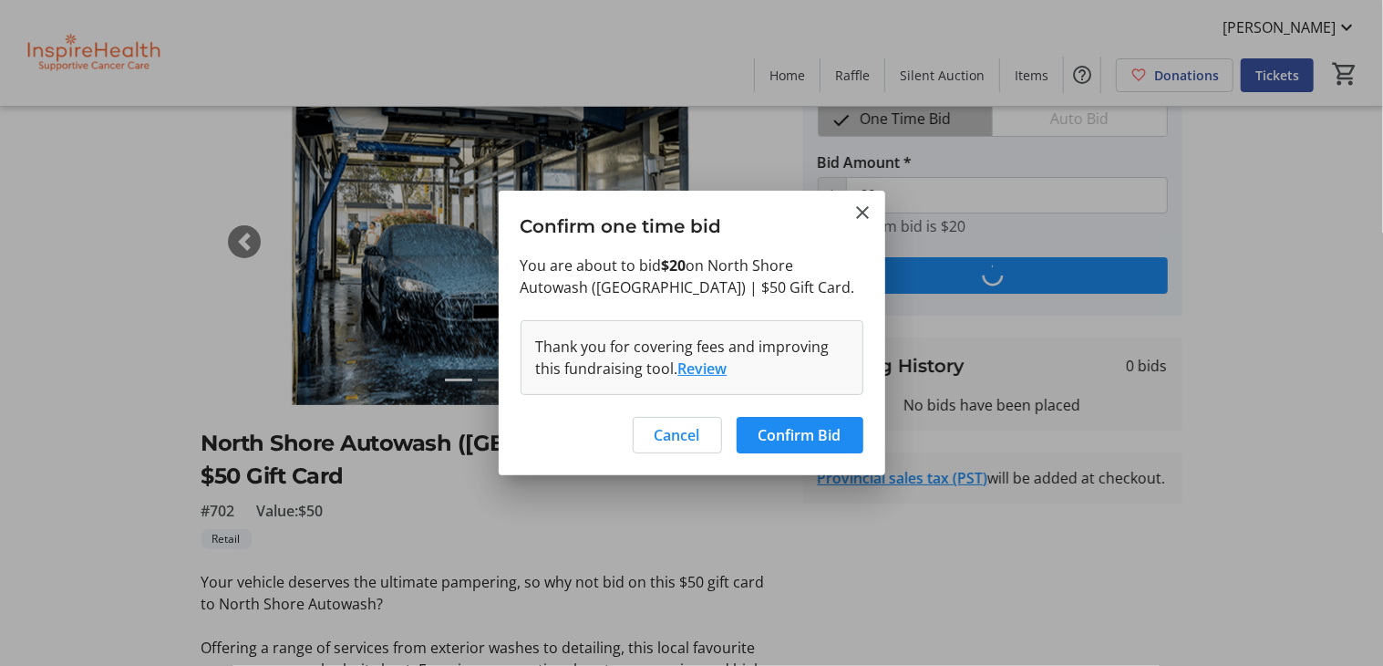
click at [695, 368] on button "Review" at bounding box center [702, 368] width 49 height 22
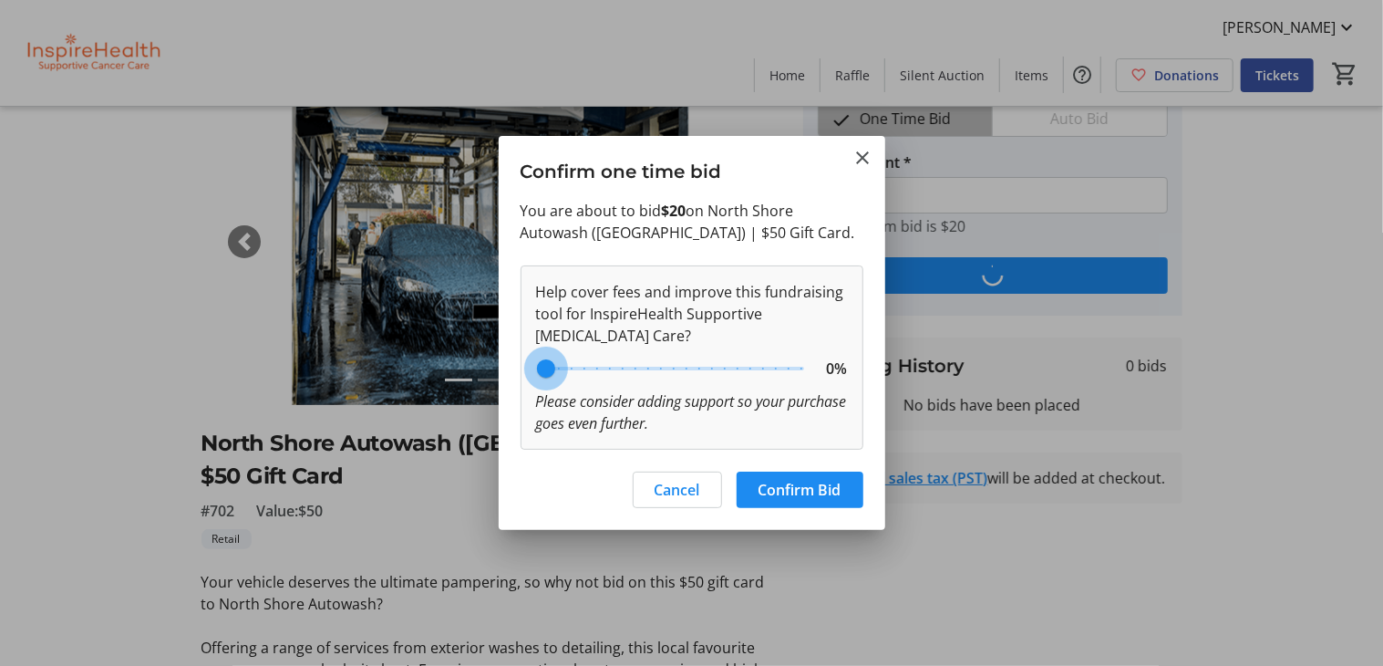
drag, startPoint x: 649, startPoint y: 380, endPoint x: 494, endPoint y: 392, distance: 155.5
type input "0"
click at [524, 388] on input "range" at bounding box center [673, 368] width 299 height 40
click at [822, 479] on span "Confirm Bid" at bounding box center [800, 490] width 83 height 22
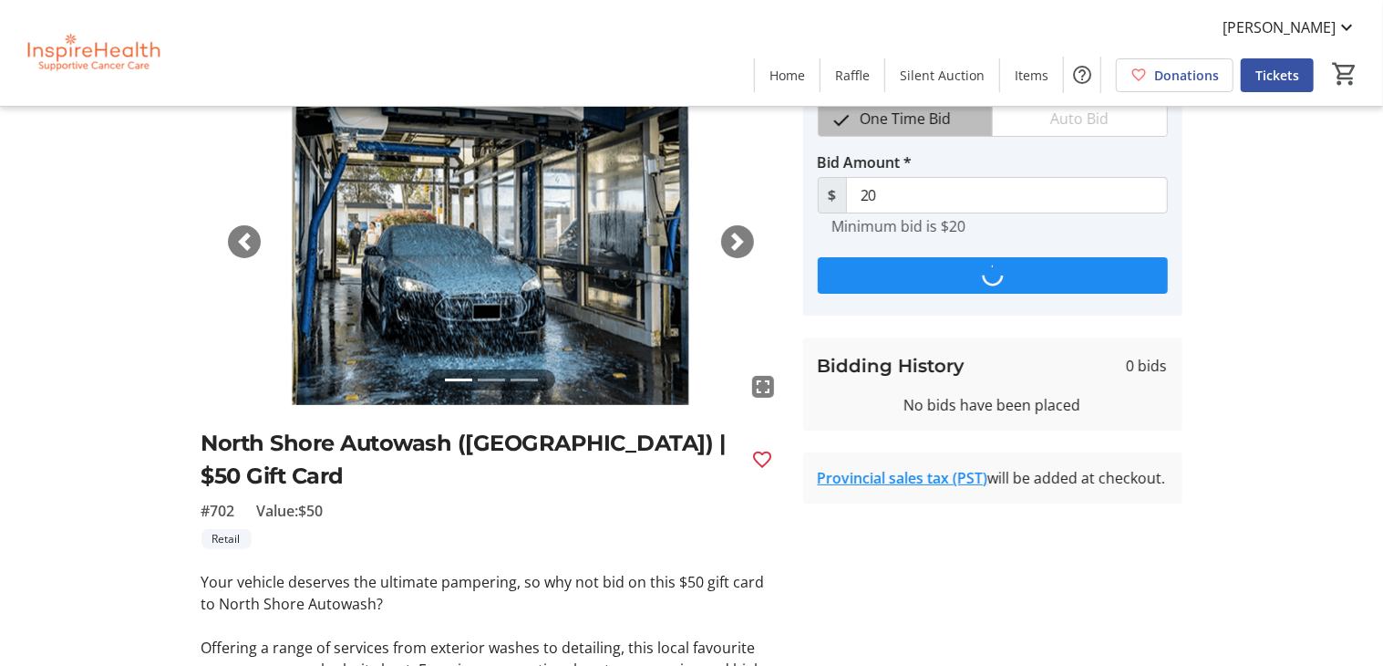
scroll to position [93, 0]
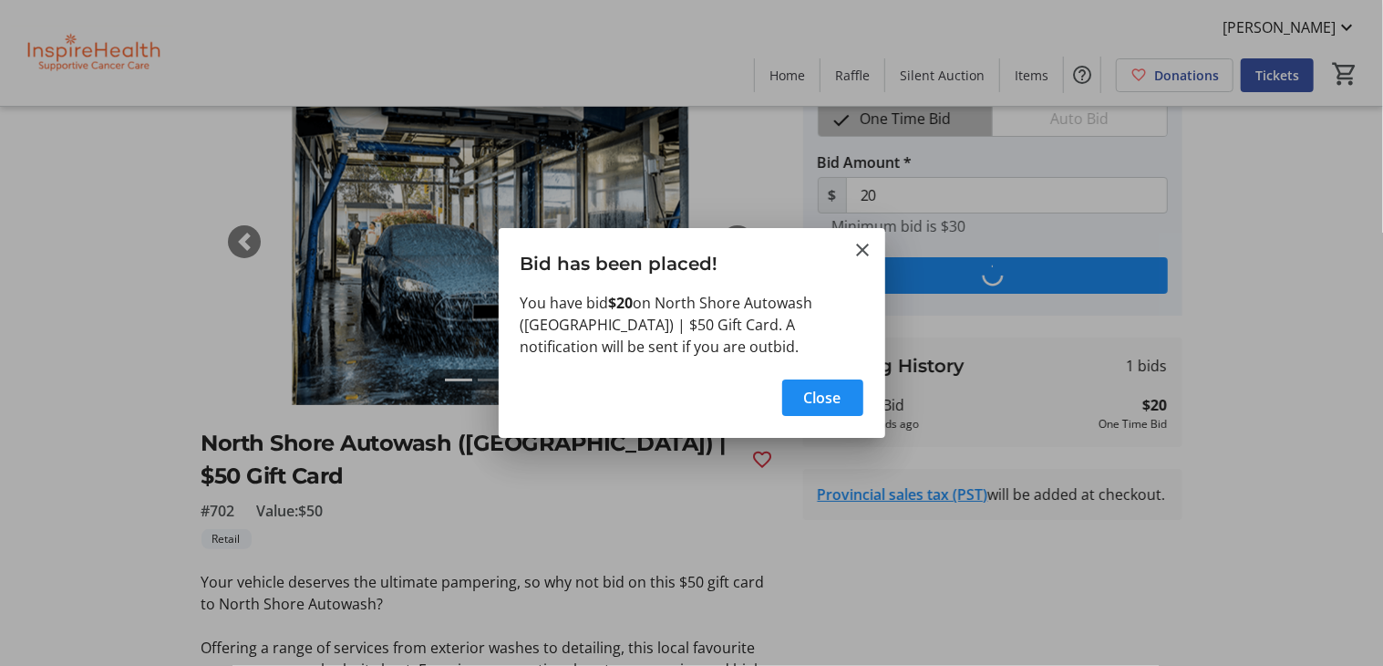
type input "30"
click at [819, 394] on span "Close" at bounding box center [822, 398] width 37 height 22
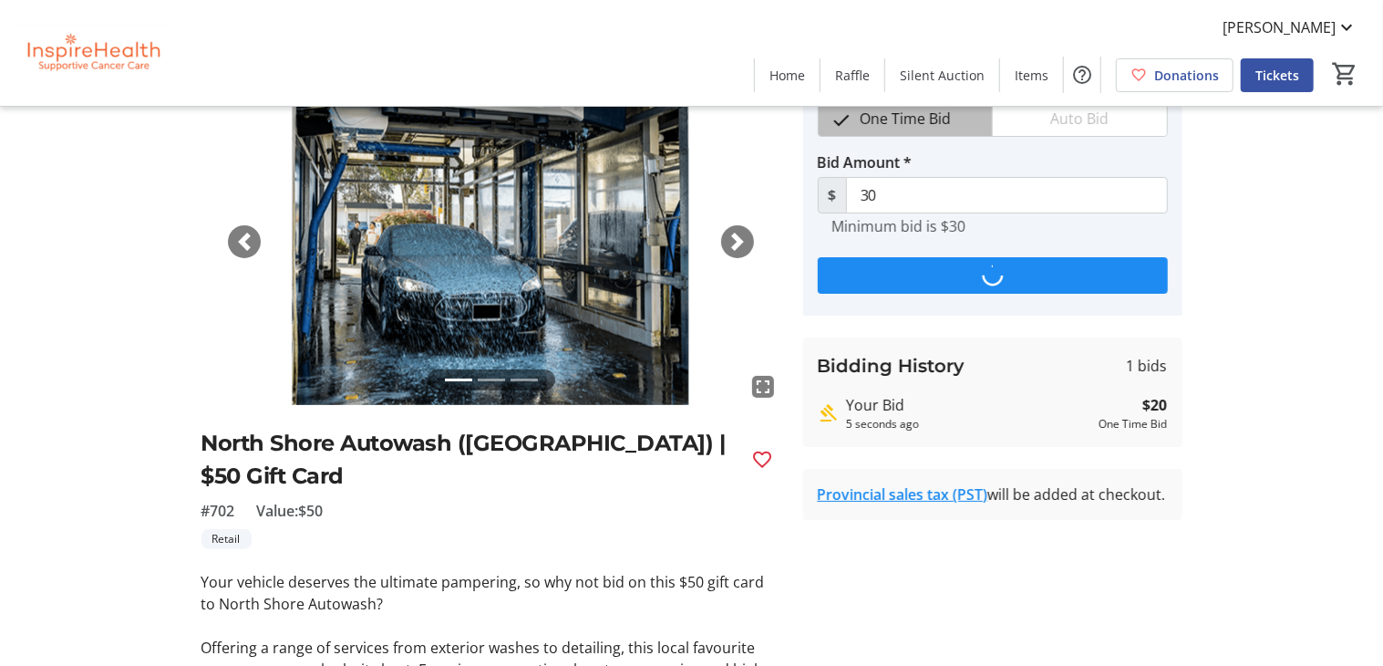
scroll to position [93, 0]
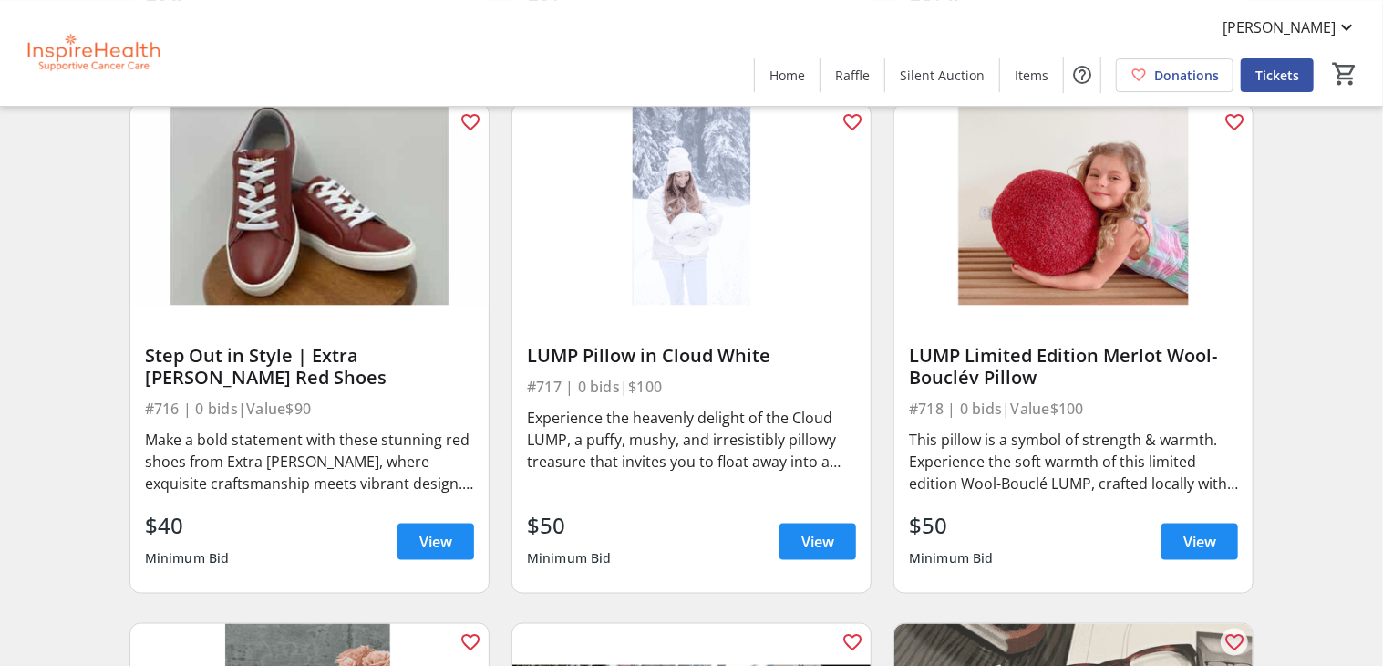
scroll to position [16324, 0]
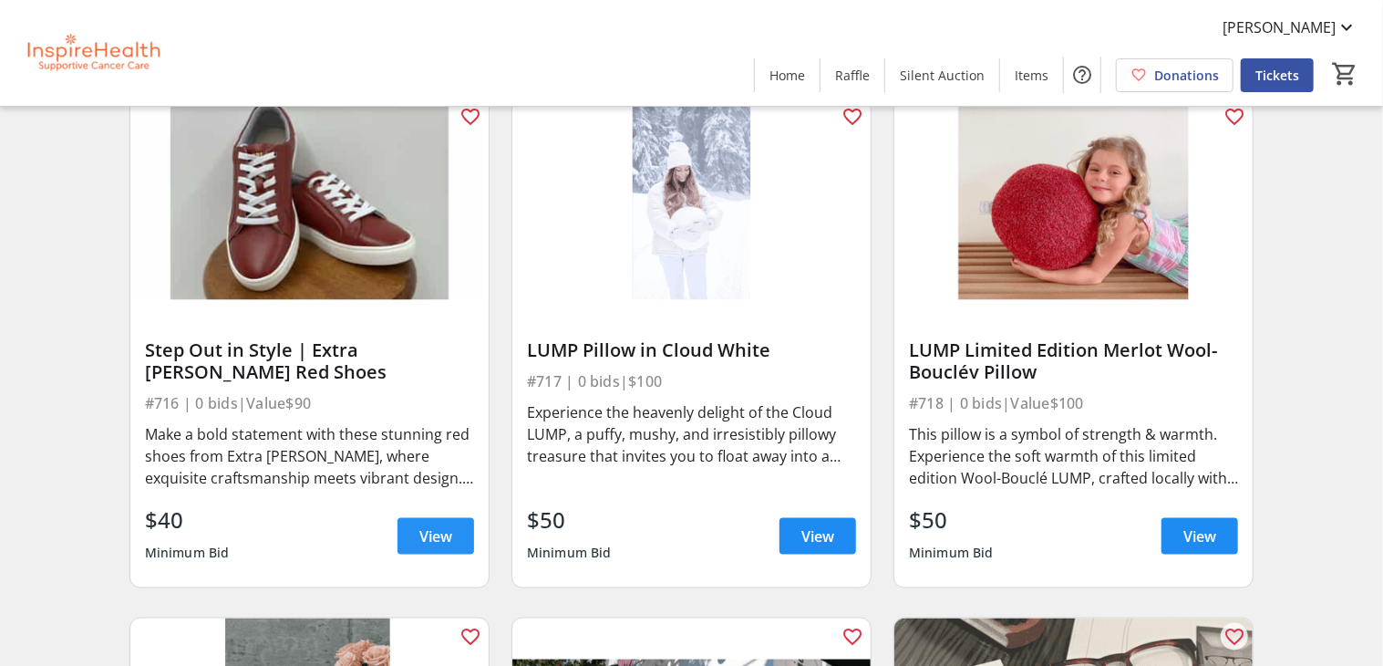
click at [440, 539] on span "View" at bounding box center [435, 536] width 33 height 22
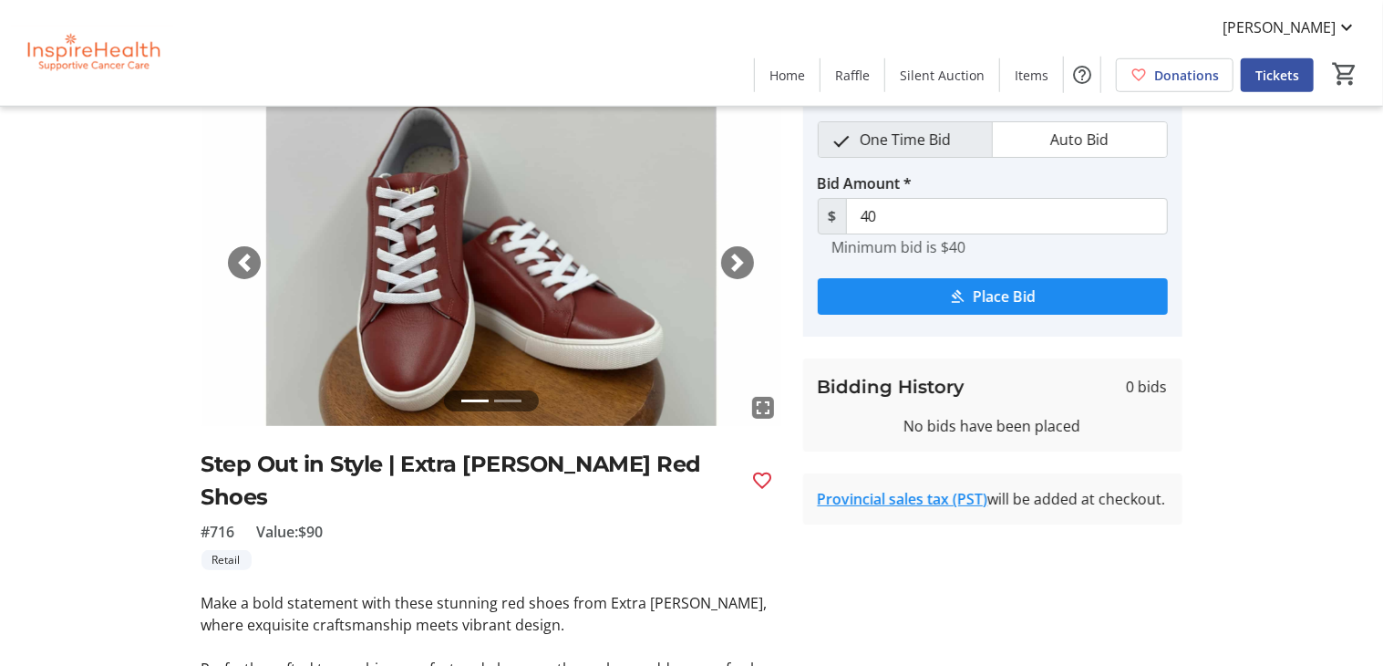
scroll to position [44, 0]
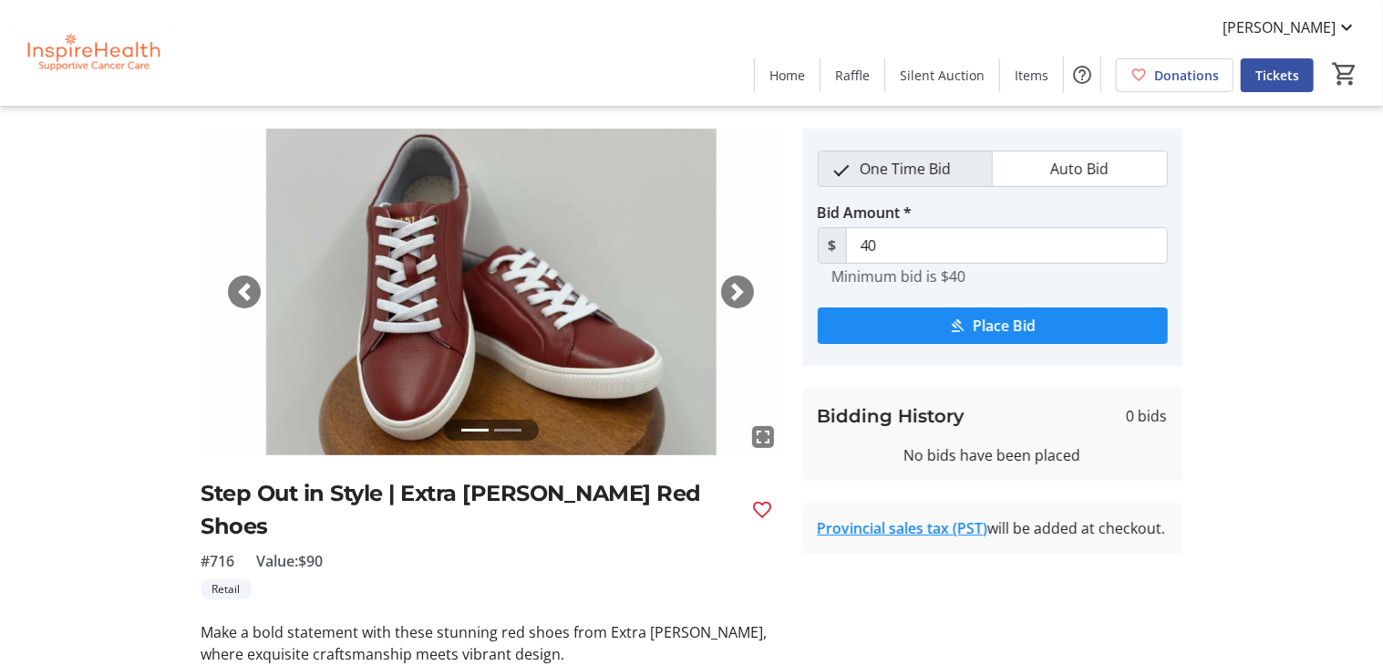
click at [749, 294] on div "Next" at bounding box center [737, 291] width 33 height 33
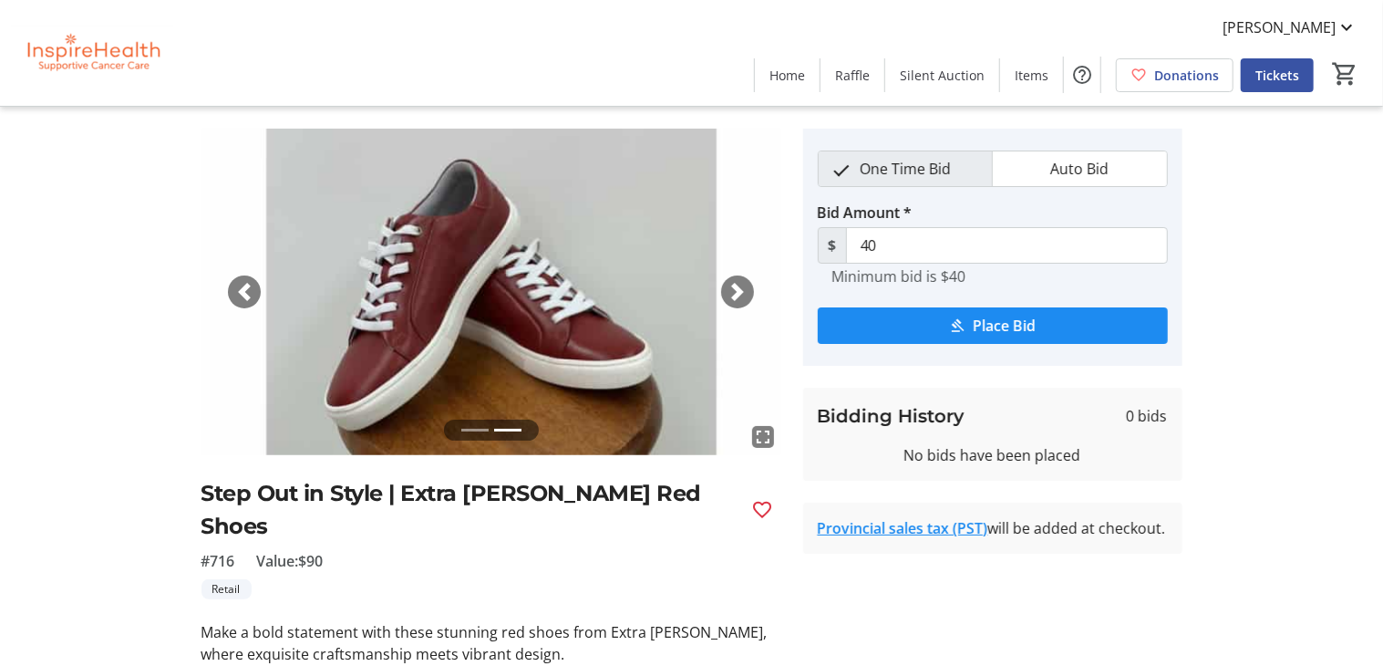
click at [250, 290] on span "button" at bounding box center [244, 292] width 18 height 18
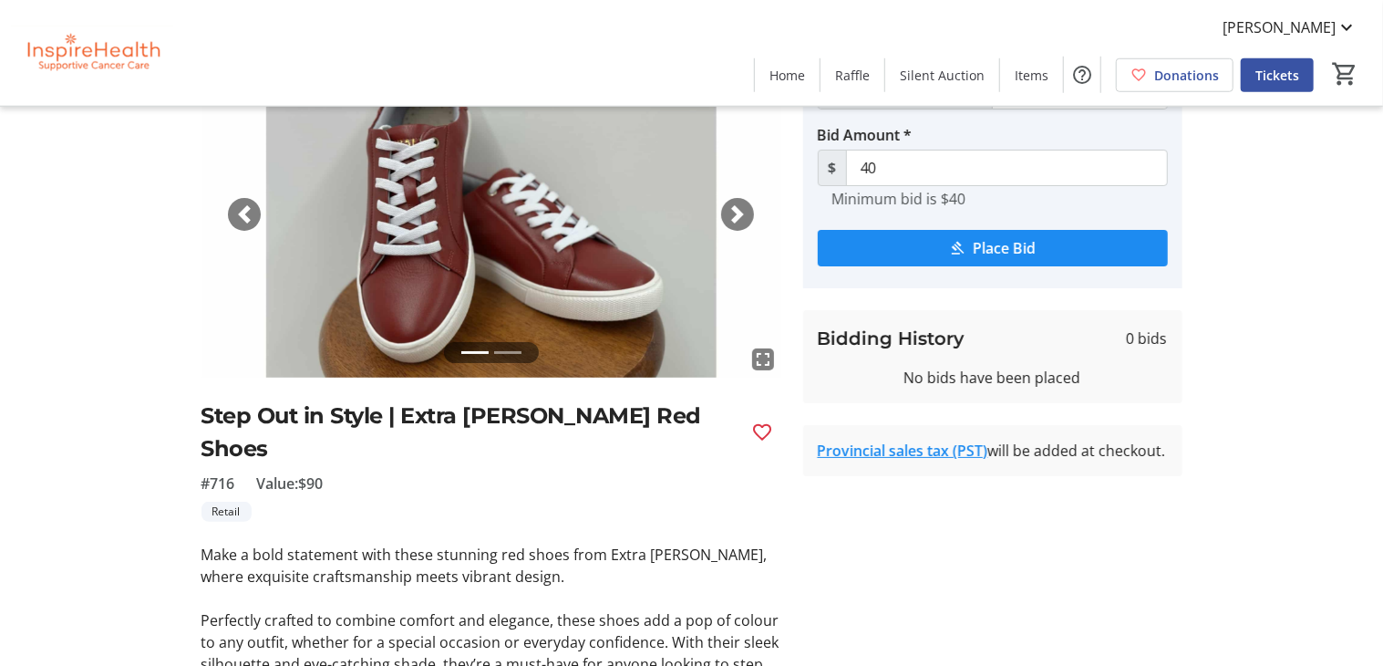
scroll to position [0, 0]
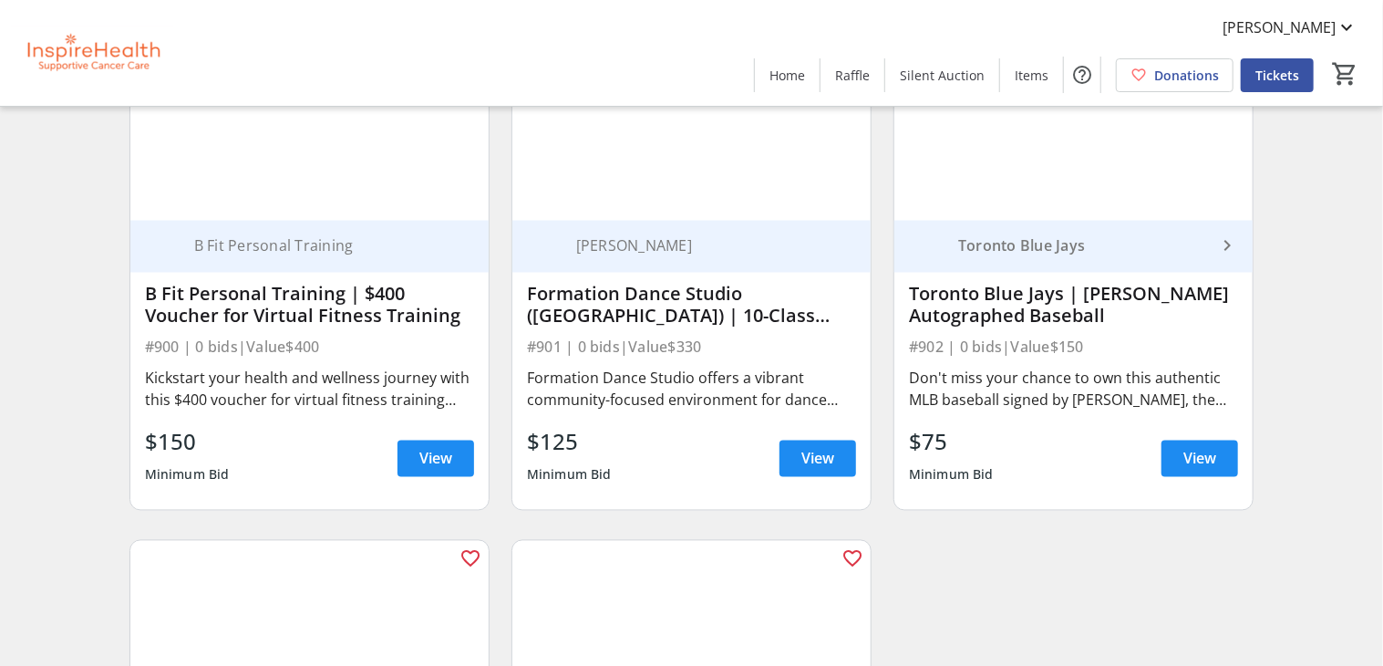
scroll to position [20453, 0]
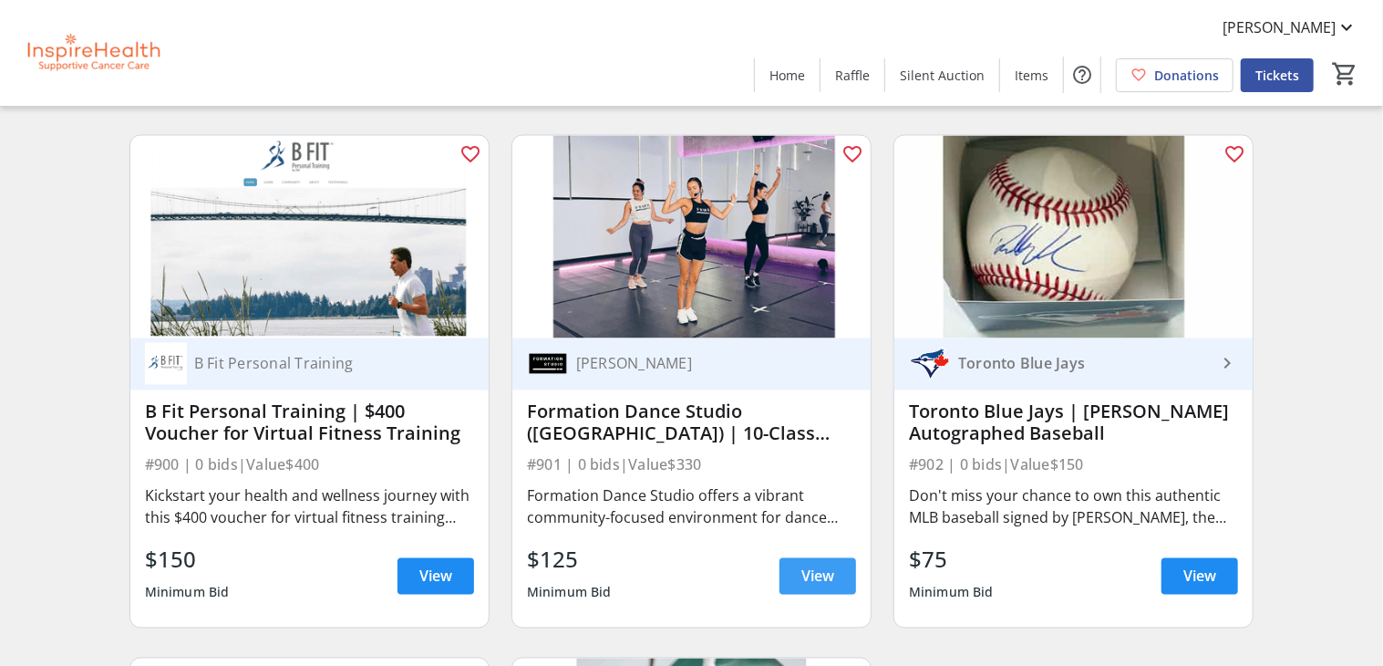
click at [818, 566] on span "View" at bounding box center [817, 576] width 33 height 22
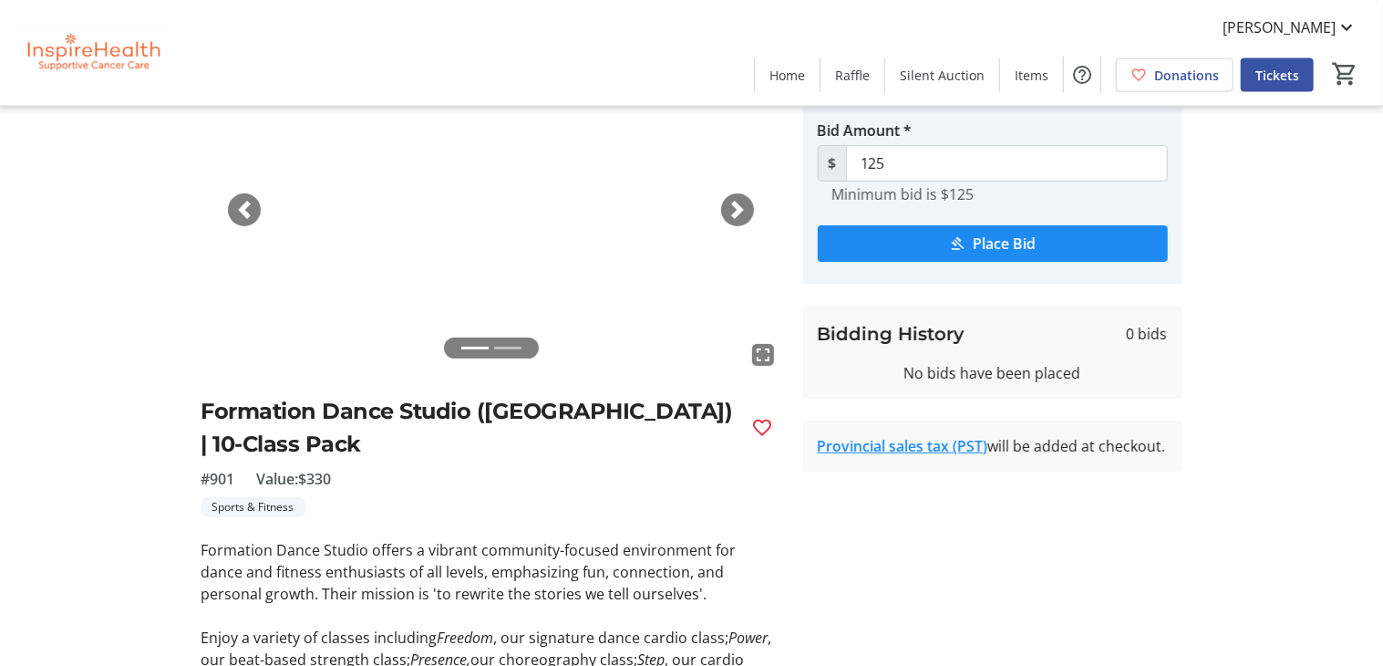
scroll to position [46, 0]
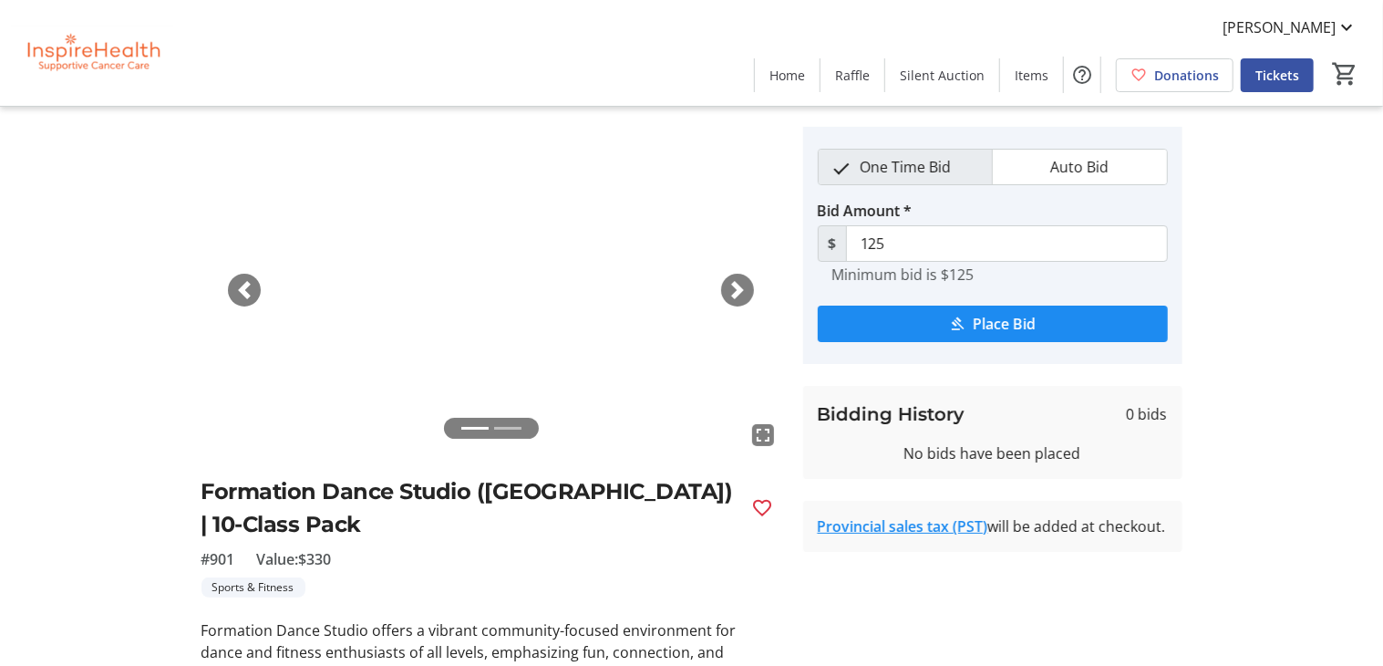
click at [739, 273] on img at bounding box center [492, 290] width 580 height 326
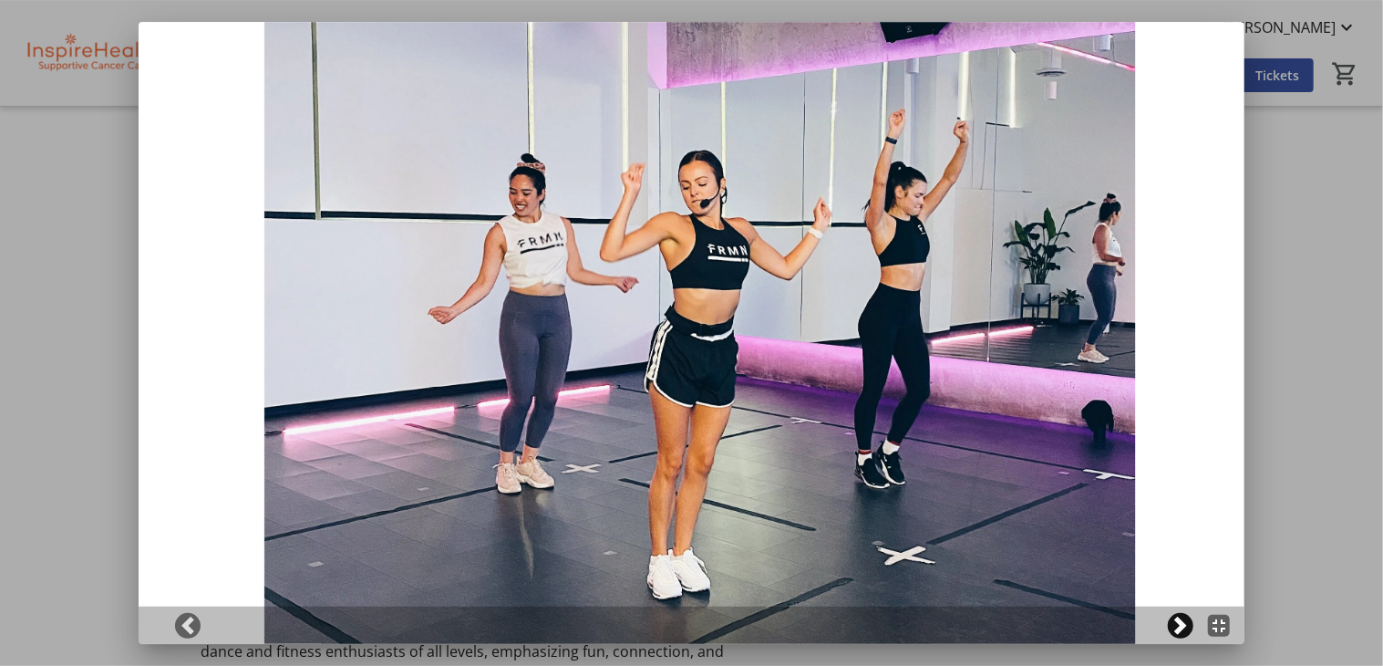
click at [1182, 631] on span at bounding box center [1181, 625] width 18 height 18
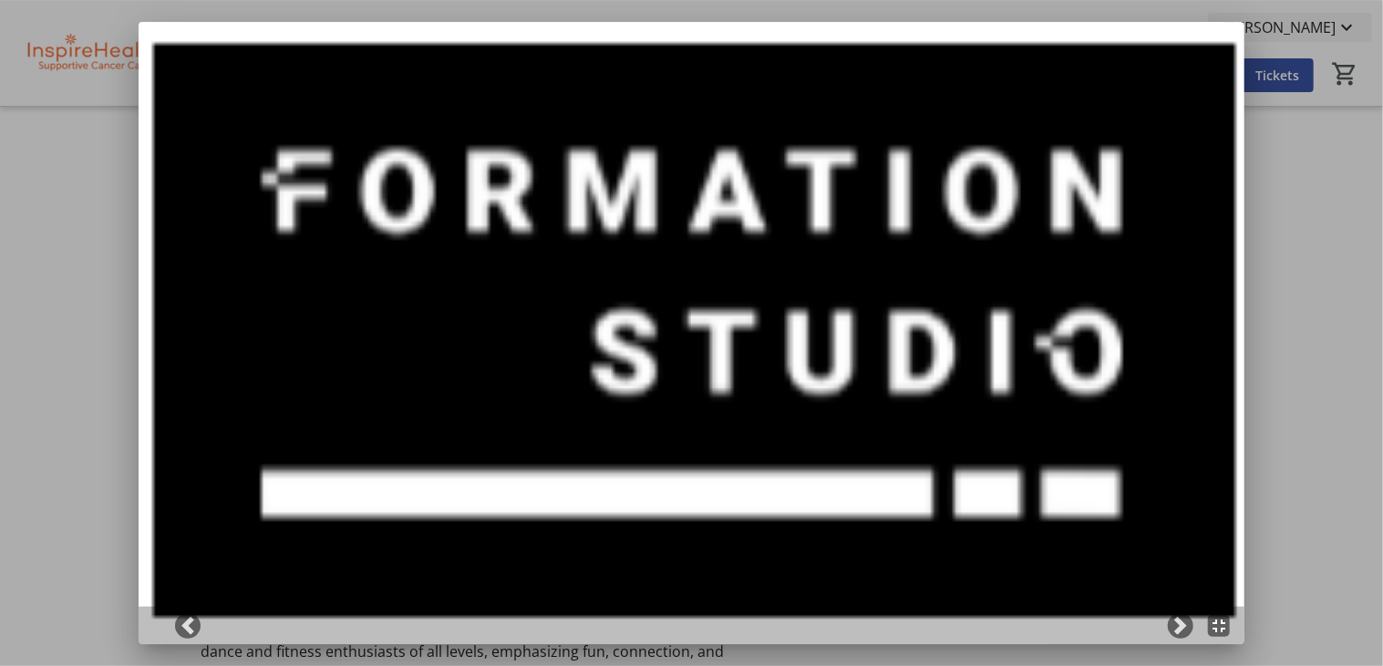
drag, startPoint x: 1338, startPoint y: 216, endPoint x: 1289, endPoint y: 23, distance: 199.5
click at [1338, 212] on div at bounding box center [691, 333] width 1383 height 666
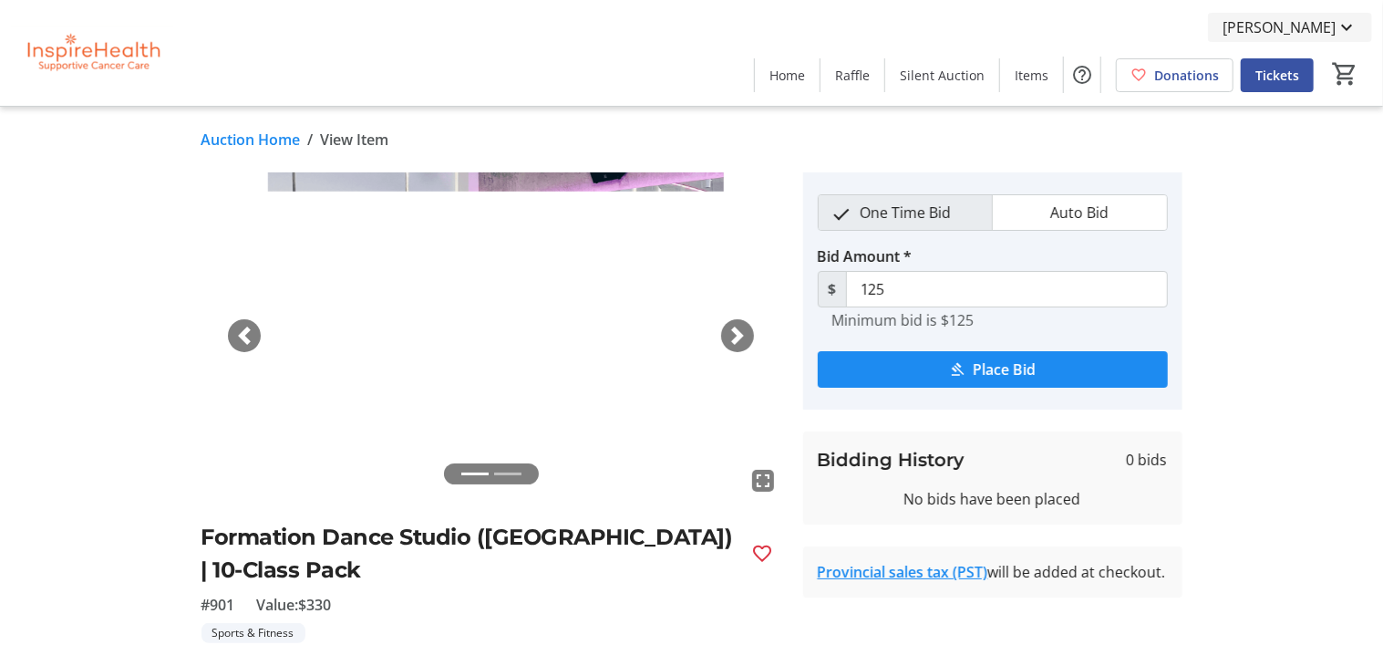
scroll to position [46, 0]
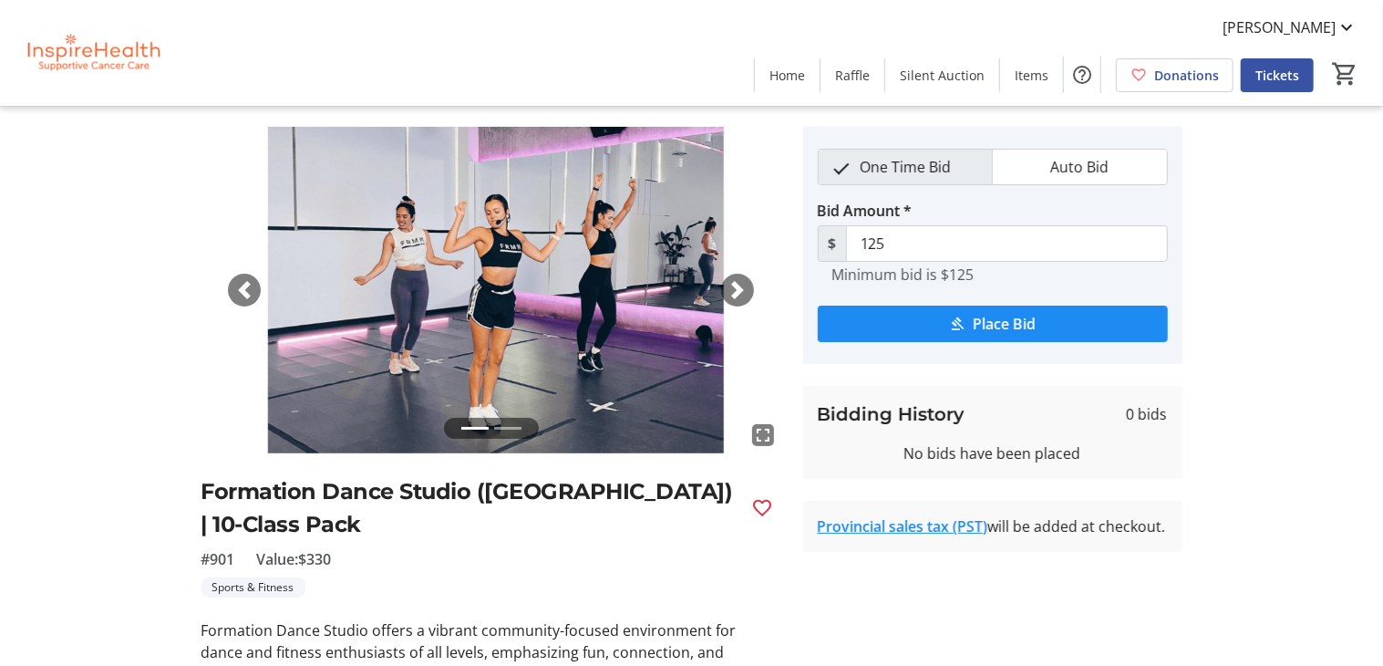
click at [1294, 443] on tr-auction-item-details-ui "Auction Home / View Item fullscreen fullscreen Previous Next Formation Dance St…" at bounding box center [691, 551] width 1383 height 981
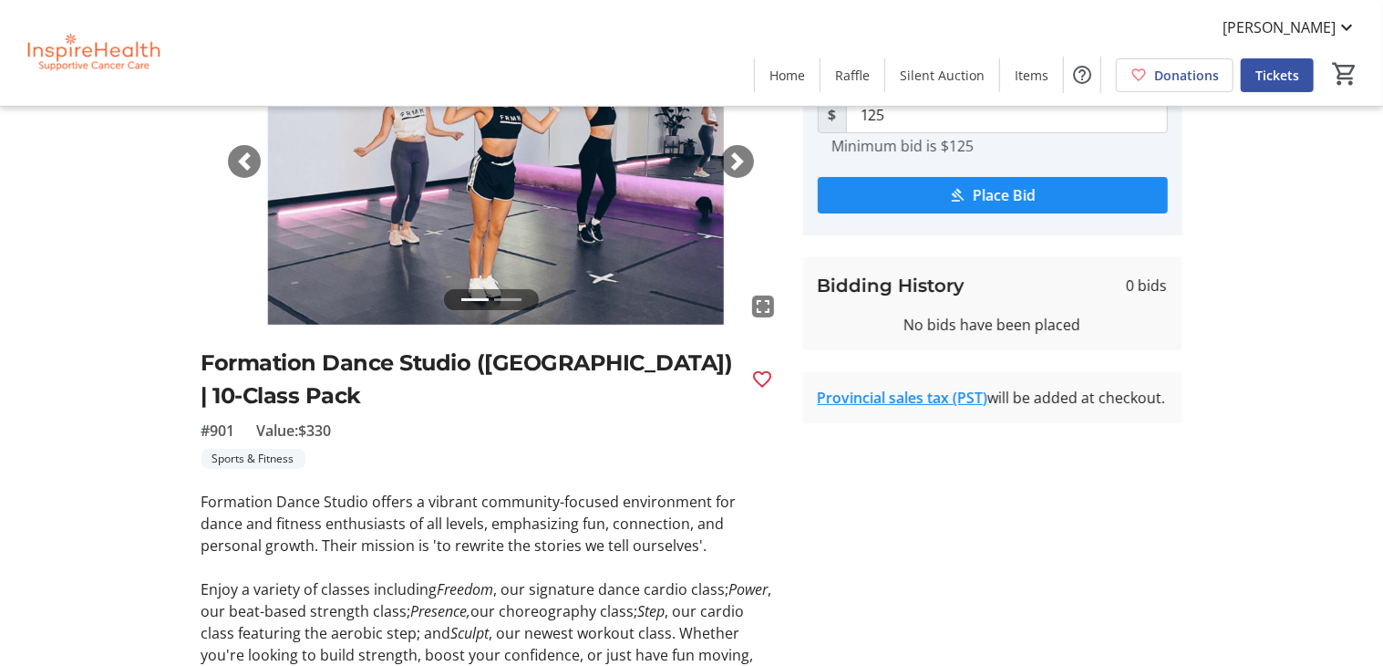
scroll to position [375, 0]
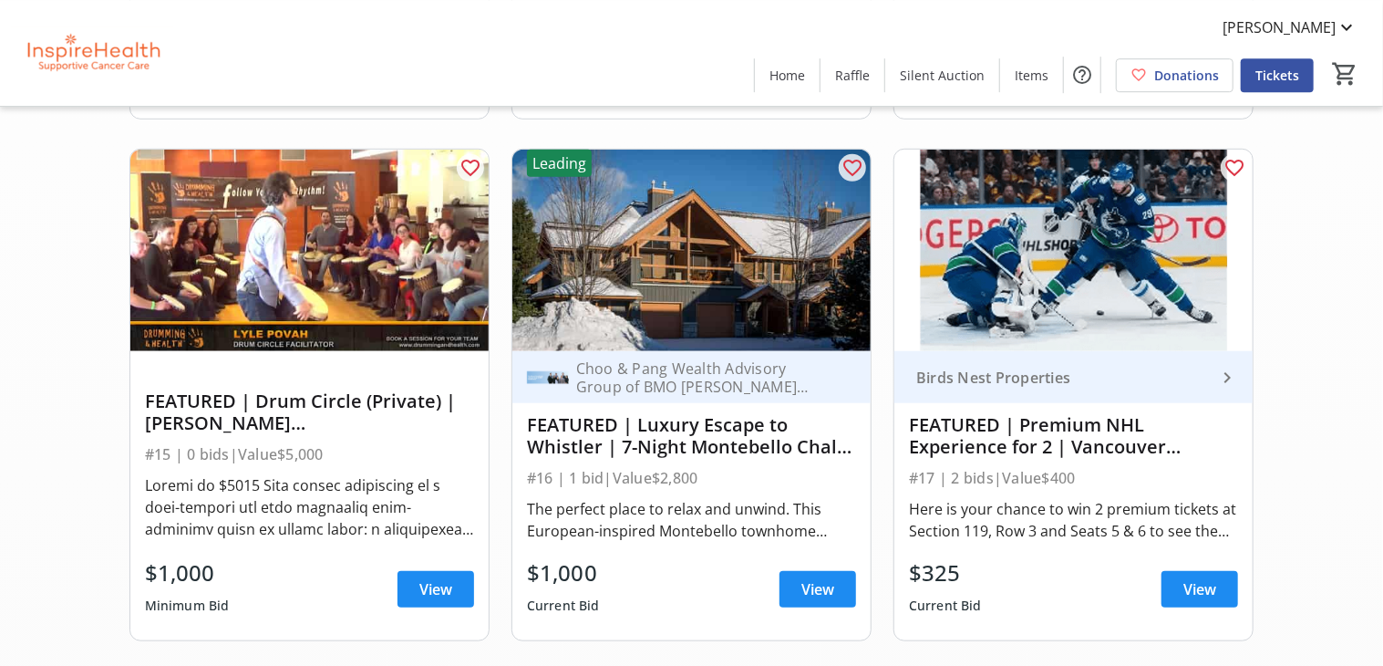
scroll to position [656, 0]
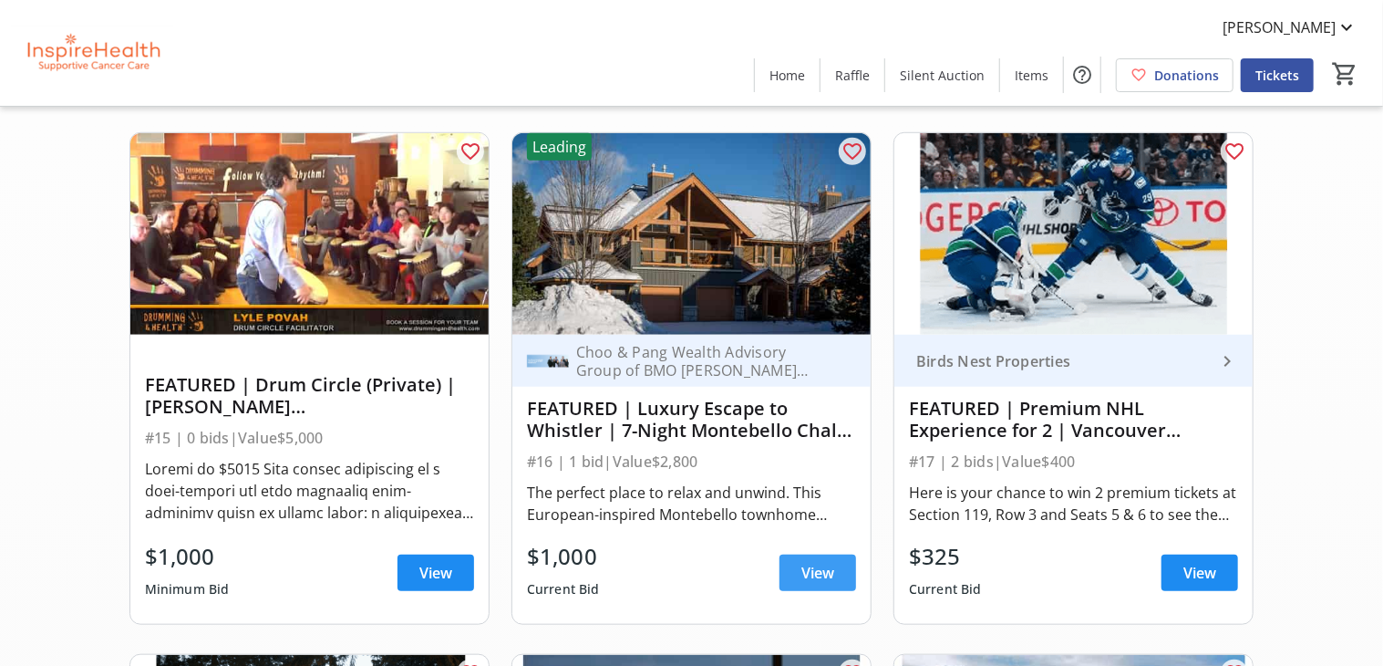
click at [813, 571] on span "View" at bounding box center [817, 573] width 33 height 22
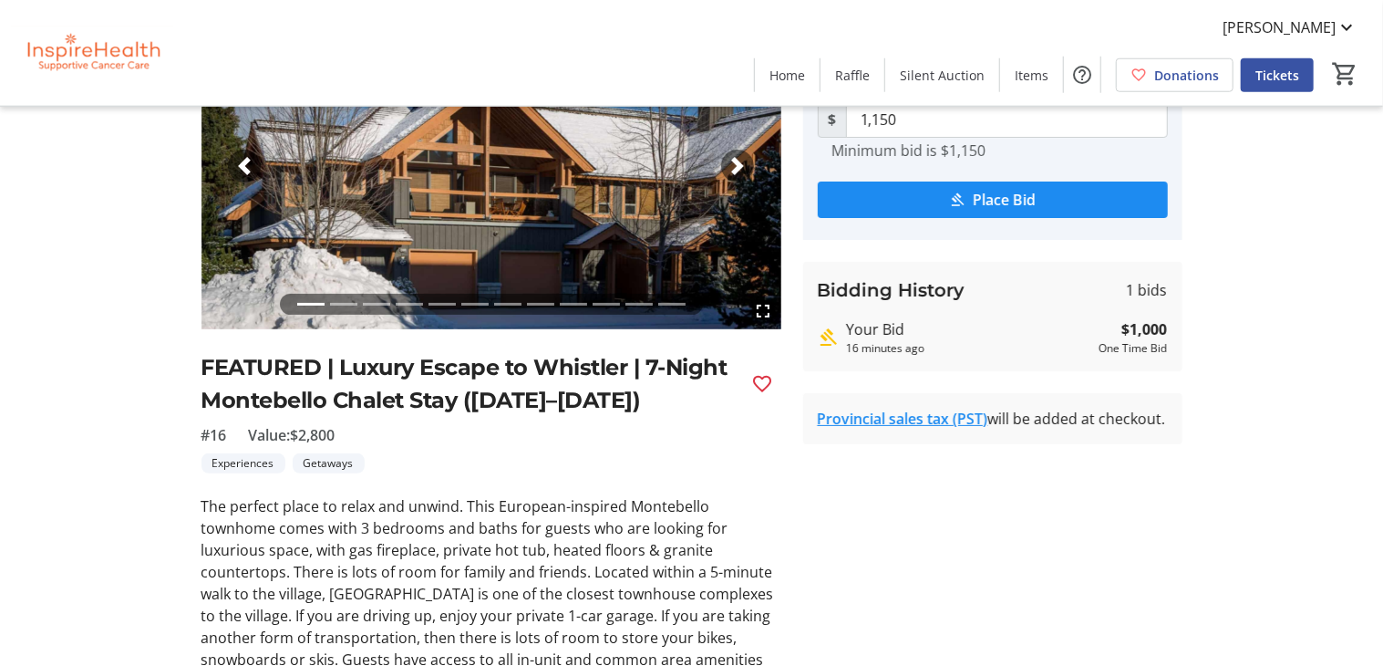
scroll to position [187, 0]
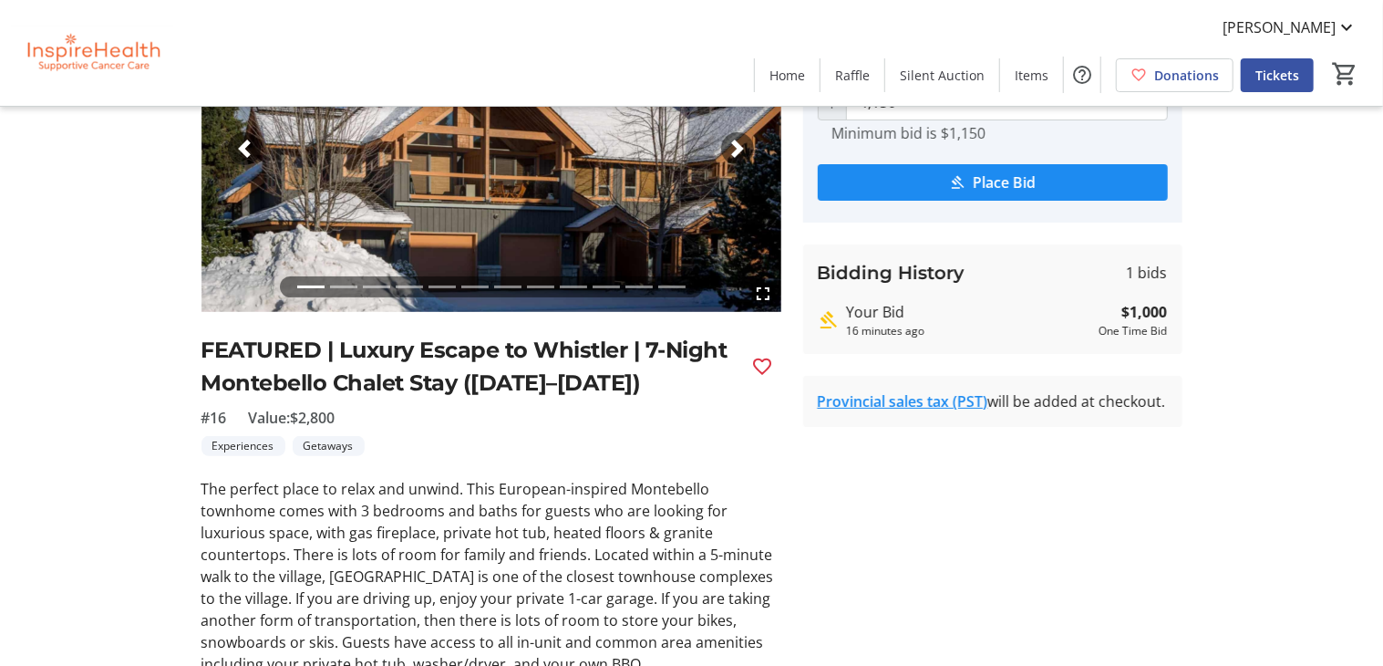
click at [900, 396] on link "Provincial sales tax (PST)" at bounding box center [903, 401] width 171 height 20
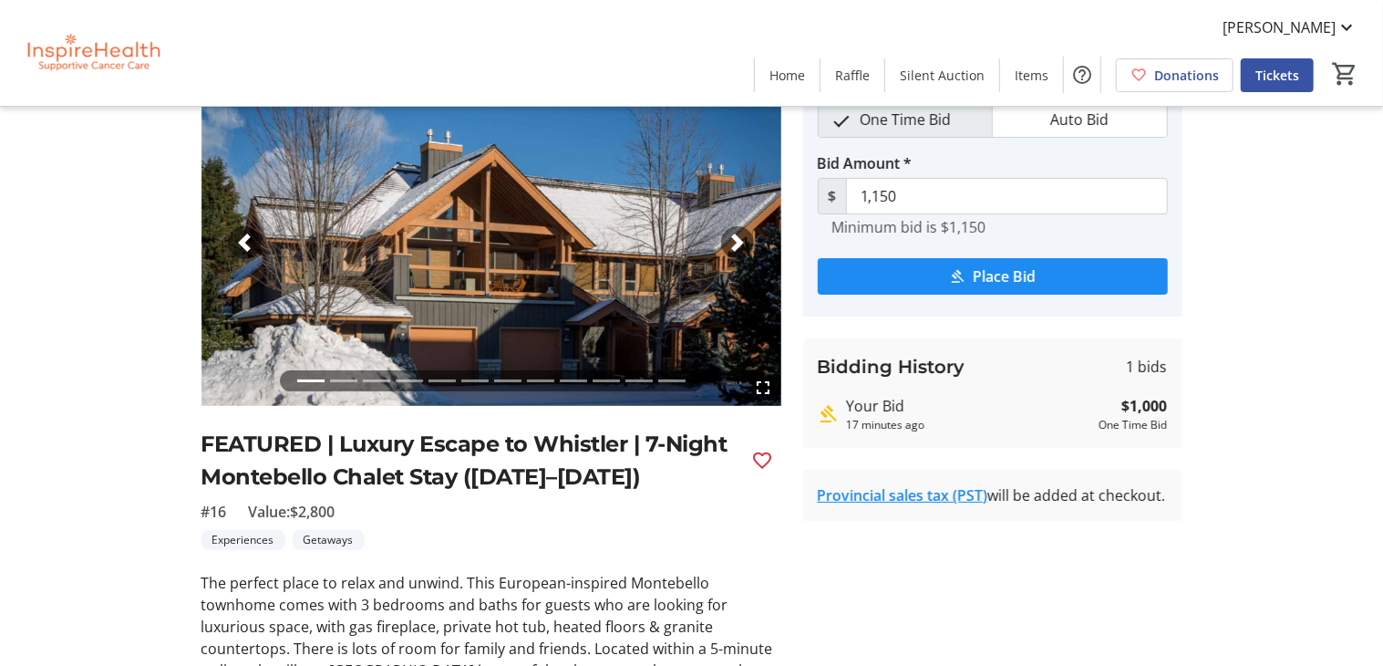
click at [738, 234] on span "button" at bounding box center [738, 242] width 18 height 18
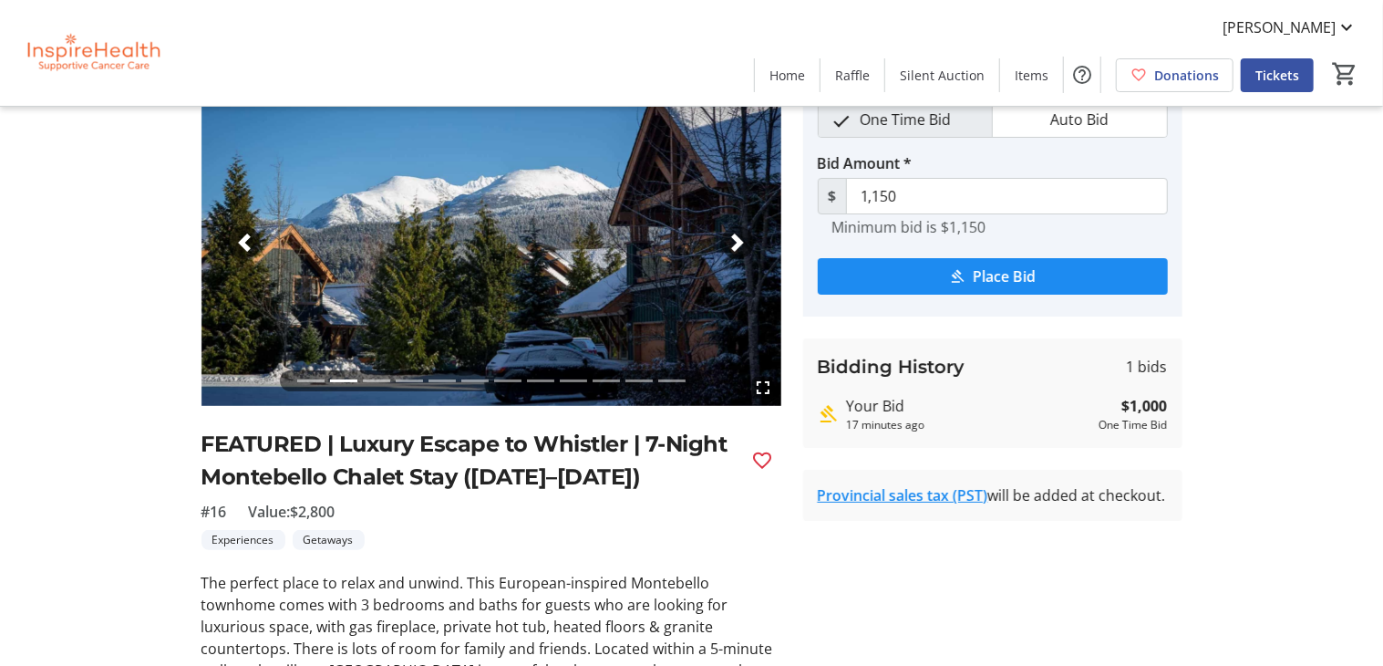
click at [738, 234] on span "button" at bounding box center [738, 242] width 18 height 18
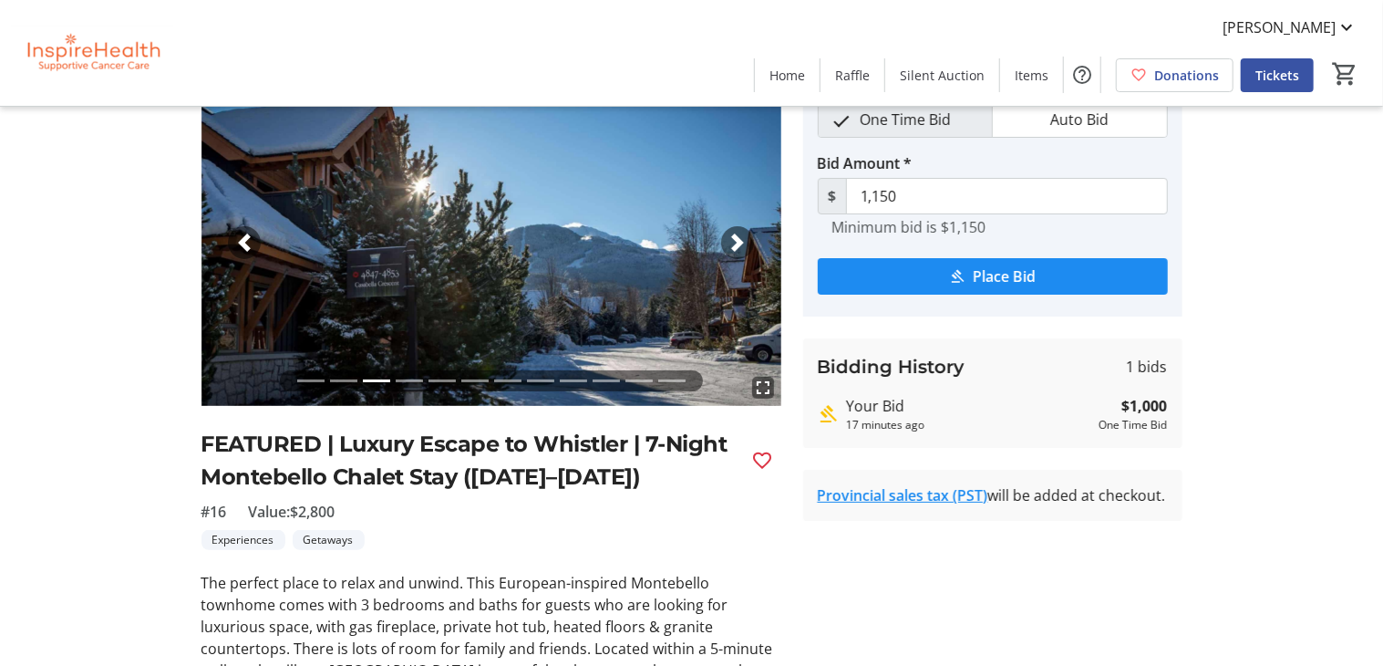
click at [744, 234] on span "button" at bounding box center [738, 242] width 18 height 18
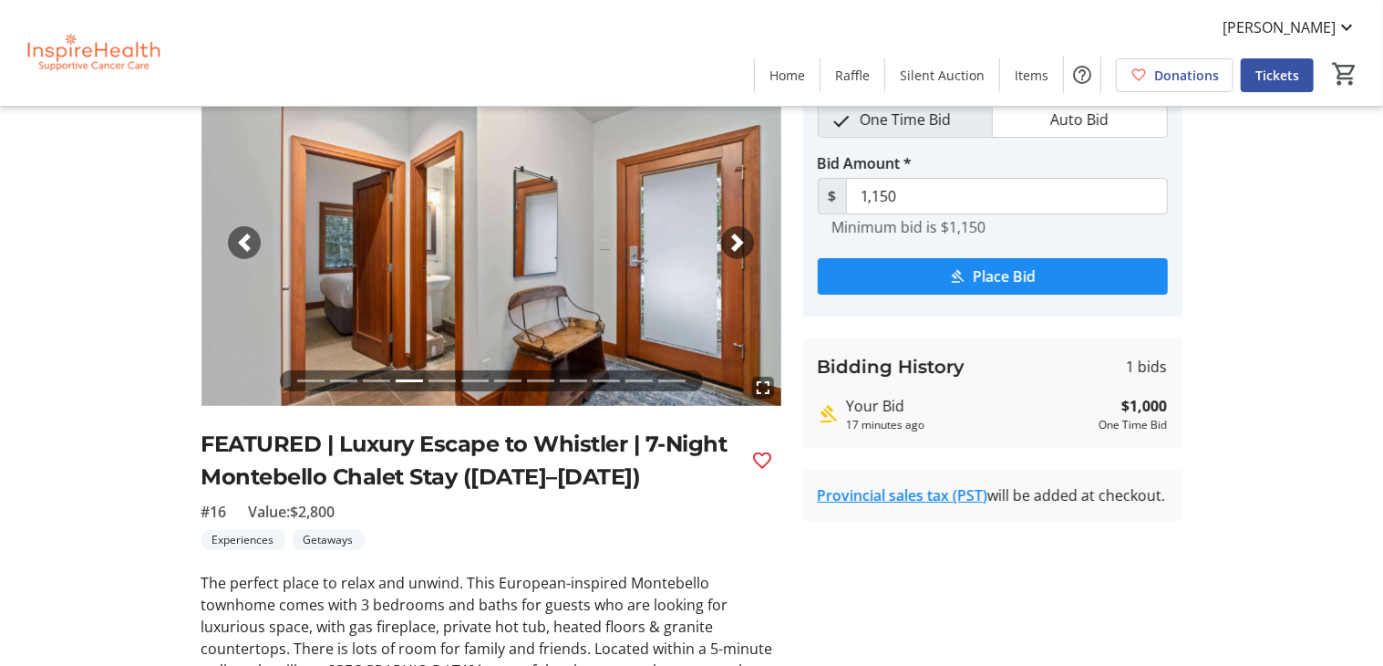
click at [230, 240] on div "Previous" at bounding box center [244, 242] width 33 height 33
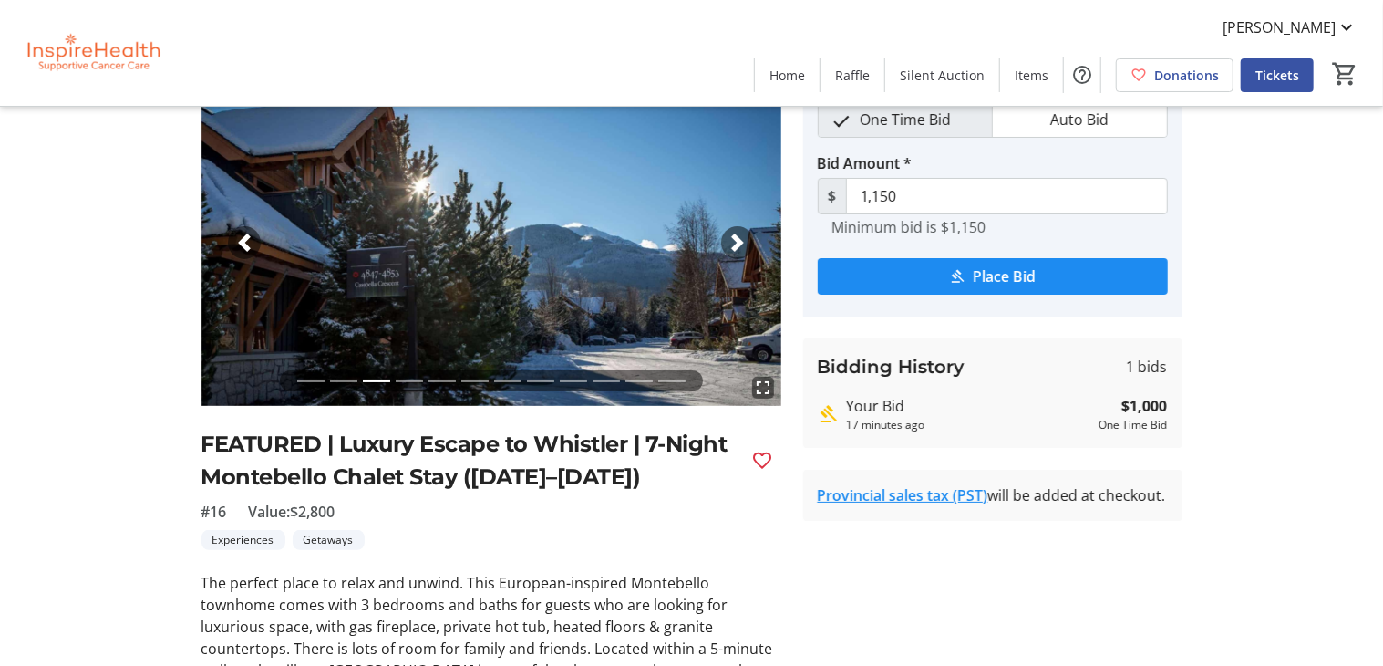
click at [771, 379] on mat-icon "fullscreen" at bounding box center [763, 388] width 22 height 22
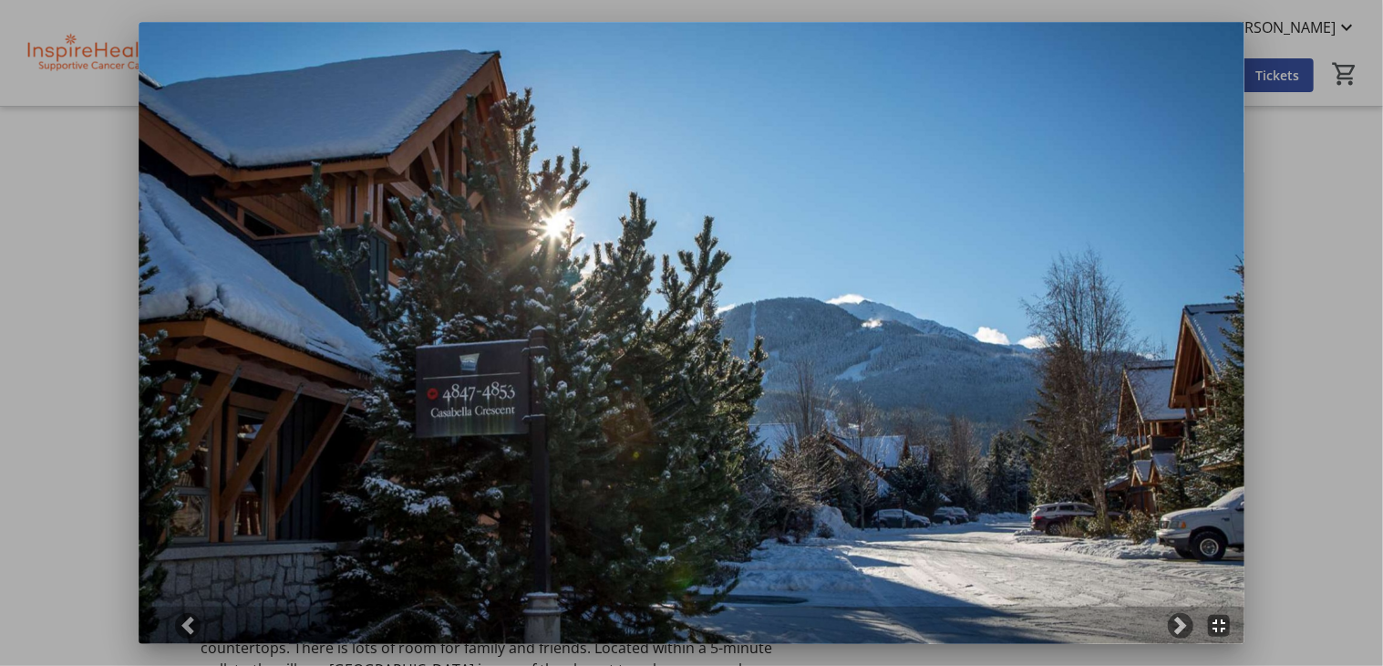
scroll to position [0, 0]
click at [566, 180] on img at bounding box center [692, 333] width 1107 height 623
click at [1180, 619] on span at bounding box center [1181, 625] width 18 height 18
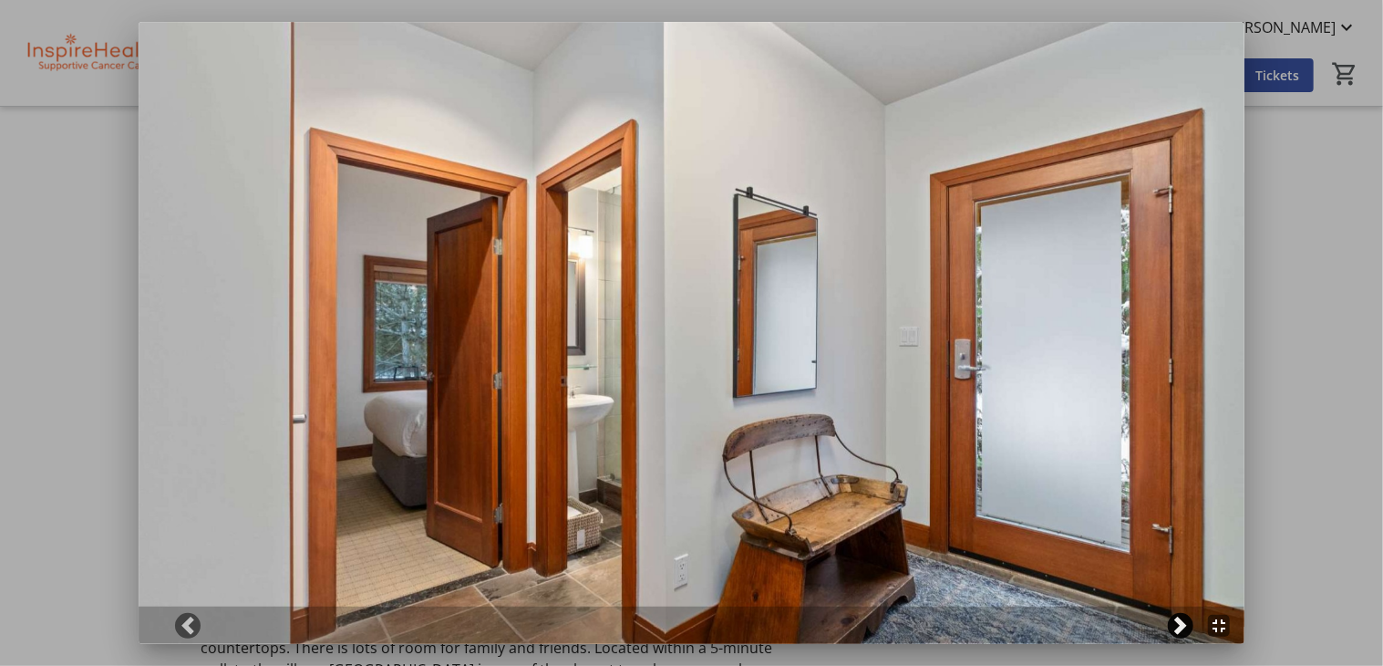
click at [1180, 619] on span at bounding box center [1181, 625] width 18 height 18
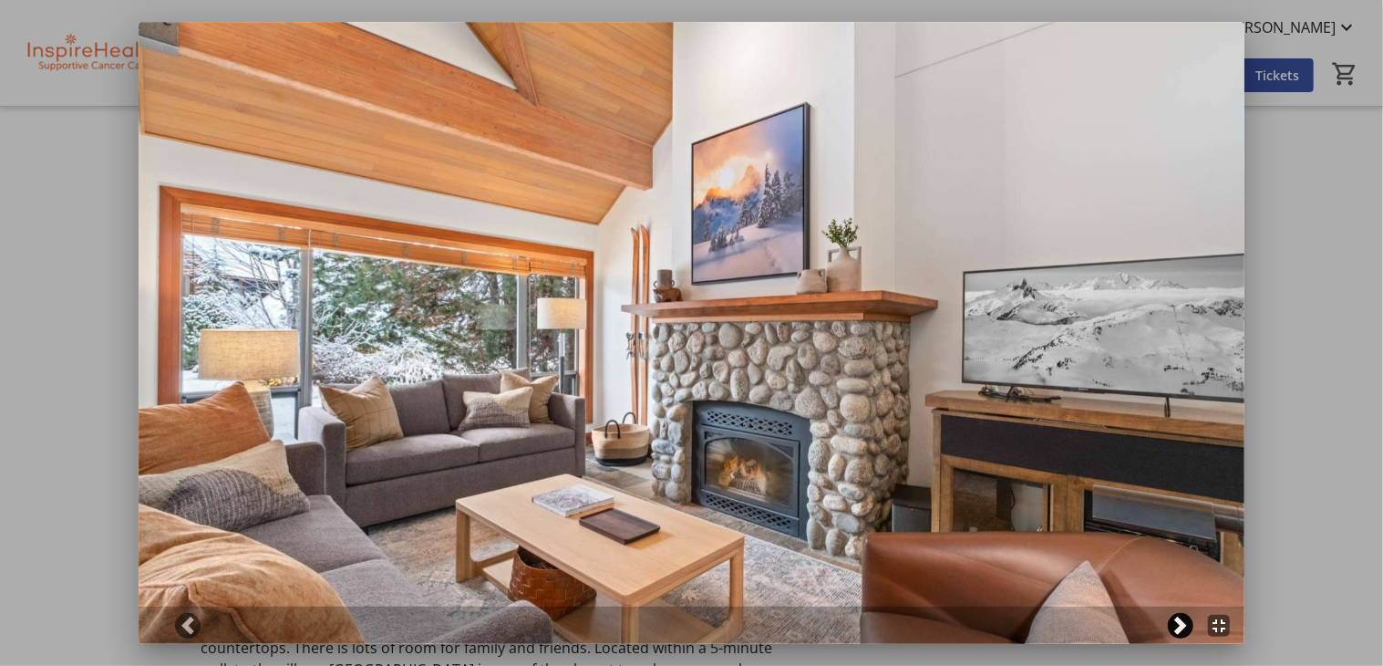
click at [1180, 619] on span at bounding box center [1181, 625] width 18 height 18
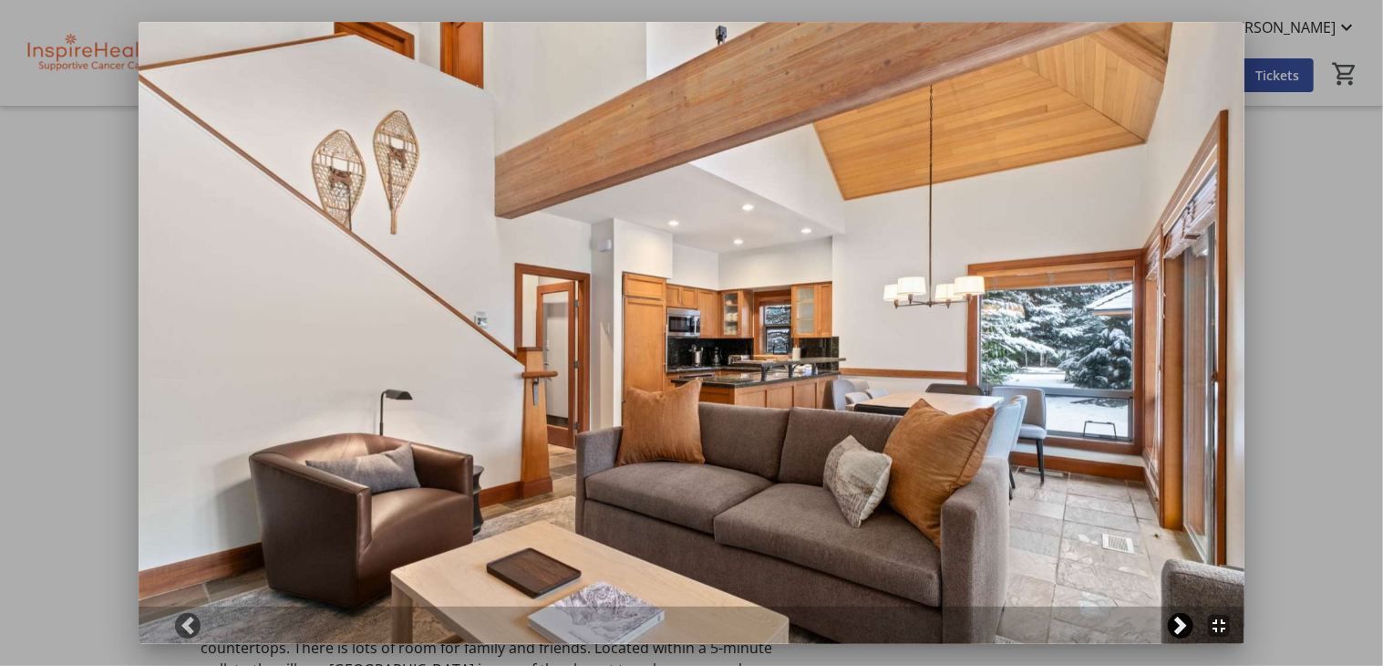
click at [1180, 619] on span at bounding box center [1181, 625] width 18 height 18
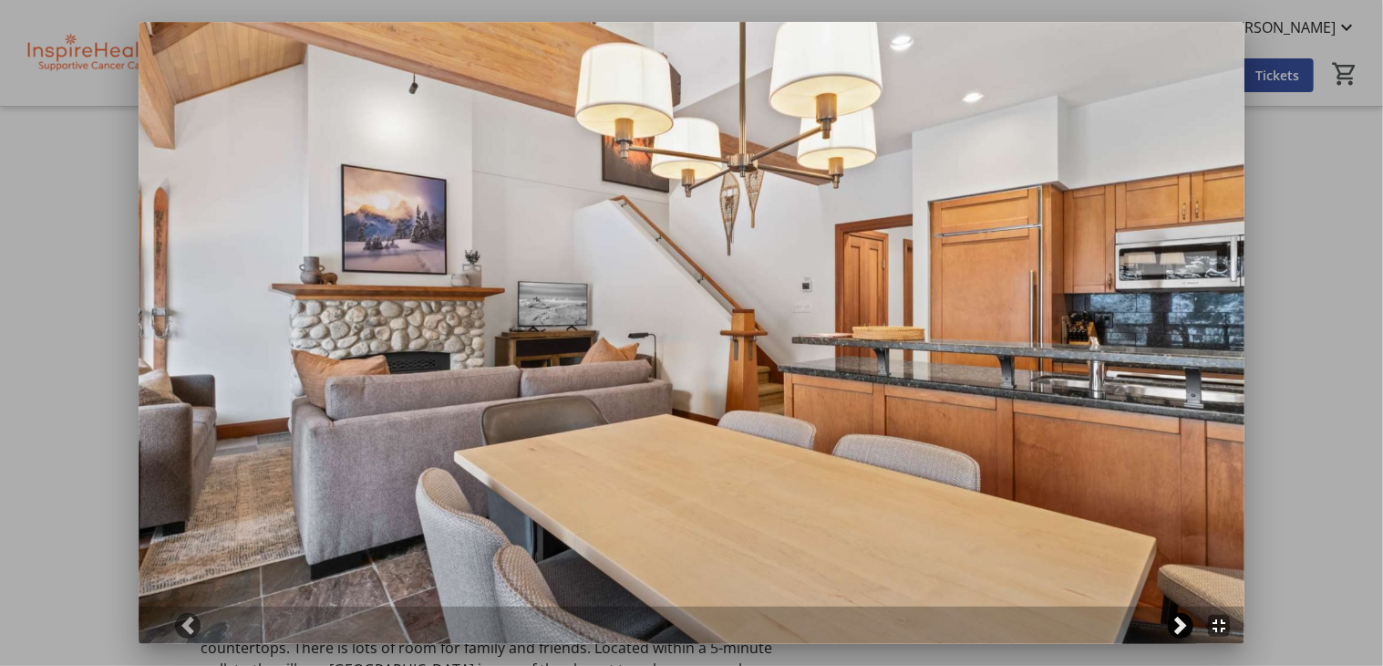
click at [1180, 619] on span at bounding box center [1181, 625] width 18 height 18
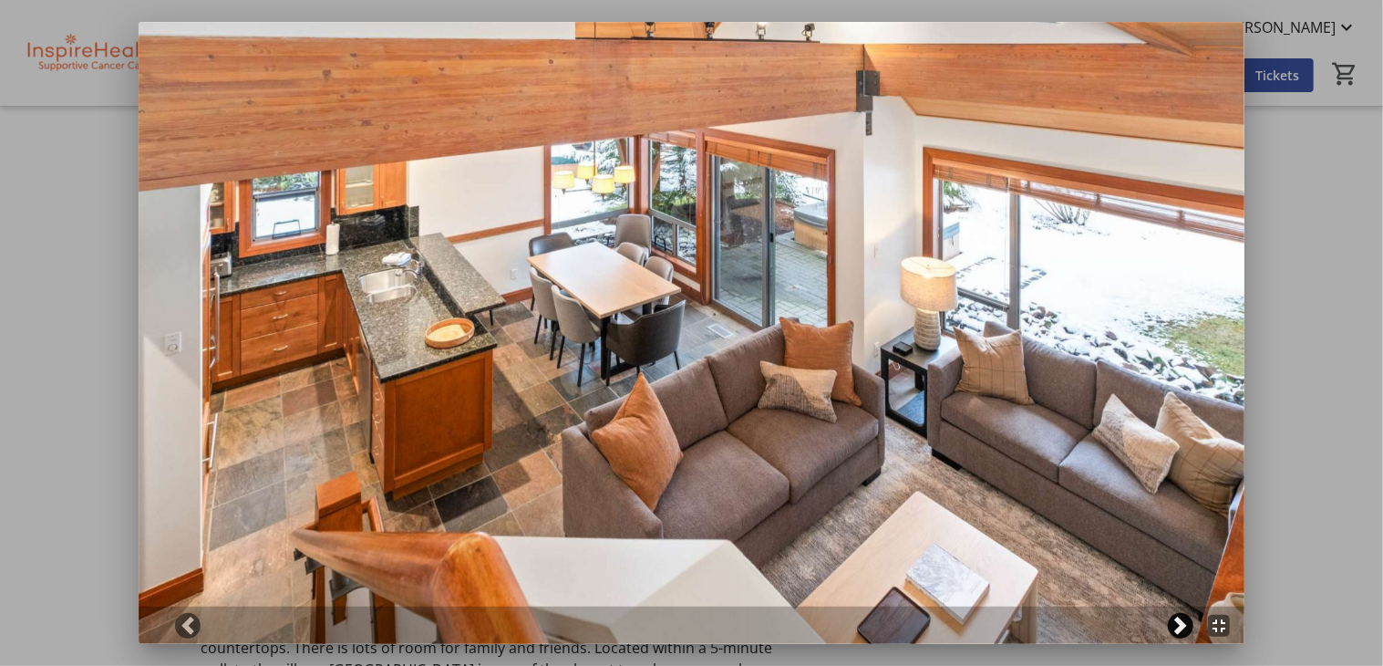
click at [1180, 619] on span at bounding box center [1181, 625] width 18 height 18
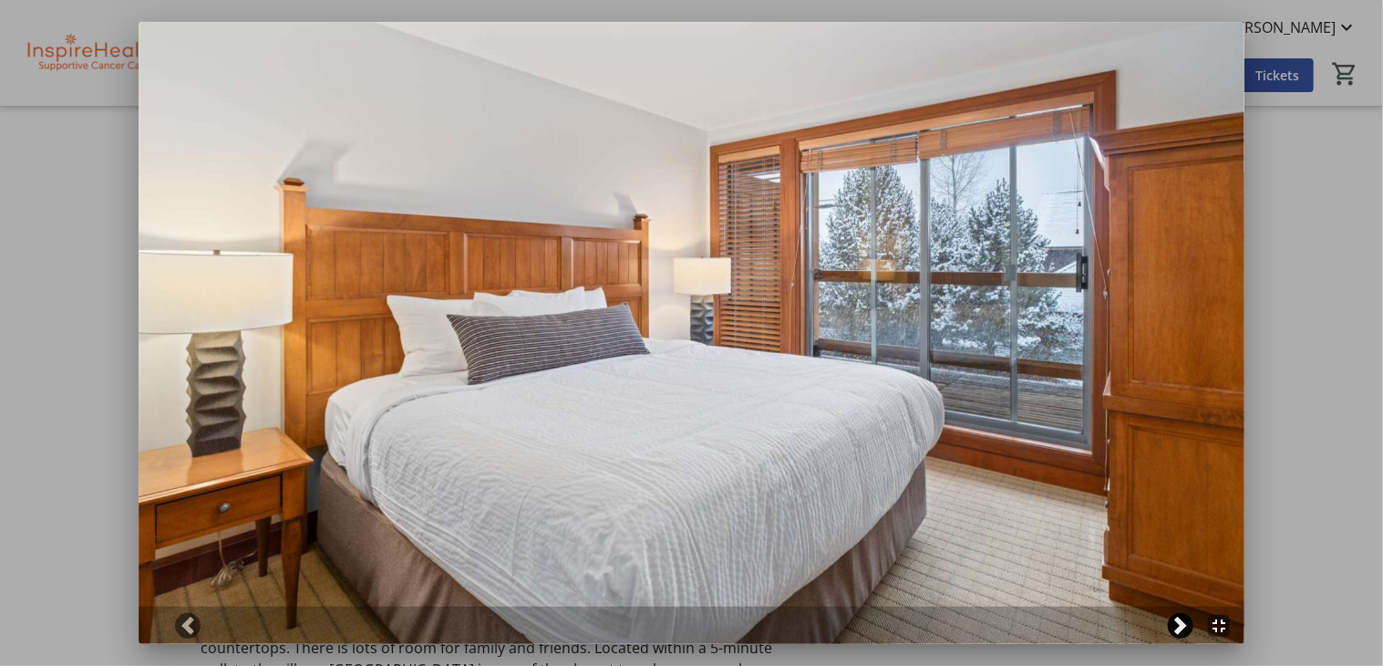
click at [1180, 619] on span at bounding box center [1181, 625] width 18 height 18
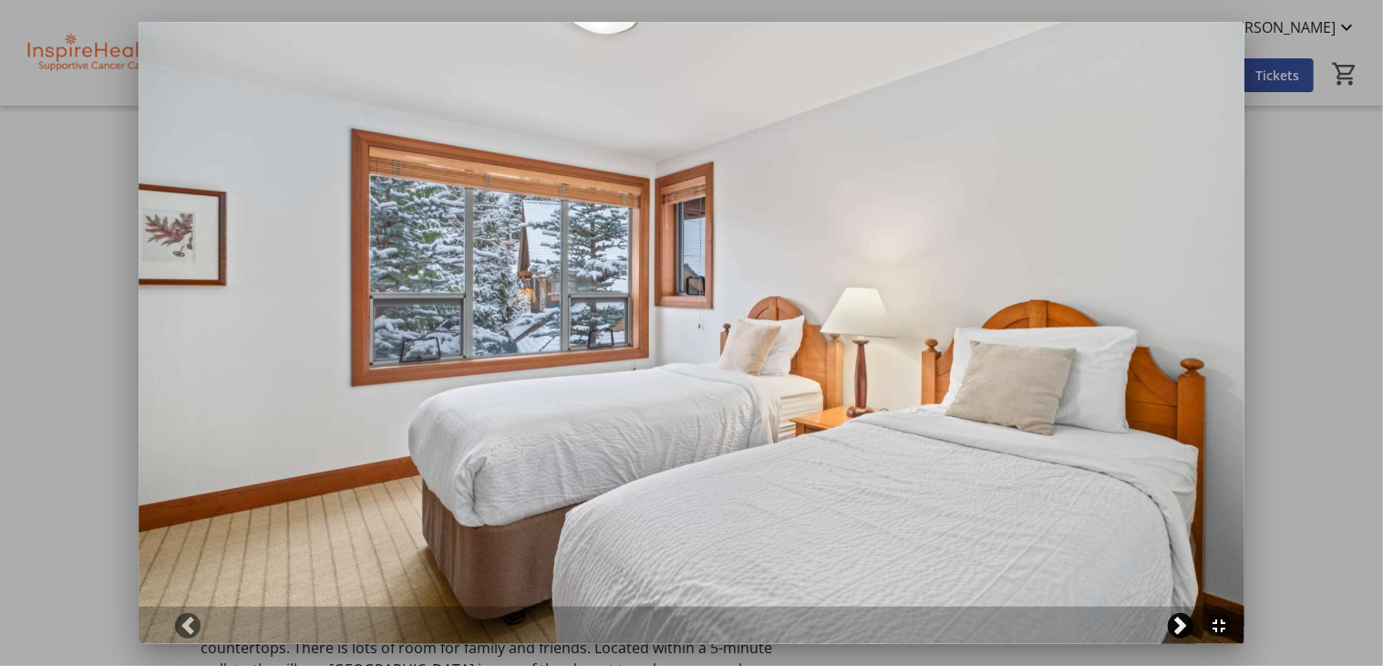
click at [1180, 619] on span at bounding box center [1181, 625] width 18 height 18
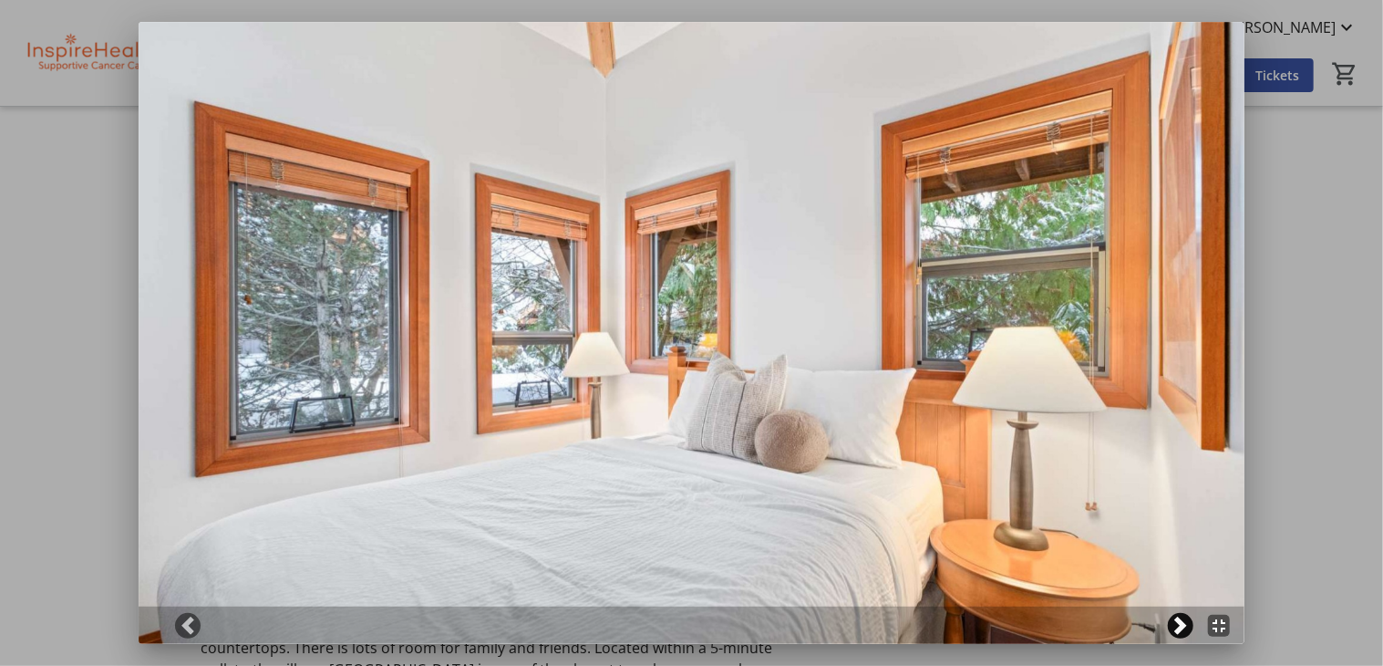
click at [1180, 619] on span at bounding box center [1181, 625] width 18 height 18
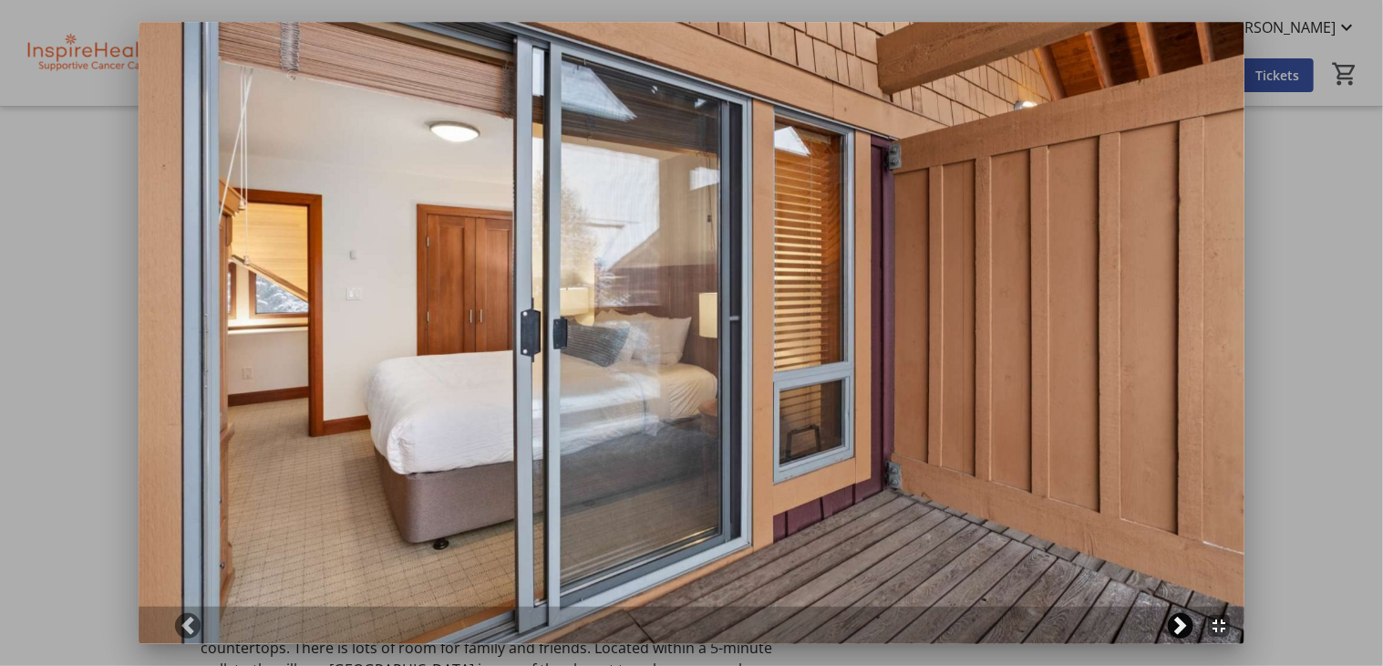
click at [1180, 619] on span at bounding box center [1181, 625] width 18 height 18
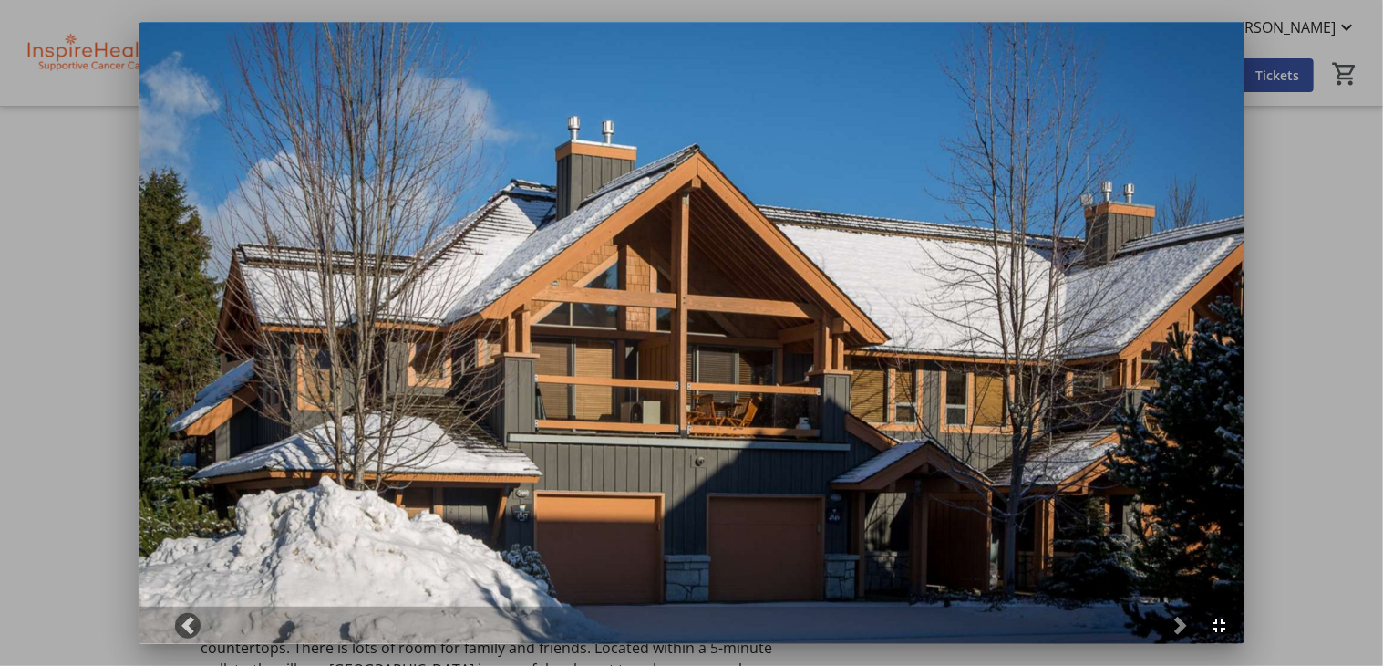
click at [59, 219] on div at bounding box center [691, 333] width 1383 height 666
